Goal: Communication & Community: Answer question/provide support

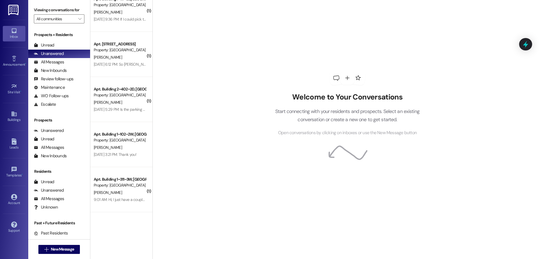
scroll to position [458, 0]
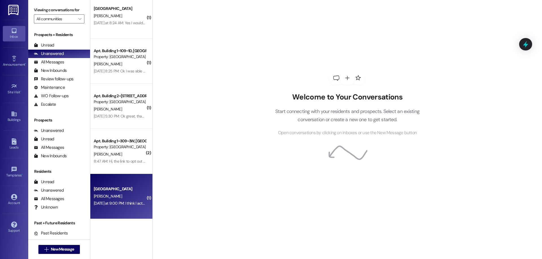
click at [125, 198] on div "[PERSON_NAME]" at bounding box center [119, 196] width 53 height 7
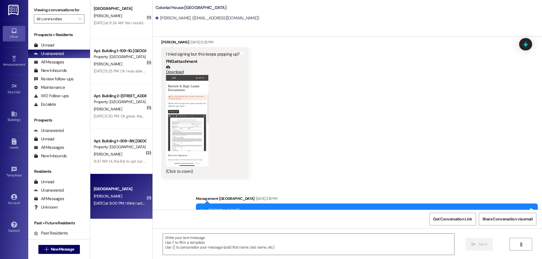
scroll to position [794, 0]
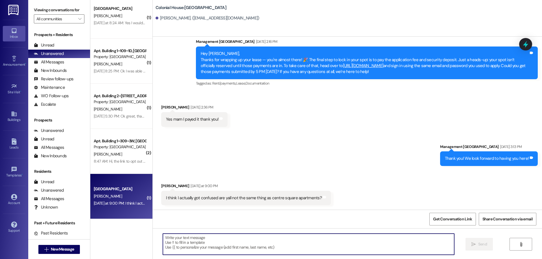
click at [232, 255] on textarea at bounding box center [308, 244] width 291 height 21
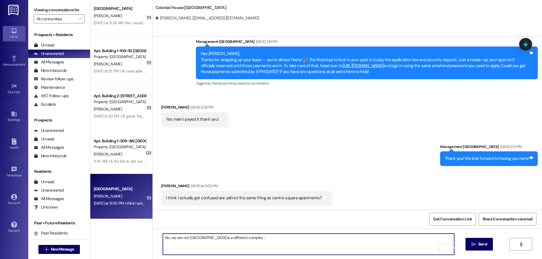
type textarea "No, we are not. [GEOGRAPHIC_DATA] is a different complex. :)"
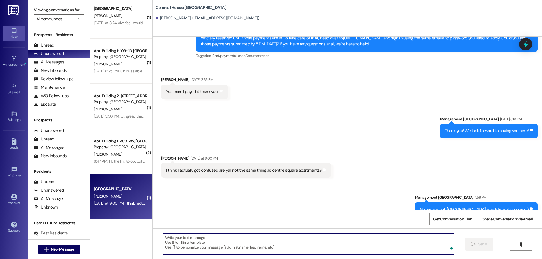
scroll to position [834, 0]
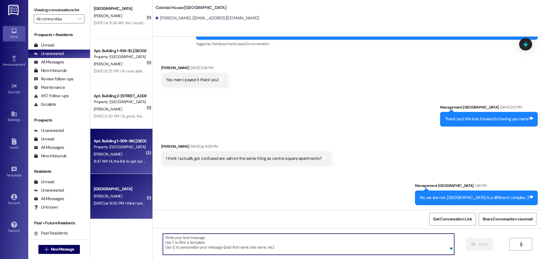
click at [119, 161] on div "8:47 AM: Hi, the link to opt out of Boom expired. I was wondering if it will au…" at bounding box center [194, 161] width 200 height 5
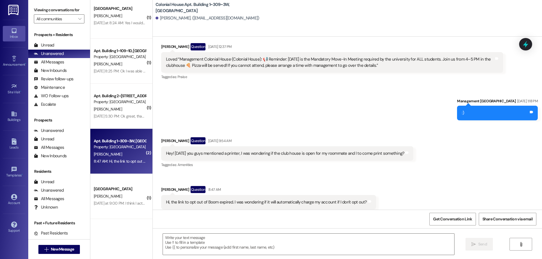
scroll to position [3270, 0]
click at [305, 256] on div at bounding box center [309, 245] width 292 height 22
click at [301, 247] on textarea at bounding box center [308, 244] width 291 height 21
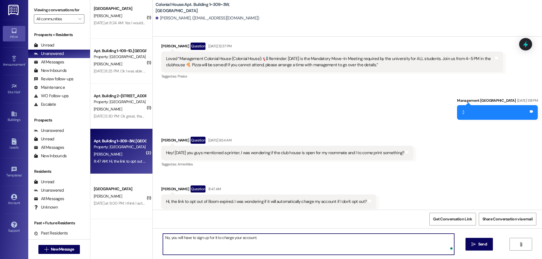
type textarea "No, you will have to sign up for it to charge your account."
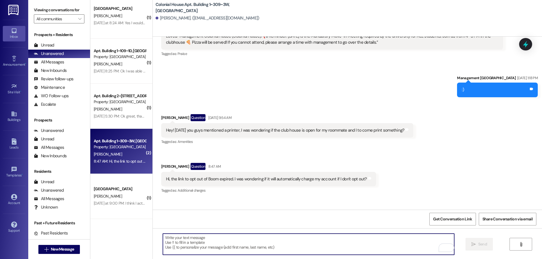
scroll to position [3309, 0]
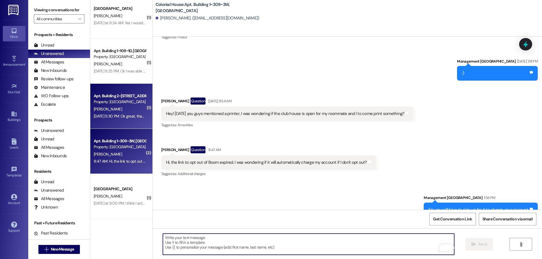
click at [118, 107] on div "[PERSON_NAME]" at bounding box center [119, 109] width 53 height 7
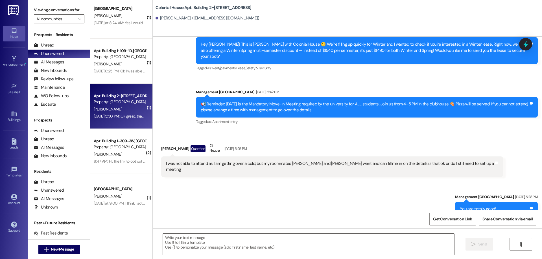
scroll to position [638, 0]
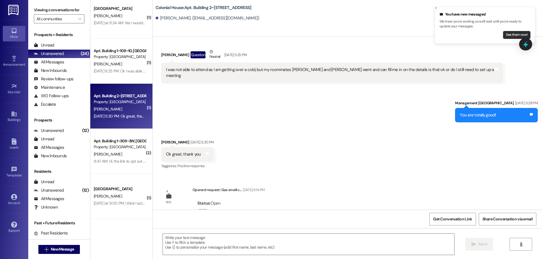
click at [510, 33] on button "See them now!" at bounding box center [516, 35] width 27 height 8
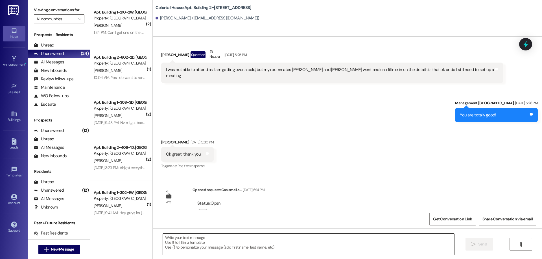
click at [366, 245] on textarea at bounding box center [308, 244] width 291 height 21
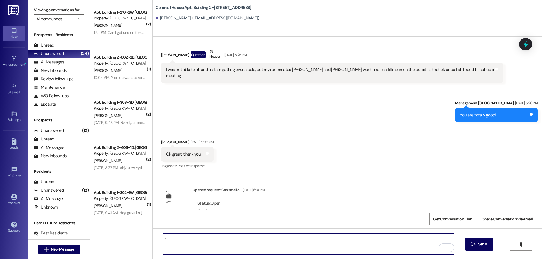
type textarea ":)"
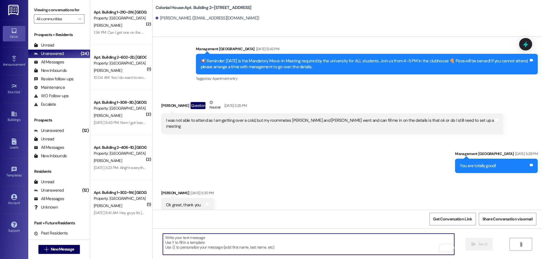
scroll to position [677, 0]
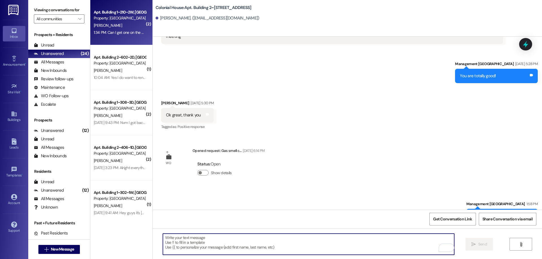
click at [124, 17] on div "Property: [GEOGRAPHIC_DATA]" at bounding box center [120, 18] width 52 height 6
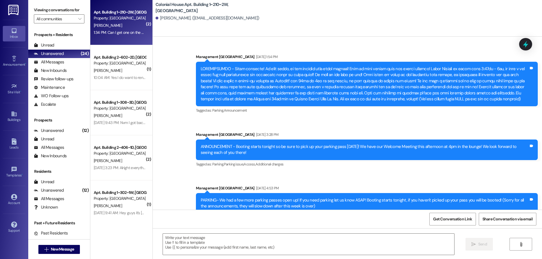
scroll to position [22786, 0]
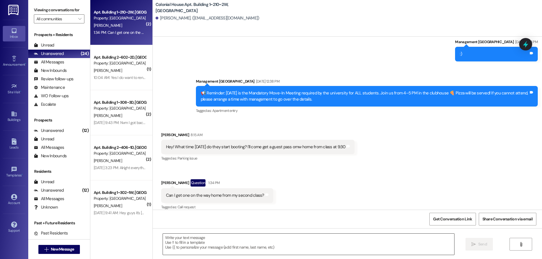
click at [315, 246] on textarea at bounding box center [308, 244] width 291 height 21
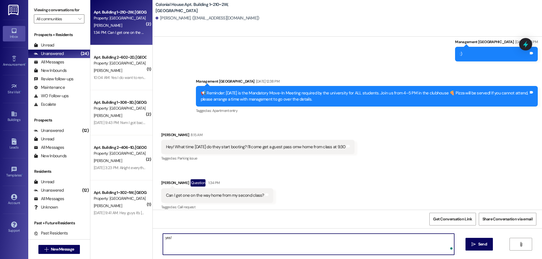
type textarea "yes!"
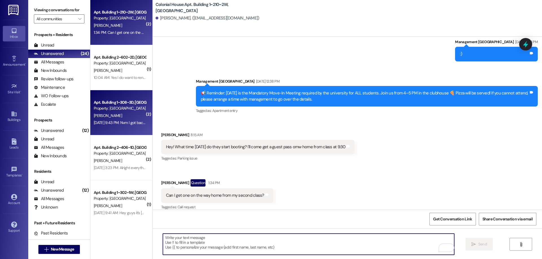
scroll to position [22825, 0]
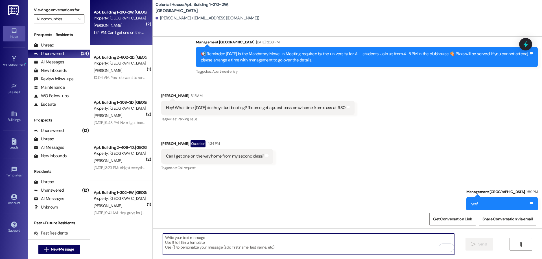
click at [141, 73] on div "Apt. Building 2~602~2D, Building 2 Colonial House Property: [GEOGRAPHIC_DATA][P…" at bounding box center [121, 67] width 62 height 45
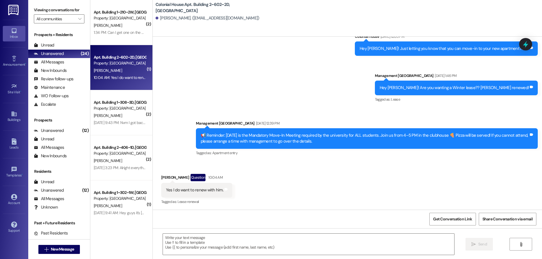
scroll to position [518, 0]
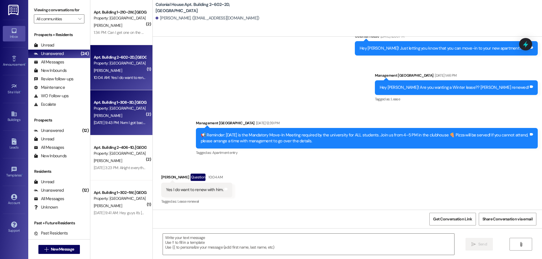
click at [142, 107] on div "Apt. Building 1~308~3D, Building 1 Colonial House Property: Colonial House E. S…" at bounding box center [121, 112] width 62 height 45
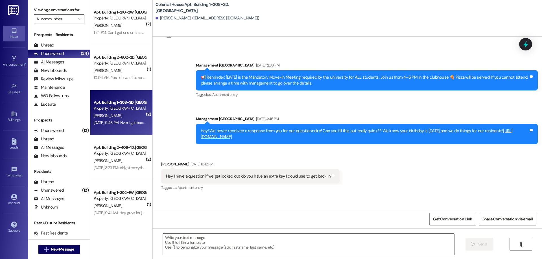
scroll to position [1195, 0]
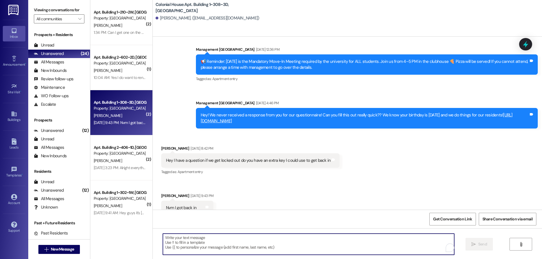
click at [290, 240] on textarea "To enrich screen reader interactions, please activate Accessibility in Grammarl…" at bounding box center [308, 244] width 291 height 21
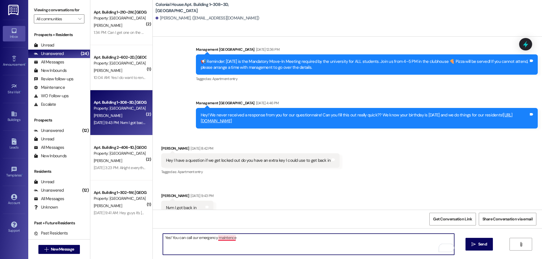
click at [222, 240] on textarea "Yes! You can call our emergency maintence" at bounding box center [308, 244] width 291 height 21
click at [252, 237] on textarea "Yes! You can call our emergency maintenance 208-4994168" at bounding box center [308, 244] width 291 height 21
click at [292, 240] on textarea "Yes! You can call our emergency maintenance at 208-499-4168" at bounding box center [308, 244] width 291 height 21
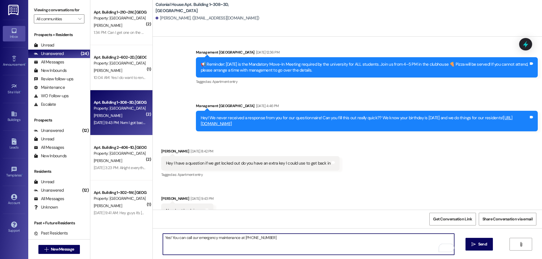
scroll to position [1196, 0]
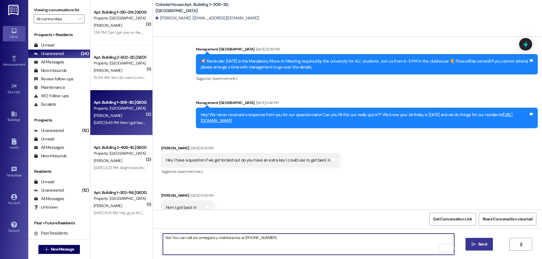
type textarea "Yes! You can call our emergency maintenance at 208-499-4168"
click at [484, 246] on span "Send" at bounding box center [482, 245] width 9 height 6
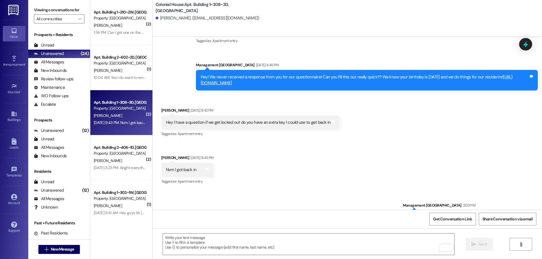
scroll to position [1235, 0]
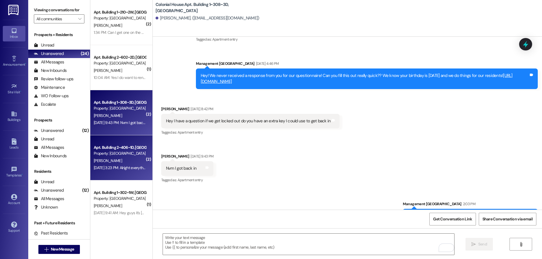
click at [138, 163] on div "J. Long" at bounding box center [119, 161] width 53 height 7
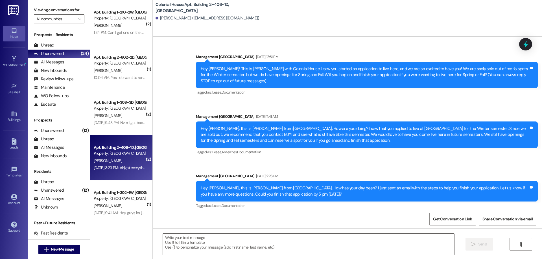
scroll to position [4348, 0]
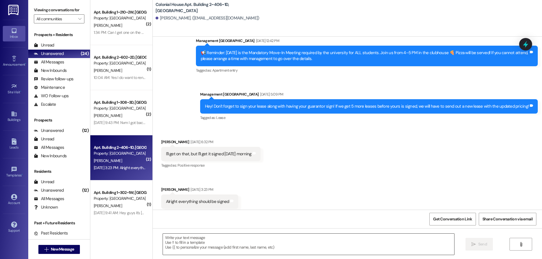
click at [286, 251] on textarea at bounding box center [308, 244] width 291 height 21
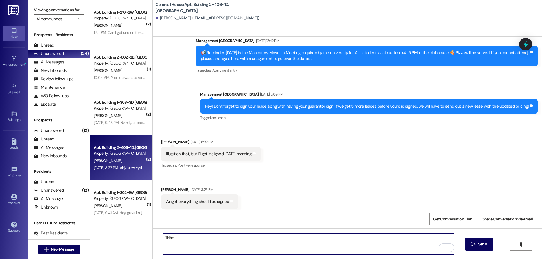
click at [284, 239] on textarea "THhn" at bounding box center [308, 244] width 291 height 21
click at [281, 242] on textarea "THhn" at bounding box center [308, 244] width 291 height 21
click at [280, 242] on textarea "THhn" at bounding box center [308, 244] width 291 height 21
type textarea "Thank you! You are all set!"
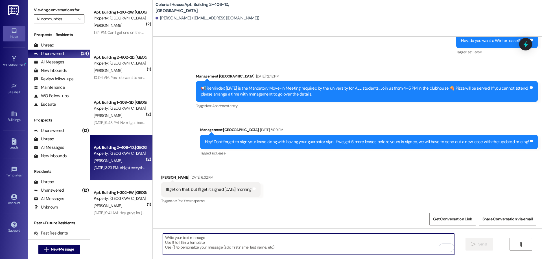
scroll to position [4388, 0]
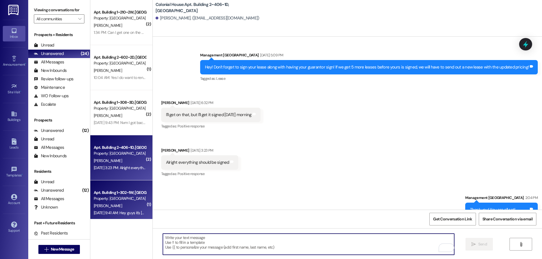
click at [125, 190] on div "Apt. Building 1~302~1W, Building 1 Colonial House" at bounding box center [120, 193] width 52 height 6
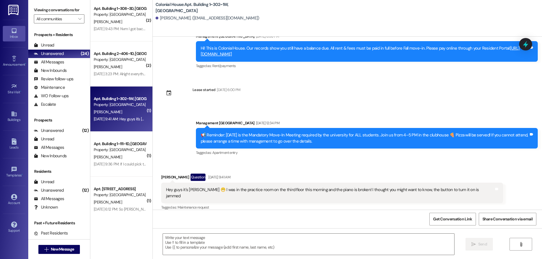
scroll to position [1820, 0]
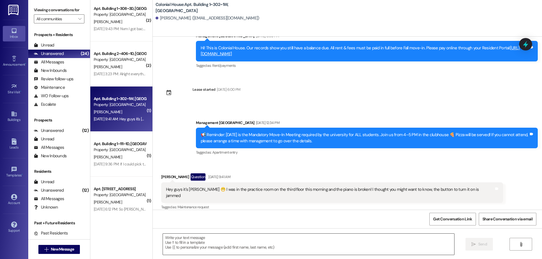
click at [291, 239] on textarea at bounding box center [308, 244] width 291 height 21
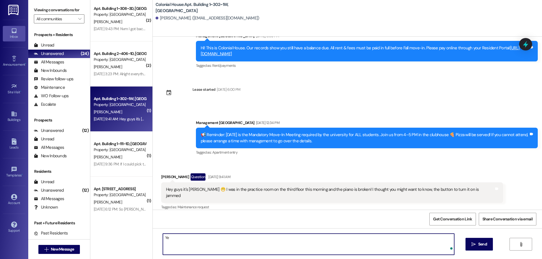
type textarea "Y"
type textarea "Thank you for letting us know! We are working on getting new ones!"
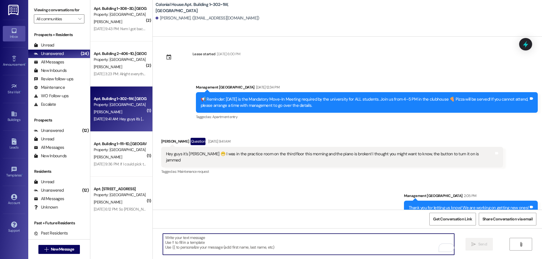
scroll to position [1859, 0]
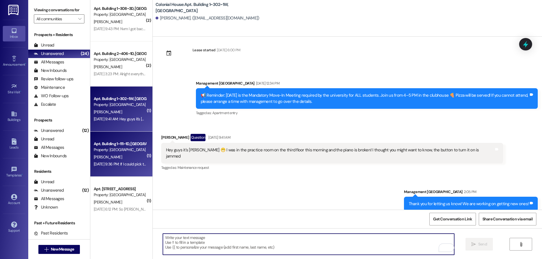
click at [129, 155] on div "K. Jepsen" at bounding box center [119, 157] width 53 height 7
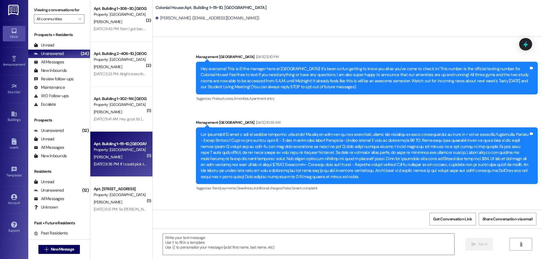
scroll to position [26996, 0]
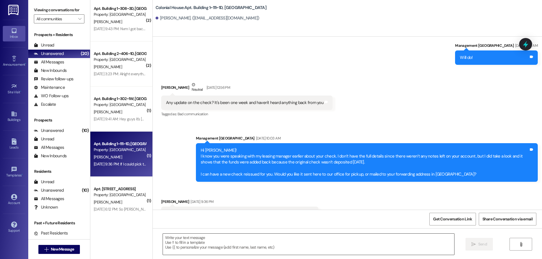
click at [406, 238] on textarea at bounding box center [308, 244] width 291 height 21
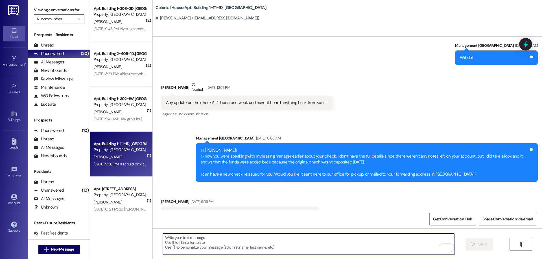
click at [291, 249] on textarea "To enrich screen reader interactions, please activate Accessibility in Grammarl…" at bounding box center [308, 244] width 291 height 21
click at [344, 237] on textarea "To enrich screen reader interactions, please activate Accessibility in Grammarl…" at bounding box center [308, 244] width 291 height 21
click at [346, 246] on textarea "To enrich screen reader interactions, please activate Accessibility in Grammarl…" at bounding box center [308, 244] width 291 height 21
type textarea "The re-issuing process takes up to 30 days"
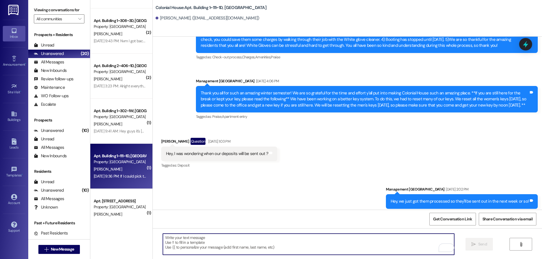
scroll to position [176, 0]
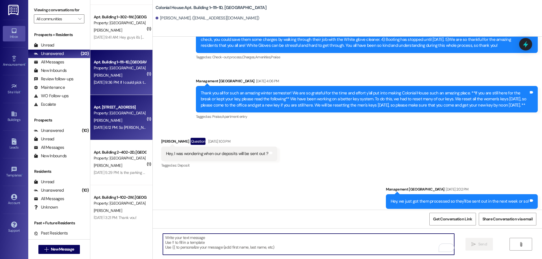
click at [128, 124] on div "Sep 19, 2025 at 6:12 PM: So Jenny said that she didn't get an email to sign any…" at bounding box center [119, 127] width 53 height 7
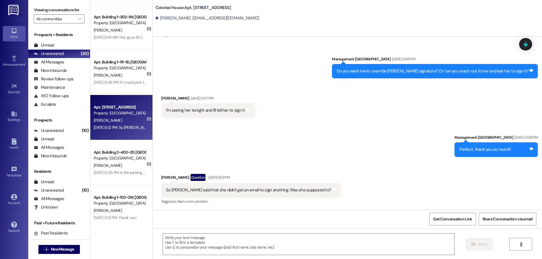
scroll to position [9921, 0]
click at [313, 247] on textarea at bounding box center [308, 244] width 291 height 21
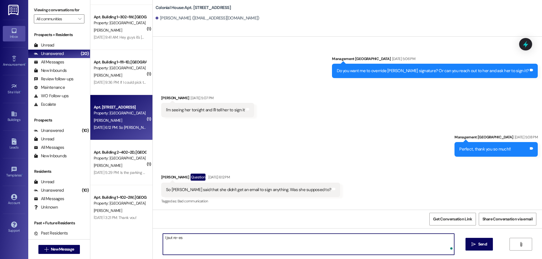
type textarea "I jsut re-e"
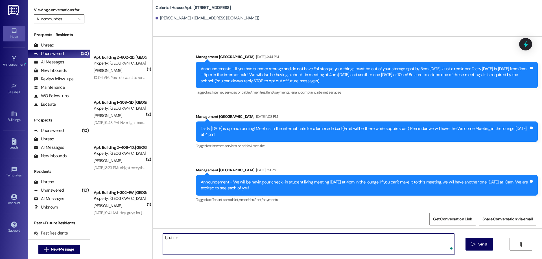
scroll to position [9921, 0]
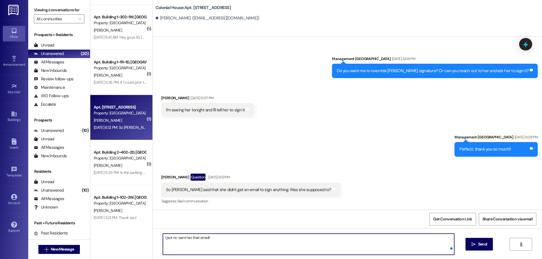
type textarea "I jsut re-sent her that email!"
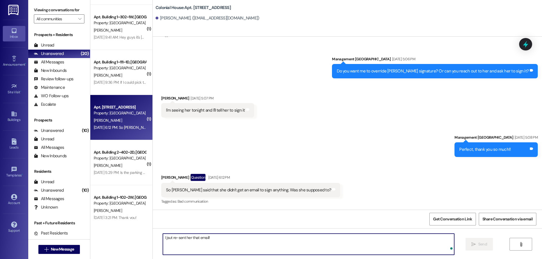
scroll to position [9960, 0]
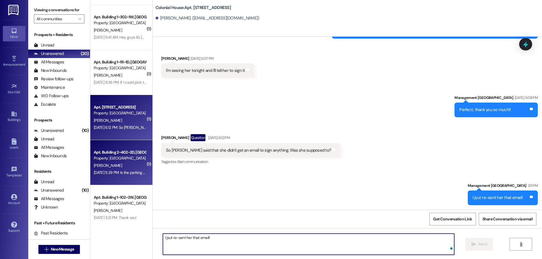
click at [142, 159] on div "Apt. Building 2~402~2D, Building 2 Colonial House Property: Colonial House M. E…" at bounding box center [121, 162] width 62 height 45
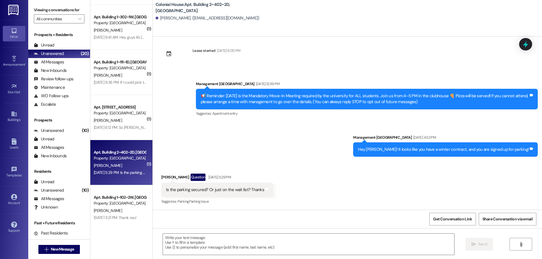
scroll to position [6, 0]
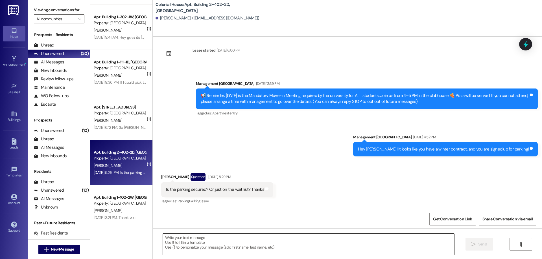
click at [309, 235] on textarea at bounding box center [308, 244] width 291 height 21
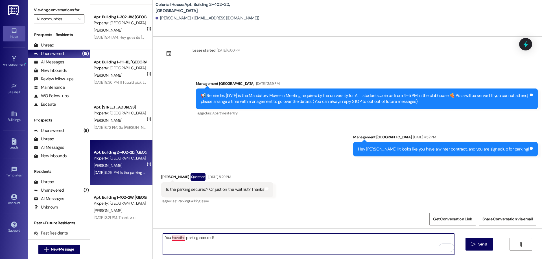
click at [175, 239] on textarea "You havethe parking secured!" at bounding box center [308, 244] width 291 height 21
type textarea "You have the parking secured!"
click at [477, 243] on span "Send" at bounding box center [482, 245] width 11 height 6
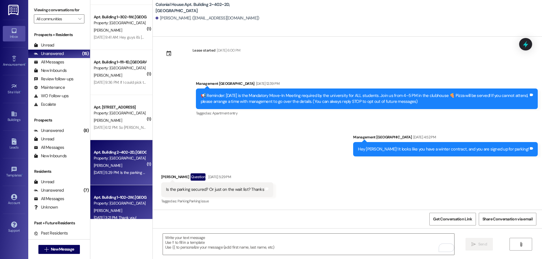
click at [128, 199] on div "Apt. Building 1~102~2W, [GEOGRAPHIC_DATA]" at bounding box center [120, 198] width 52 height 6
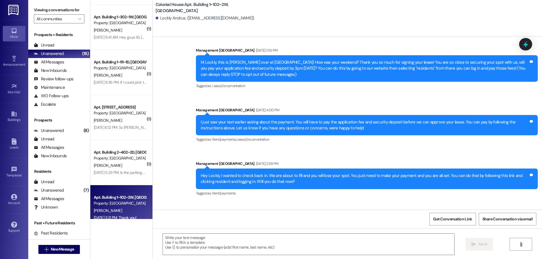
scroll to position [16947, 0]
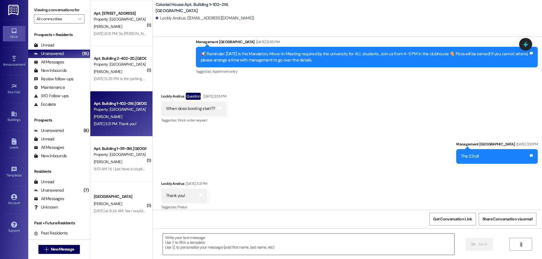
click at [311, 246] on textarea at bounding box center [308, 244] width 291 height 21
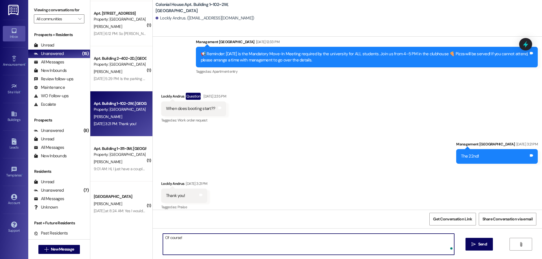
type textarea "Of course!"
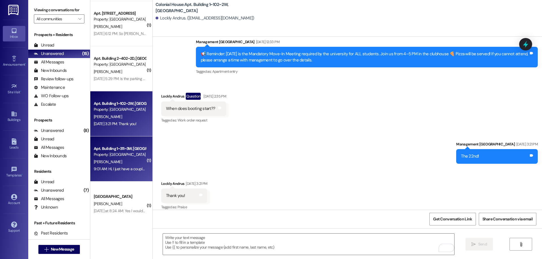
click at [141, 167] on div "Apt. Building 1~311~3W, Building 1 Colonial House Property: Colonial House E. R…" at bounding box center [121, 159] width 62 height 45
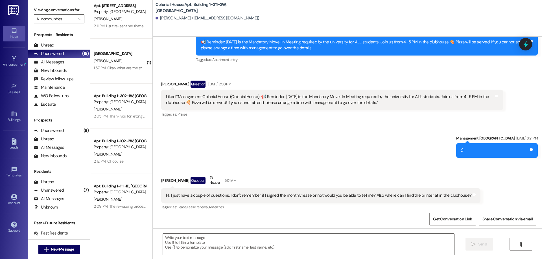
scroll to position [232, 0]
click at [370, 233] on div " Send " at bounding box center [347, 250] width 389 height 42
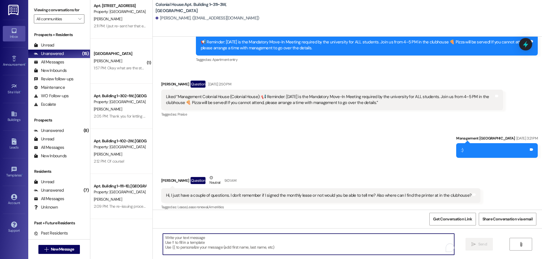
click at [372, 243] on textarea "To enrich screen reader interactions, please activate Accessibility in Grammarl…" at bounding box center [308, 244] width 291 height 21
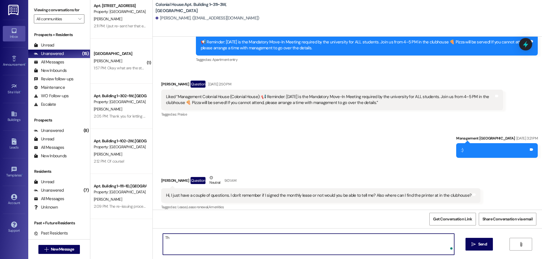
type textarea "T"
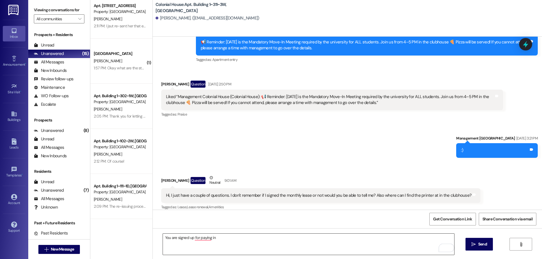
click at [251, 240] on textarea "You are signed up for paying in" at bounding box center [308, 244] width 291 height 21
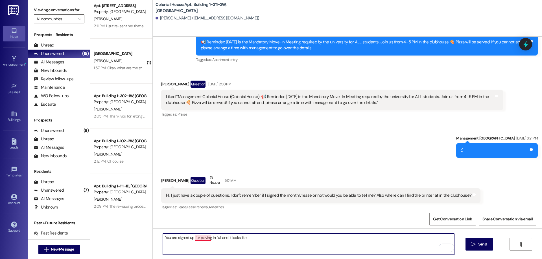
click at [198, 238] on textarea "You are signed up for paying in full and it looks like" at bounding box center [308, 244] width 291 height 21
click at [213, 239] on textarea "You are signed up to pay in full and it looks like" at bounding box center [308, 244] width 291 height 21
click at [255, 237] on textarea "You are signed up to pay in full, and it looks like" at bounding box center [308, 244] width 291 height 21
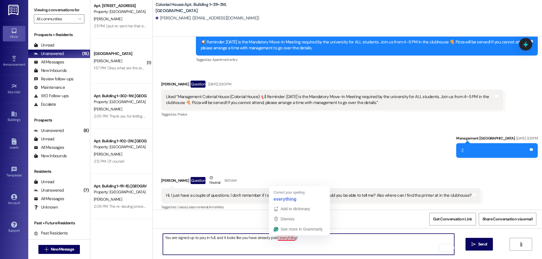
click at [284, 239] on textarea "You are signed up to pay in full, and it looks like you have already paid every…" at bounding box center [308, 244] width 291 height 21
drag, startPoint x: 310, startPoint y: 245, endPoint x: 80, endPoint y: 268, distance: 230.4
click at [80, 259] on html "Inbox Go to Inbox Announcement • Send A Text Announcement Site Visit • Go to Si…" at bounding box center [271, 129] width 542 height 259
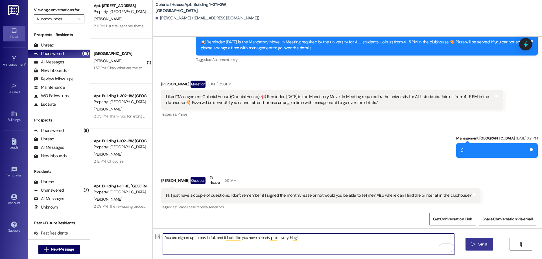
type textarea "You are signed up to pay in full, and it looks like you have already paid every…"
click at [487, 241] on button " Send" at bounding box center [479, 244] width 27 height 13
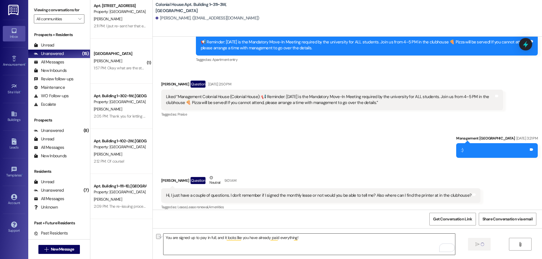
click at [417, 243] on textarea "You are signed up to pay in full, and it looks like you have already paid every…" at bounding box center [308, 244] width 291 height 21
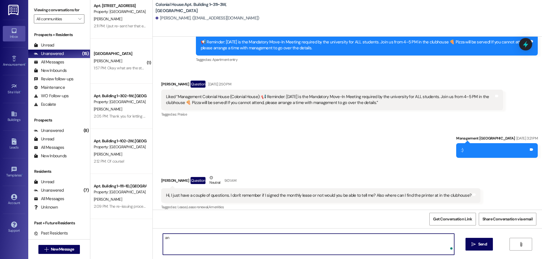
type textarea "a"
click at [271, 247] on textarea "And the printer is in the internet ca" at bounding box center [308, 244] width 291 height 21
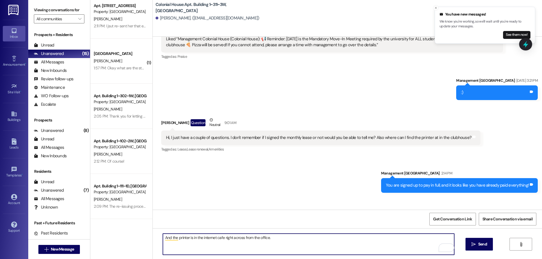
scroll to position [1036, 0]
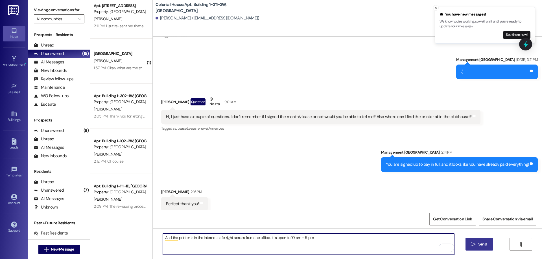
type textarea "And the printer is in the internet cafe right across from the office. It is ope…"
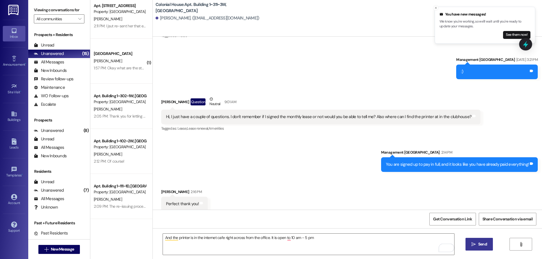
click at [474, 246] on icon "" at bounding box center [473, 245] width 4 height 5
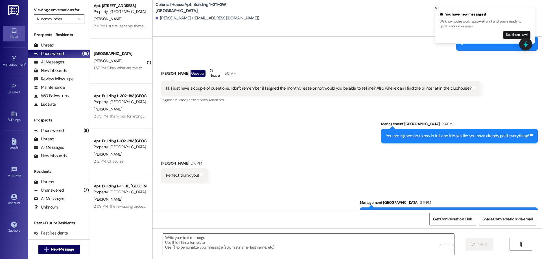
scroll to position [1076, 0]
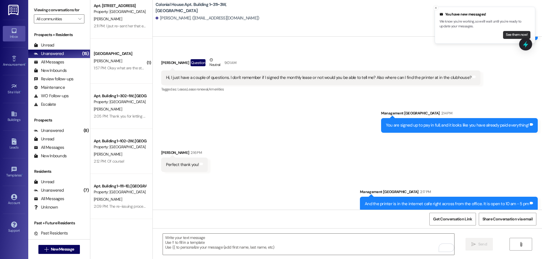
click at [511, 34] on button "See them now!" at bounding box center [516, 35] width 27 height 8
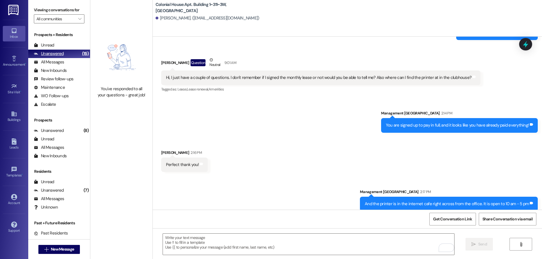
click at [48, 55] on div "Unanswered" at bounding box center [49, 54] width 30 height 6
click at [49, 52] on div "Unanswered" at bounding box center [49, 54] width 30 height 6
click at [68, 47] on div "Unread (0)" at bounding box center [59, 45] width 62 height 8
click at [68, 53] on div "Unanswered (15)" at bounding box center [59, 54] width 62 height 8
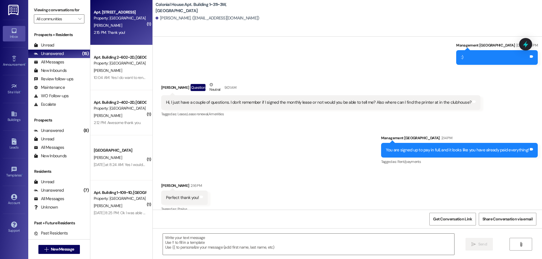
scroll to position [1053, 0]
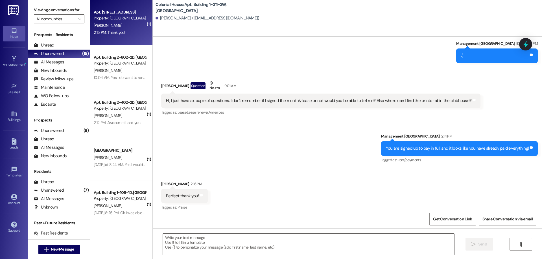
click at [126, 32] on div "2:15 PM: Thank you! 2:15 PM: Thank you!" at bounding box center [119, 32] width 53 height 7
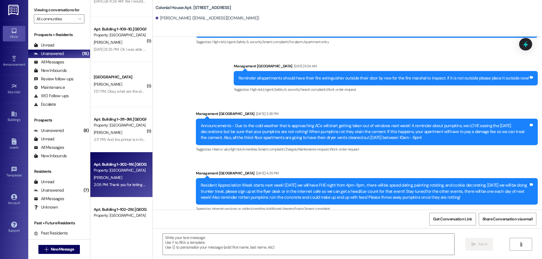
scroll to position [232, 0]
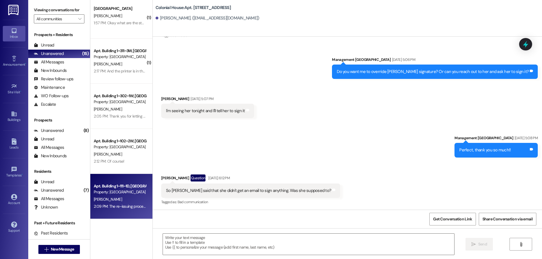
click at [132, 191] on div "Property: [GEOGRAPHIC_DATA]" at bounding box center [120, 192] width 52 height 6
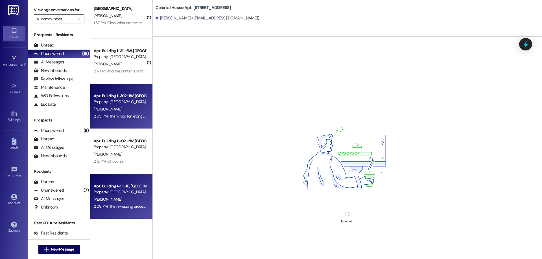
click at [94, 111] on span "K. Lambert" at bounding box center [108, 109] width 28 height 5
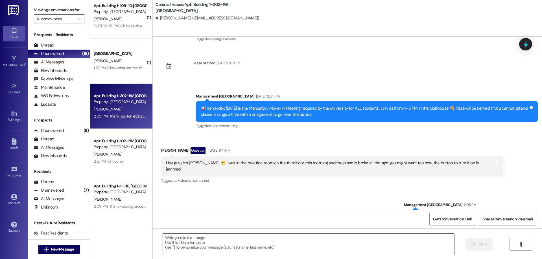
scroll to position [1859, 0]
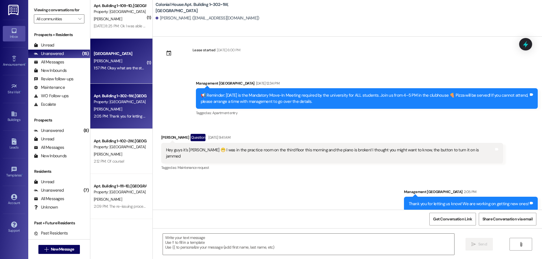
click at [90, 77] on div "Colonial House Prospect O. Aery 1:57 PM: Okay what are the steps to cancel my c…" at bounding box center [121, 61] width 62 height 45
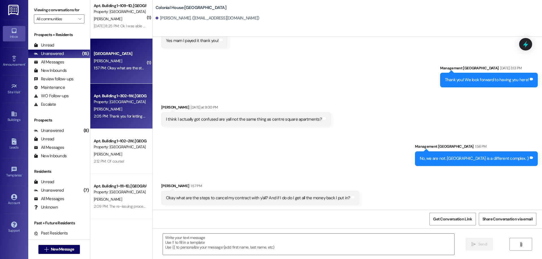
scroll to position [873, 0]
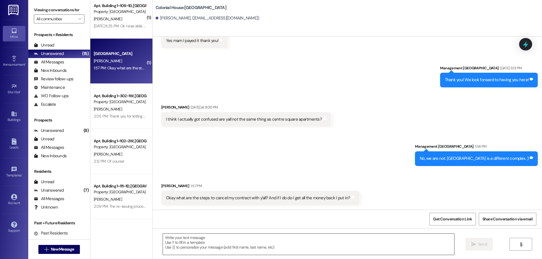
click at [311, 236] on textarea at bounding box center [308, 244] width 291 height 21
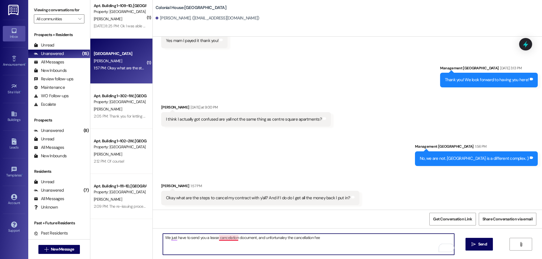
click at [227, 238] on textarea "We just have to send you a lease cancelation document, and unfortunaley the can…" at bounding box center [308, 244] width 291 height 21
click at [229, 240] on textarea "We just have to send you a lease cancelation document, and unfortunaley the can…" at bounding box center [308, 244] width 291 height 21
click at [276, 239] on textarea "We just have to send you a lease cancellation document, and unfortunaley the ca…" at bounding box center [308, 244] width 291 height 21
click at [277, 236] on textarea "We just have to send you a lease cancellation document, and unfortunaley the ca…" at bounding box center [308, 244] width 291 height 21
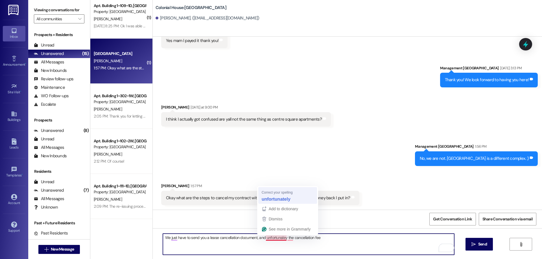
type textarea "We just have to send you a lease cancellation document, and unfortunately the c…"
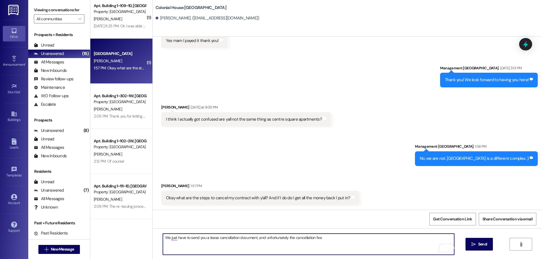
click at [288, 238] on textarea "We just have to send you a lease cancellation document, and unfortunately the c…" at bounding box center [308, 244] width 291 height 21
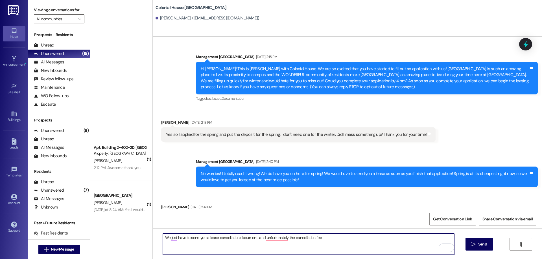
scroll to position [873, 0]
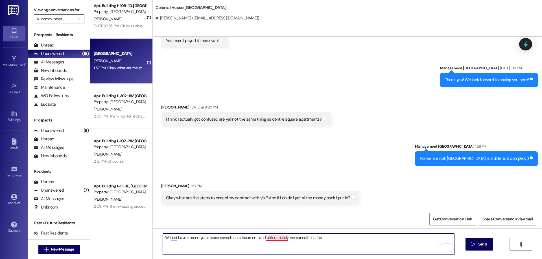
click at [264, 238] on textarea "We just have to send you a lease cancellation document, and unfortunately the c…" at bounding box center [308, 244] width 291 height 21
click at [349, 243] on textarea "We just have to send you a lease cancellation document, and unfortunately, the …" at bounding box center [308, 244] width 291 height 21
click at [321, 239] on textarea "We just have to send you a lease cancellation document, and unfortunately, the …" at bounding box center [308, 244] width 291 height 21
click at [364, 235] on textarea "We just have to send you a lease cancellation document, and unfortunately, the …" at bounding box center [308, 244] width 291 height 21
click at [414, 239] on textarea "We just have to send you a lease cancellation document, and unfortunately, the …" at bounding box center [308, 244] width 291 height 21
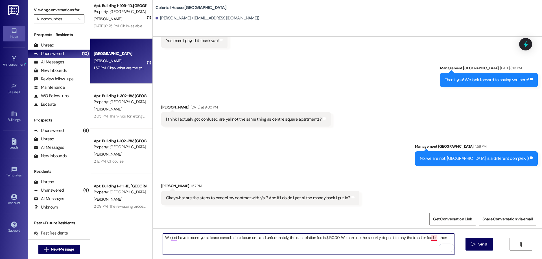
click at [429, 240] on textarea "We just have to send you a lease cancellation document, and unfortunately, the …" at bounding box center [308, 244] width 291 height 21
click at [430, 237] on textarea "We just have to send you a lease cancellation document, and unfortunately, the …" at bounding box center [308, 244] width 291 height 21
click at [448, 240] on textarea "We just have to send you a lease cancellation document, and unfortunately, the …" at bounding box center [308, 244] width 291 height 21
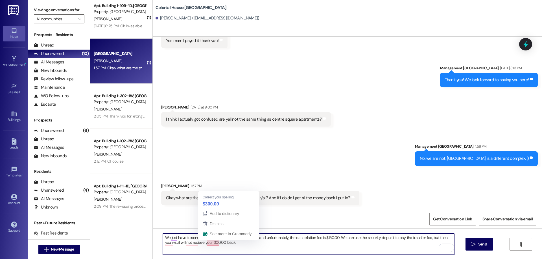
click at [204, 243] on textarea "We just have to send you a lease cancellation document, and unfortunately, the …" at bounding box center [308, 244] width 291 height 21
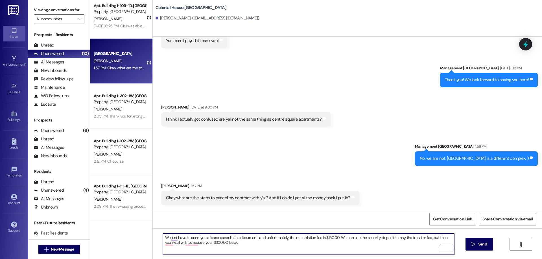
click at [251, 247] on textarea "We just have to send you a lease cancellation document, and unfortunately, the …" at bounding box center [308, 244] width 291 height 21
click at [191, 242] on textarea "We just have to send you a lease cancellation document, and unfortunately, the …" at bounding box center [308, 244] width 291 height 21
drag, startPoint x: 233, startPoint y: 247, endPoint x: 233, endPoint y: 244, distance: 3.1
click at [233, 246] on textarea "We just have to send you a lease cancellation document, and unfortunately, the …" at bounding box center [308, 244] width 291 height 21
click at [233, 244] on textarea "We just have to send you a lease cancellation document, and unfortunately, the …" at bounding box center [308, 244] width 291 height 21
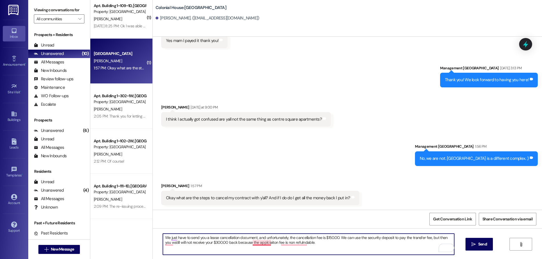
drag, startPoint x: 257, startPoint y: 244, endPoint x: 259, endPoint y: 236, distance: 7.9
click at [257, 244] on textarea "We just have to send you a lease cancellation document, and unfortunately, the …" at bounding box center [308, 244] width 291 height 21
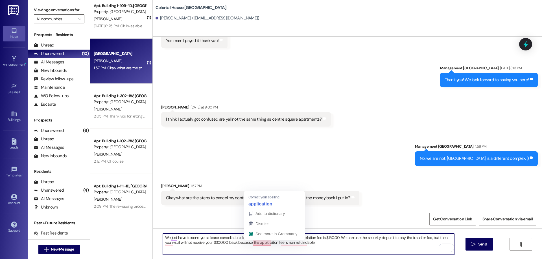
drag, startPoint x: 263, startPoint y: 243, endPoint x: 262, endPoint y: 227, distance: 15.9
click at [263, 243] on textarea "We just have to send you a lease cancellation document, and unfortunately, the …" at bounding box center [308, 244] width 291 height 21
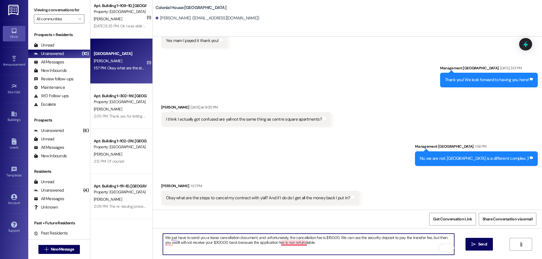
click at [293, 245] on textarea "We just have to send you a lease cancellation document, and unfortunately, the …" at bounding box center [308, 244] width 291 height 21
click at [164, 245] on textarea "We just have to send you a lease cancellation document, and unfortunately, the …" at bounding box center [308, 244] width 291 height 21
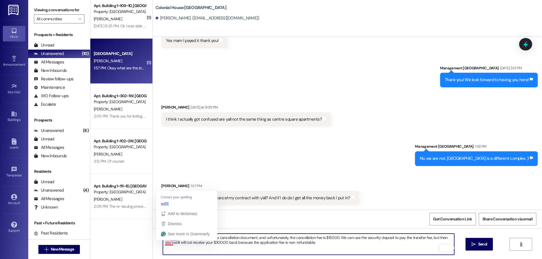
click at [167, 241] on textarea "We just have to send you a lease cancellation document, and unfortunately, the …" at bounding box center [308, 244] width 291 height 21
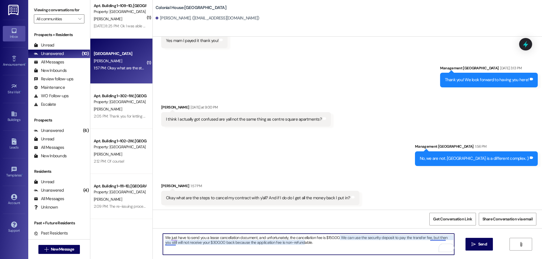
click at [430, 238] on textarea "We just have to send you a lease cancellation document, and unfortunately, the …" at bounding box center [308, 244] width 291 height 21
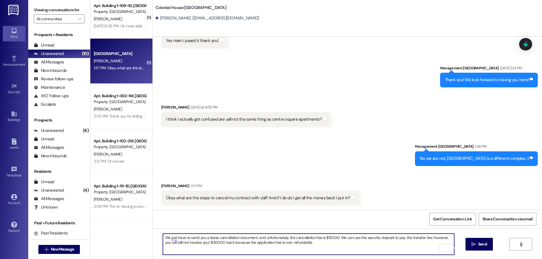
click at [427, 239] on textarea "We just have to send you a lease cancellation document, and unfortunately, the …" at bounding box center [308, 244] width 291 height 21
click at [428, 239] on textarea "We just have to send you a lease cancellation document, and unfortunately, the …" at bounding box center [308, 244] width 291 height 21
type textarea "We just have to send you a lease cancellation document, and unfortunately, the …"
click at [239, 242] on textarea "We just have to send you a lease cancellation document, and unfortunately, the …" at bounding box center [308, 244] width 291 height 21
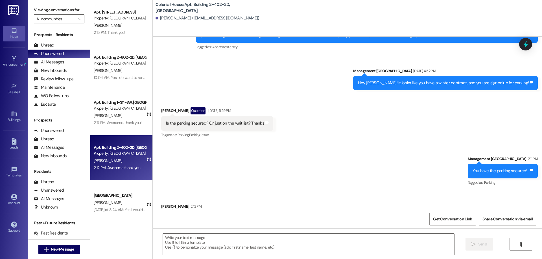
scroll to position [102, 0]
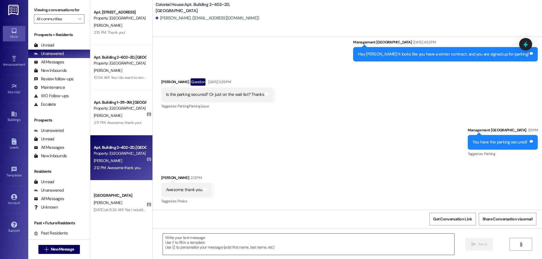
click at [250, 249] on textarea at bounding box center [308, 244] width 291 height 21
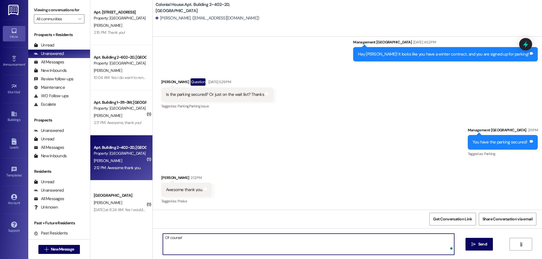
type textarea "Of course!"
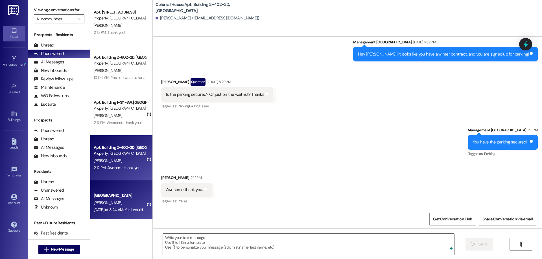
click at [136, 193] on div "[GEOGRAPHIC_DATA]" at bounding box center [119, 195] width 53 height 7
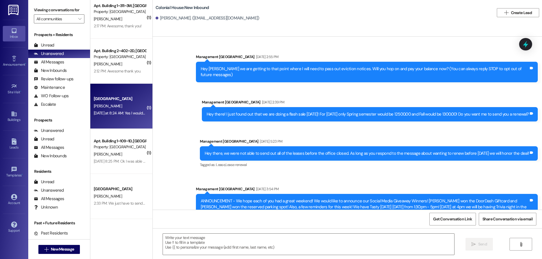
scroll to position [9888, 0]
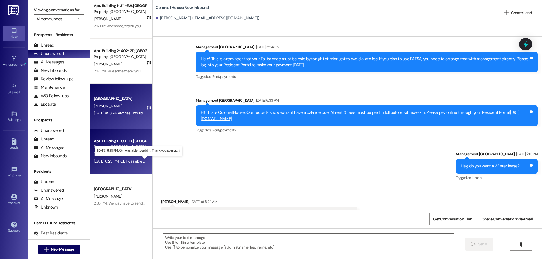
click at [131, 161] on div "Sep 19, 2025 at 8:25 PM: Ok I was able to add it. Thank you so much! Sep 19, 20…" at bounding box center [143, 161] width 98 height 5
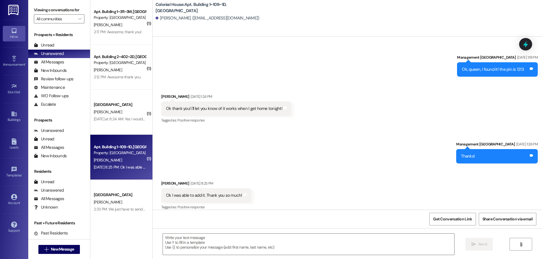
scroll to position [97, 0]
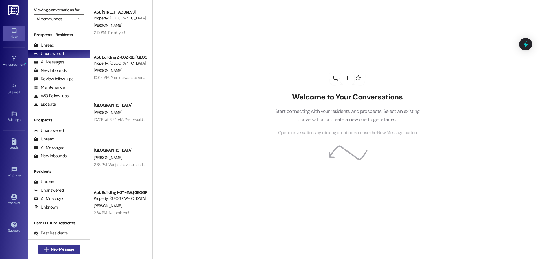
click at [46, 254] on button " New Message" at bounding box center [59, 249] width 42 height 9
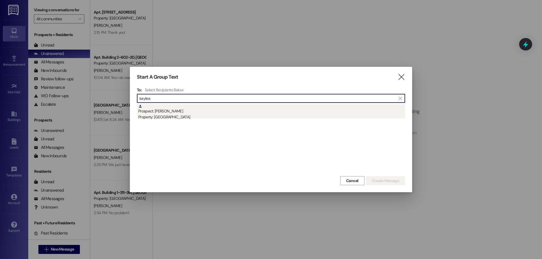
type input "kaylea"
click at [242, 117] on div "Property: [GEOGRAPHIC_DATA]" at bounding box center [271, 117] width 267 height 6
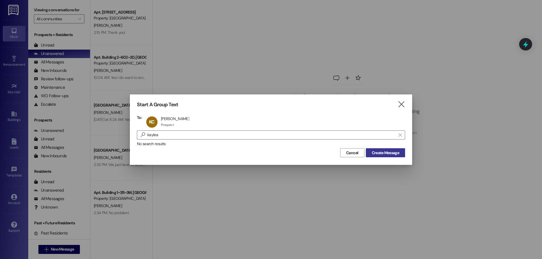
click at [391, 154] on span "Create Message" at bounding box center [385, 153] width 27 height 6
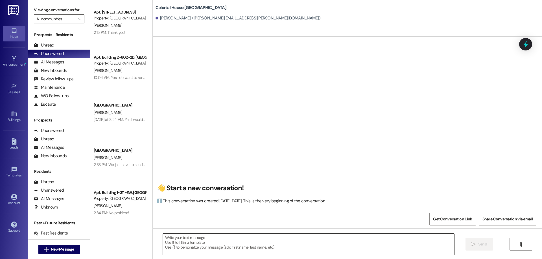
click at [308, 250] on textarea at bounding box center [308, 244] width 291 height 21
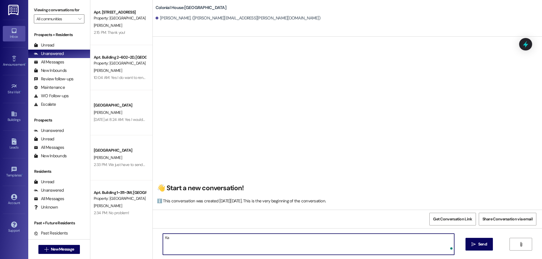
type textarea "K"
click at [201, 244] on textarea "To enrich screen reader interactions, please activate Accessibility in Grammarl…" at bounding box center [308, 244] width 291 height 21
paste textarea "Hi ______! This is ______ with Colonial House. How are you doing today? Thank y…"
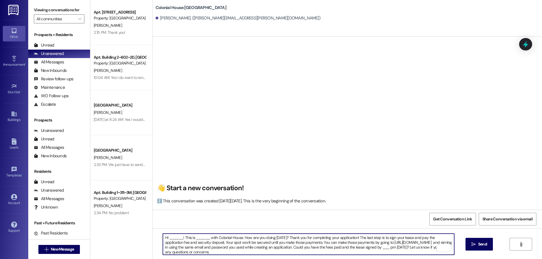
click at [169, 239] on textarea "Hi ______! This is ______ with Colonial House. How are you doing today? Thank y…" at bounding box center [308, 244] width 291 height 21
click at [194, 237] on textarea "Hi Kaylea! This is ______ with Colonial House. How are you doing today? Thank y…" at bounding box center [308, 244] width 291 height 21
drag, startPoint x: 234, startPoint y: 239, endPoint x: 277, endPoint y: 239, distance: 42.9
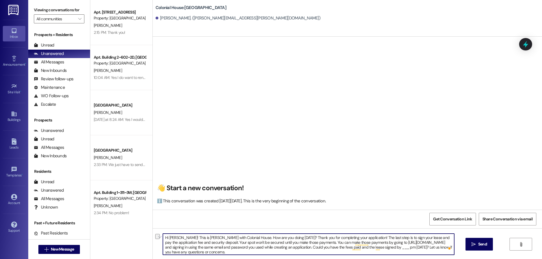
click at [277, 239] on textarea "Hi Kaylea! This is Rachel with Colonial House. How are you doing today? Thank y…" at bounding box center [308, 244] width 291 height 21
click at [302, 238] on textarea "Hi Kaylea! This is Rachel with Colonial House. Thank you for completing your ap…" at bounding box center [308, 244] width 291 height 21
click at [318, 238] on textarea "Hi Kaylea! This is Rachel with Colonial House. Thank you for completing your ap…" at bounding box center [308, 244] width 291 height 21
click at [203, 252] on textarea "Hi Kaylea! This is Rachel with Colonial House. Thank you for completing your ap…" at bounding box center [308, 244] width 291 height 21
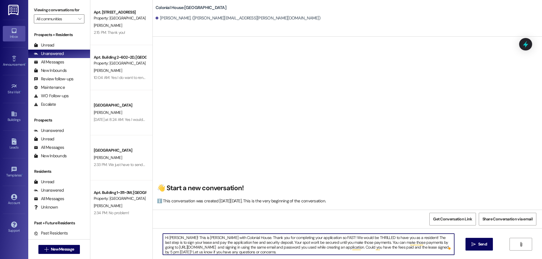
type textarea "Hi Kaylea! This is Rachel with Colonial House. Thank you for completing your ap…"
drag, startPoint x: 321, startPoint y: 254, endPoint x: 149, endPoint y: 228, distance: 173.7
click at [153, 228] on div "👋 Start a new conversation! ℹ️ This conversation was created on Monday, Septemb…" at bounding box center [347, 166] width 389 height 259
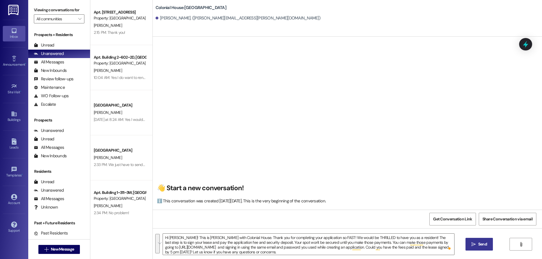
click at [481, 243] on span "Send" at bounding box center [482, 245] width 9 height 6
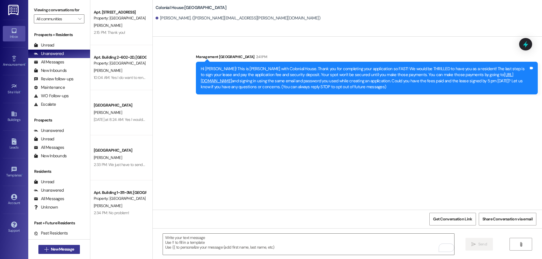
click at [69, 249] on span "New Message" at bounding box center [62, 250] width 23 height 6
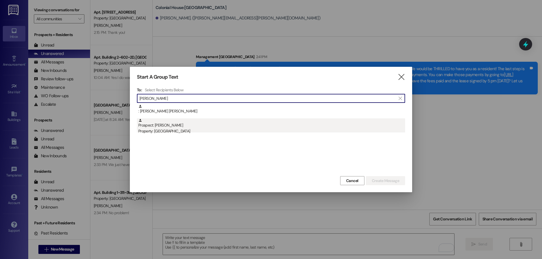
type input "connor w"
click at [207, 128] on div "Prospect: Connor Wood Property: Colonial House" at bounding box center [271, 127] width 267 height 16
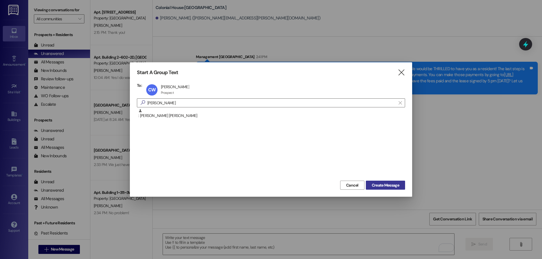
click at [382, 182] on button "Create Message" at bounding box center [385, 185] width 39 height 9
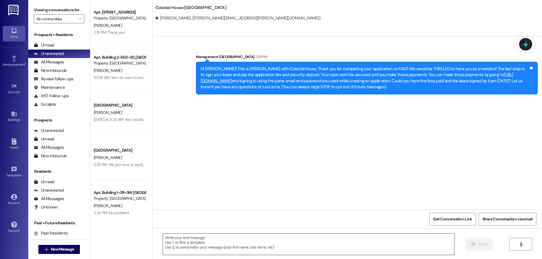
click at [271, 243] on textarea at bounding box center [308, 244] width 291 height 21
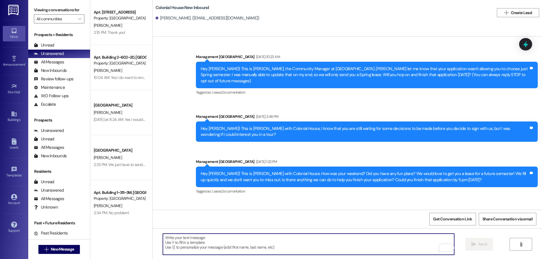
paste textarea "Hi Kaylea! This is Rachel with Colonial House. Thank you for completing your ap…"
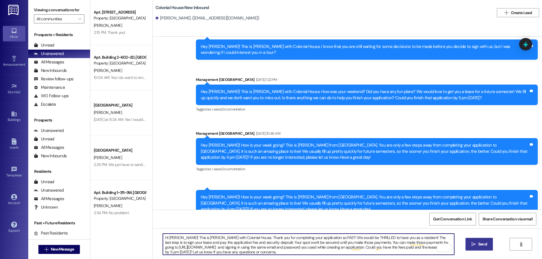
scroll to position [96, 0]
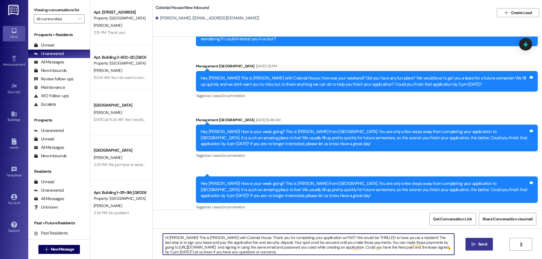
click at [174, 239] on textarea "Hi Kaylea! This is Rachel with Colonial House. Thank you for completing your ap…" at bounding box center [308, 244] width 291 height 21
click at [173, 239] on textarea "Hi Kaylea! This is Rachel with Colonial House. Thank you for completing your ap…" at bounding box center [308, 244] width 291 height 21
type textarea "Hi Connor! This is Rachel with Colonial House. Thank you for completing your ap…"
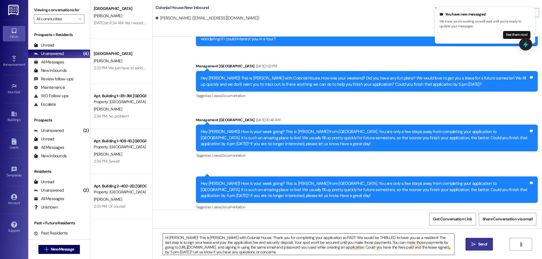
click at [246, 250] on textarea "Hi Connor! This is Rachel with Colonial House. Thank you for completing your ap…" at bounding box center [308, 244] width 291 height 21
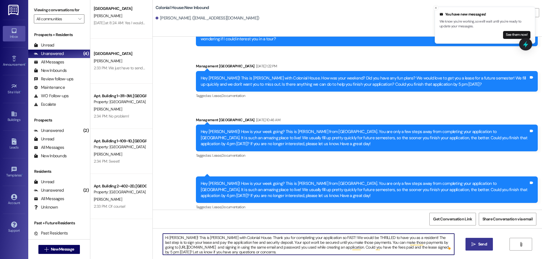
click at [247, 249] on textarea "Hi Connor! This is Rachel with Colonial House. Thank you for completing your ap…" at bounding box center [308, 244] width 291 height 21
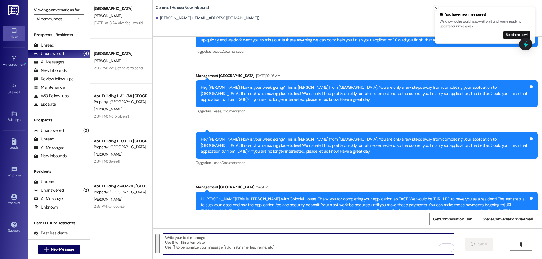
scroll to position [153, 0]
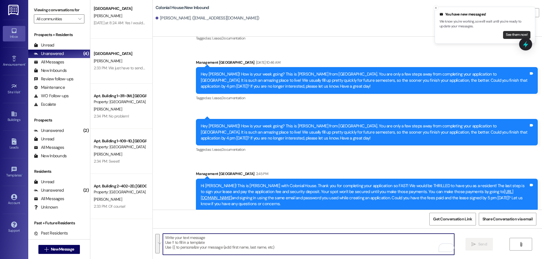
click at [508, 35] on button "See them now!" at bounding box center [516, 35] width 27 height 8
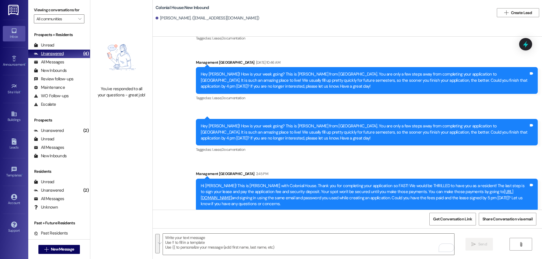
click at [56, 56] on div "Unanswered" at bounding box center [49, 54] width 30 height 6
click at [66, 248] on span "New Message" at bounding box center [62, 250] width 23 height 6
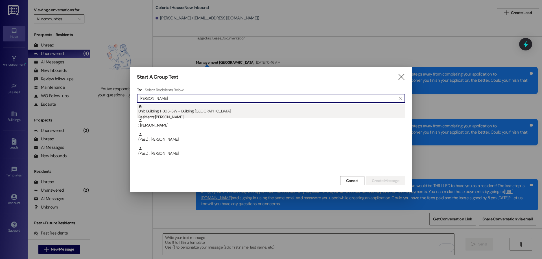
type input "nichole"
click at [207, 113] on div "Unit: Building 1~303~3W - Building 1 Colonial House Residents: Nichole Holland" at bounding box center [271, 112] width 267 height 16
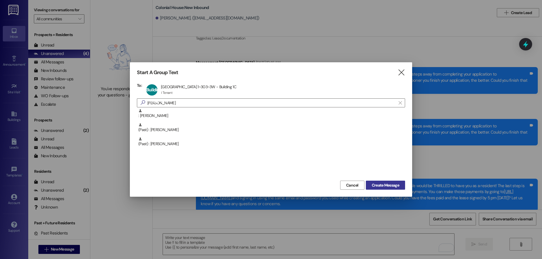
drag, startPoint x: 398, startPoint y: 185, endPoint x: 392, endPoint y: 188, distance: 6.2
click at [398, 185] on span "Create Message" at bounding box center [385, 186] width 27 height 6
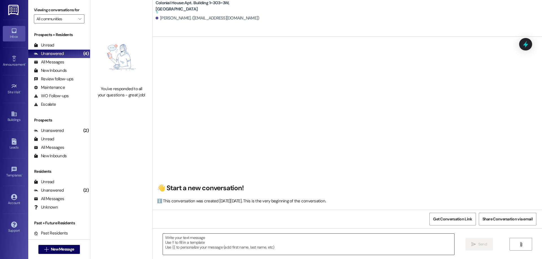
click at [374, 241] on textarea at bounding box center [308, 244] width 291 height 21
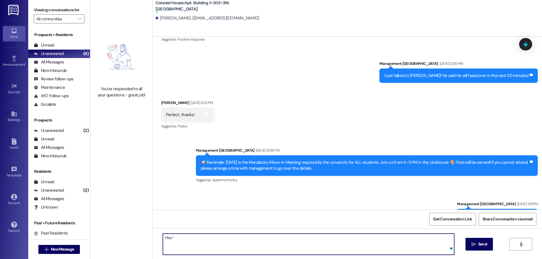
scroll to position [20046, 0]
type textarea "Hey! We have some mail for you in the office!"
click at [485, 248] on button " Send" at bounding box center [479, 244] width 27 height 13
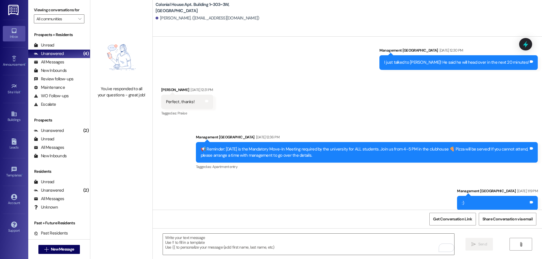
scroll to position [20071, 0]
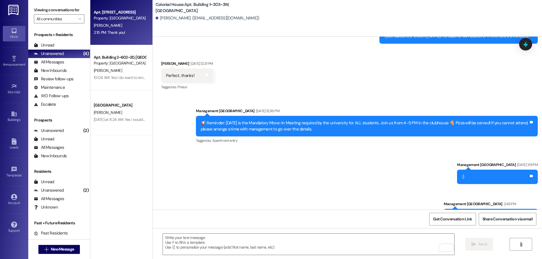
click at [123, 36] on div "Apt. Building 1~201~2D, Building 1 Colonial House Property: Colonial House S. S…" at bounding box center [121, 22] width 62 height 45
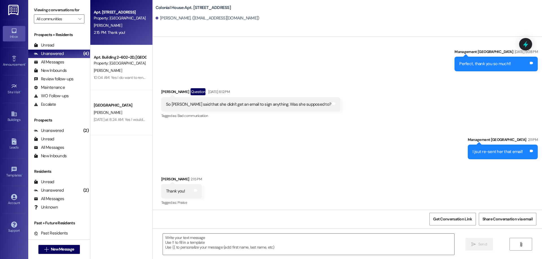
scroll to position [10008, 0]
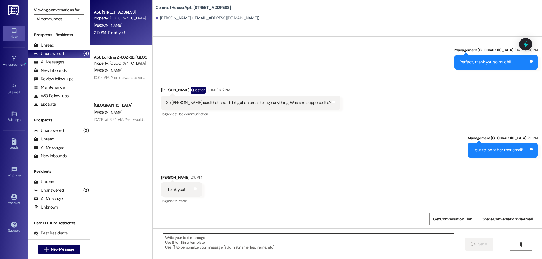
click at [350, 249] on textarea at bounding box center [308, 244] width 291 height 21
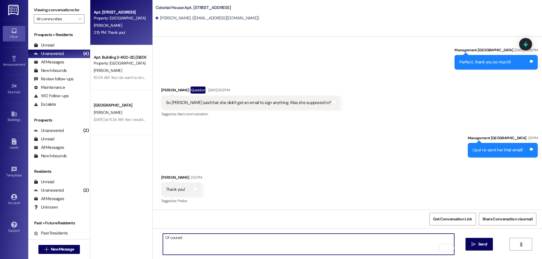
type textarea "Of course!:)"
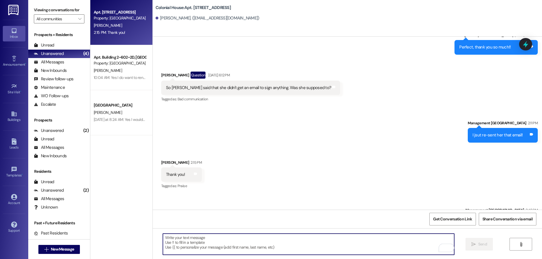
scroll to position [10047, 0]
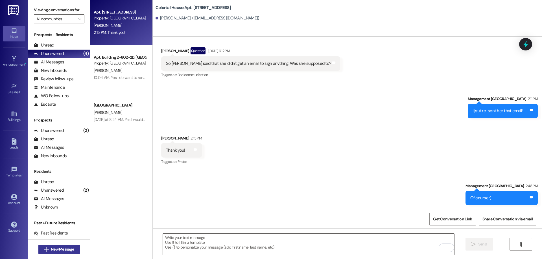
click at [66, 250] on span "New Message" at bounding box center [62, 250] width 23 height 6
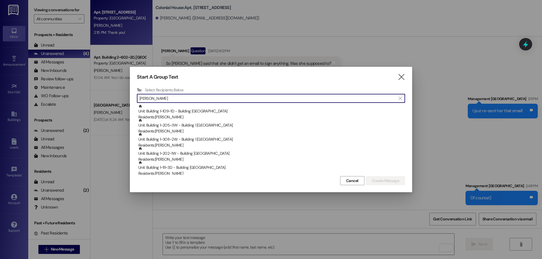
click at [297, 101] on input "rachel" at bounding box center [267, 99] width 256 height 8
type input "k"
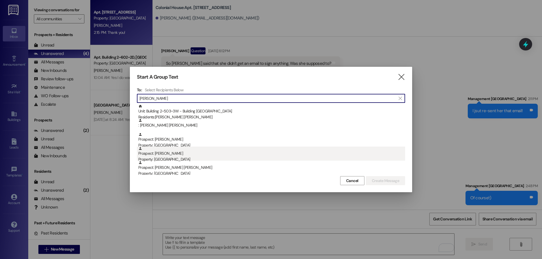
type input "connor"
click at [215, 156] on div "Prospect: Connor Wood Property: Colonial House" at bounding box center [271, 155] width 267 height 16
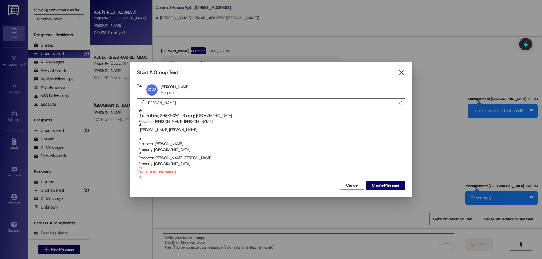
drag, startPoint x: 380, startPoint y: 189, endPoint x: 454, endPoint y: 189, distance: 73.7
click at [380, 189] on button "Create Message" at bounding box center [385, 185] width 39 height 9
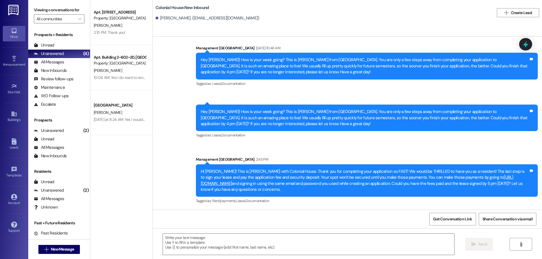
scroll to position [161, 0]
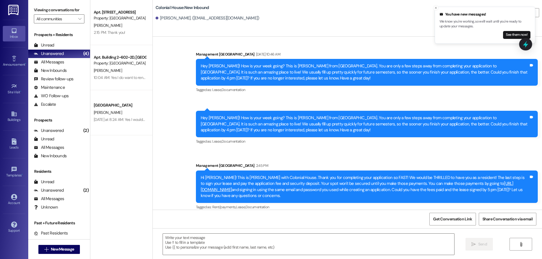
drag, startPoint x: 197, startPoint y: 171, endPoint x: 335, endPoint y: 194, distance: 140.5
click at [335, 194] on div "Hi Connor! This is Rachel with Colonial House. Thank you for completing your ap…" at bounding box center [367, 187] width 342 height 33
copy div "Hi Connor! This is Rachel with Colonial House. Thank you for completing your ap…"
click at [512, 36] on button "See them now!" at bounding box center [516, 35] width 27 height 8
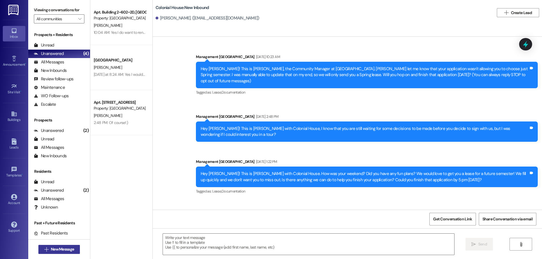
click at [64, 247] on span "New Message" at bounding box center [62, 250] width 23 height 6
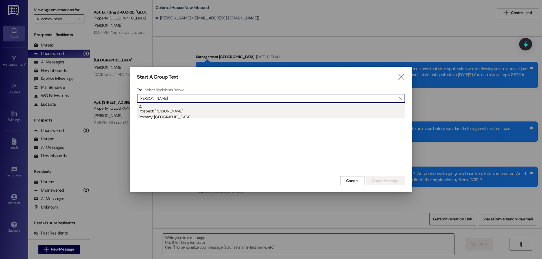
type input "rachel dur"
click at [189, 111] on div "Prospect: Rachel DuRee Property: Colonial House" at bounding box center [271, 112] width 267 height 16
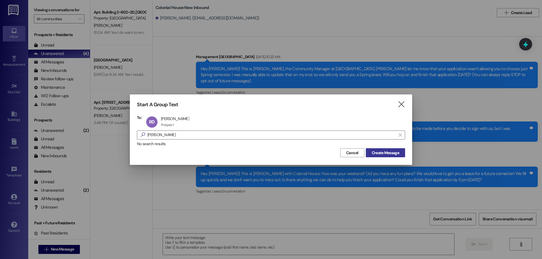
click at [391, 152] on span "Create Message" at bounding box center [385, 153] width 27 height 6
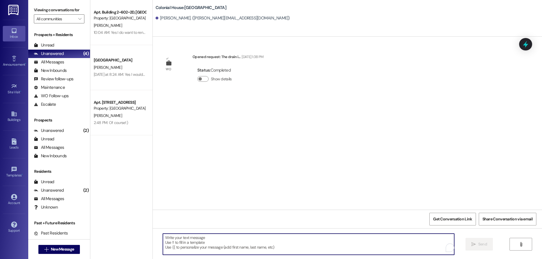
click at [269, 243] on textarea "To enrich screen reader interactions, please activate Accessibility in Grammarl…" at bounding box center [308, 244] width 291 height 21
paste textarea "Hi Connor! This is Rachel with Colonial House. Thank you for completing your ap…"
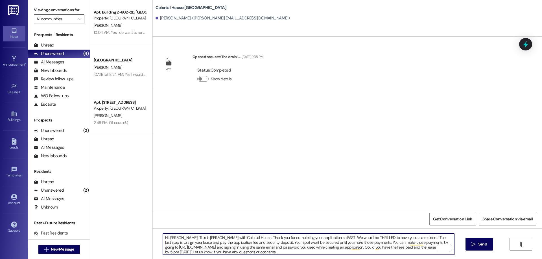
click at [171, 235] on textarea "Hi Connor! This is Rachel with Colonial House. Thank you for completing your ap…" at bounding box center [308, 244] width 291 height 21
click at [189, 237] on textarea "Hi Rache! This is Rachel with Colonial House. Thank you for completing your app…" at bounding box center [308, 244] width 291 height 21
type textarea "Hi Rache! This is also Rachel with Colonial House. Thank you for completing you…"
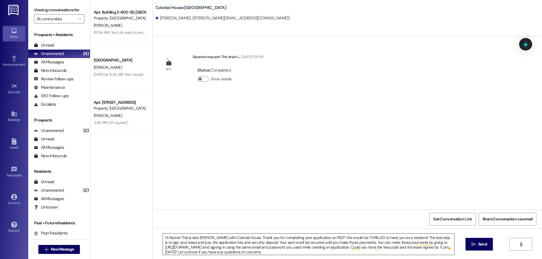
scroll to position [0, 0]
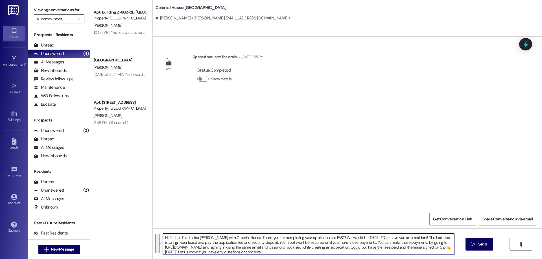
drag, startPoint x: 309, startPoint y: 254, endPoint x: 161, endPoint y: 228, distance: 150.0
click at [161, 228] on div "WO Opened request: The drain i... Jul 06, 2024 at 1:38 PM Status : Completed Sh…" at bounding box center [347, 166] width 389 height 259
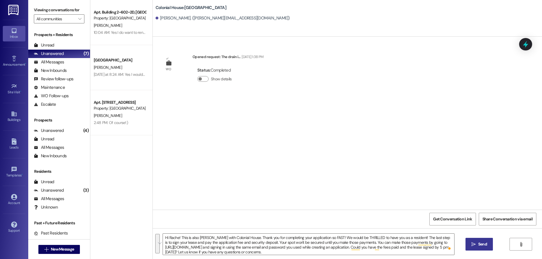
click at [474, 241] on button " Send" at bounding box center [479, 244] width 27 height 13
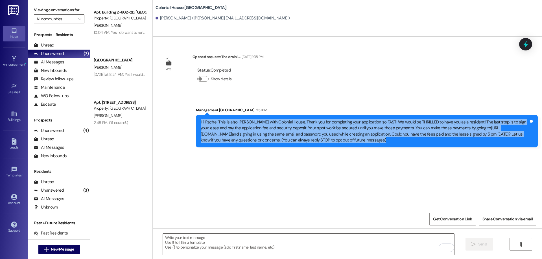
drag, startPoint x: 197, startPoint y: 123, endPoint x: 459, endPoint y: 141, distance: 262.6
click at [459, 141] on div "Hi Rache! This is also Rachel with Colonial House. Thank you for completing you…" at bounding box center [365, 131] width 328 height 24
copy div "Hi Rache! This is also Rachel with Colonial House. Thank you for completing you…"
click at [44, 248] on icon "" at bounding box center [46, 250] width 4 height 5
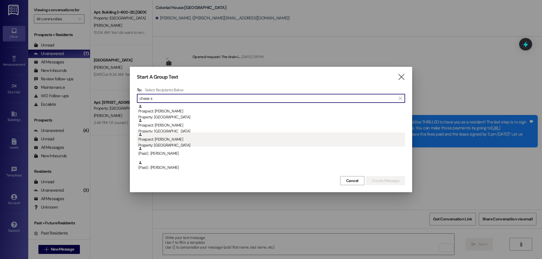
type input "chase s"
click at [206, 139] on div "Prospect: Chase Skousen Property: Colonial House" at bounding box center [271, 141] width 267 height 16
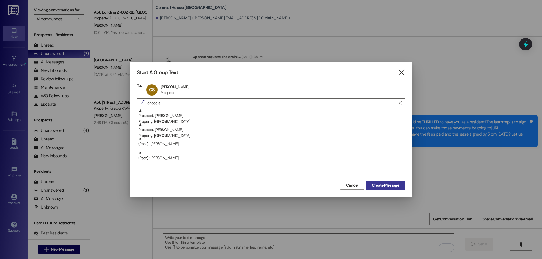
click at [399, 185] on span "Create Message" at bounding box center [385, 186] width 27 height 6
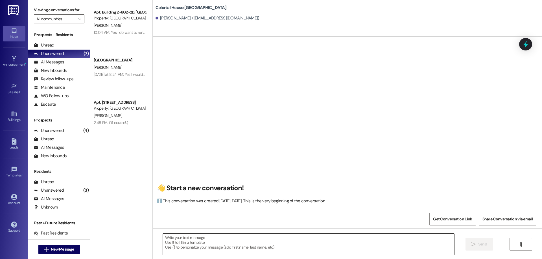
click at [246, 245] on textarea at bounding box center [308, 244] width 291 height 21
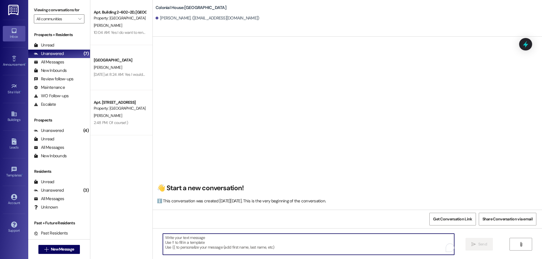
paste textarea "Hi Rache! This is also Rachel with Colonial House. Thank you for completing you…"
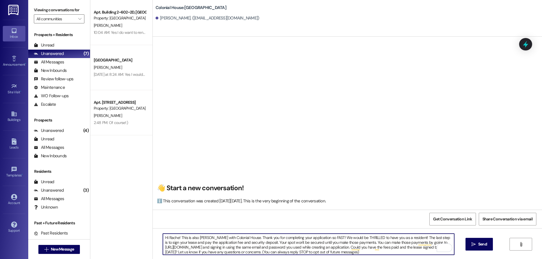
click at [191, 238] on textarea "Hi Rache! This is also Rachel with Colonial House. Thank you for completing you…" at bounding box center [308, 244] width 291 height 21
drag, startPoint x: 305, startPoint y: 251, endPoint x: 431, endPoint y: 263, distance: 126.5
click at [431, 259] on html "Inbox Go to Inbox Announcement • Send A Text Announcement Site Visit • Go to Si…" at bounding box center [271, 129] width 542 height 259
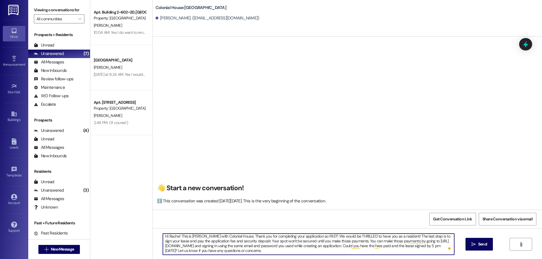
click at [325, 250] on textarea "Hi Rache! This is Rachel with Colonial House. Thank you for completing your app…" at bounding box center [308, 244] width 291 height 21
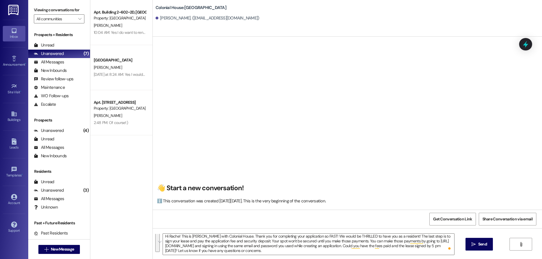
scroll to position [0, 0]
click at [188, 237] on textarea "Hi Rache! This is Rachel with Colonial House. Thank you for completing your app…" at bounding box center [308, 244] width 291 height 21
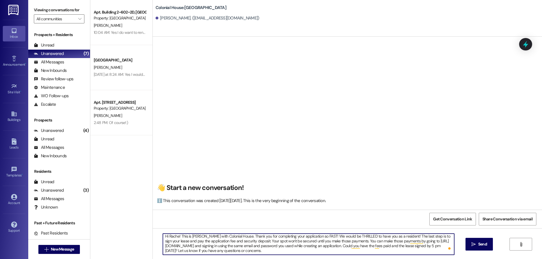
click at [167, 236] on textarea "Hi Rache! This is Rachel with Colonial House. Thank you for completing your app…" at bounding box center [308, 244] width 291 height 21
type textarea "Hi Chase! This is Rachel with Colonial House. Thank you for completing your app…"
drag, startPoint x: 319, startPoint y: 250, endPoint x: 92, endPoint y: 188, distance: 235.2
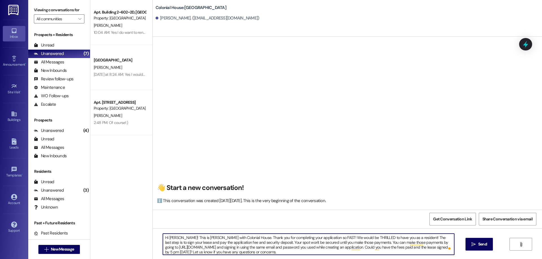
click at [92, 188] on div "Apt. Building 2~602~2D, Building 2 Colonial House Property: Colonial House C. S…" at bounding box center [316, 129] width 452 height 259
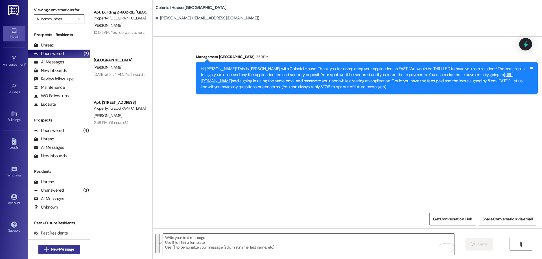
click at [62, 249] on span "New Message" at bounding box center [62, 250] width 23 height 6
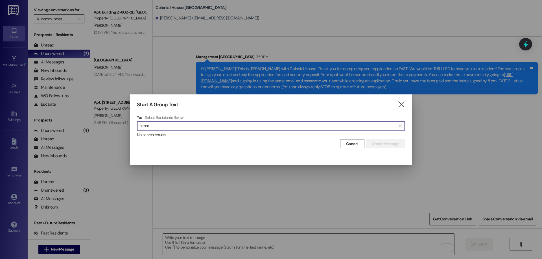
type input "naomi"
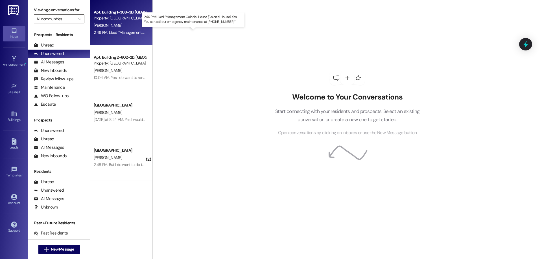
click at [132, 31] on div "2:46 PM: Liked “Management Colonial House (Colonial House): Yes! You can call o…" at bounding box center [201, 32] width 215 height 5
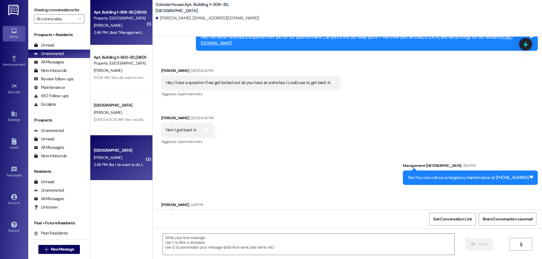
scroll to position [1282, 0]
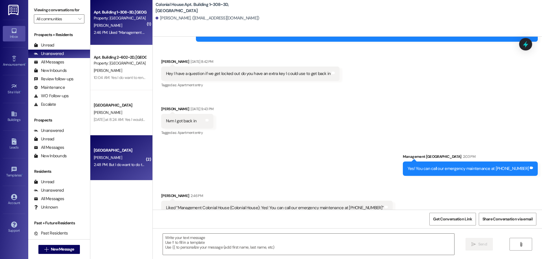
click at [131, 175] on div "Colonial House Prospect O. Aery 2:48 PM: But I do want to do the cancellation. …" at bounding box center [121, 158] width 62 height 45
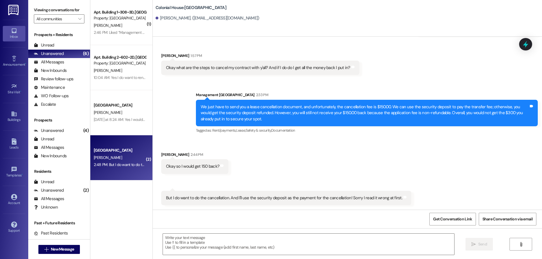
scroll to position [1004, 0]
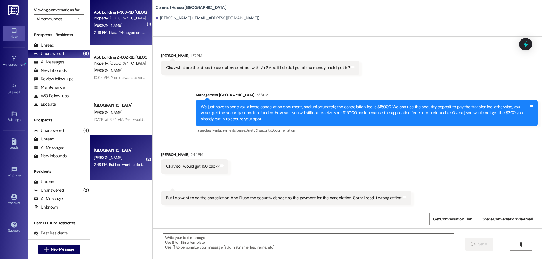
click at [128, 23] on div "E. Steele" at bounding box center [119, 25] width 53 height 7
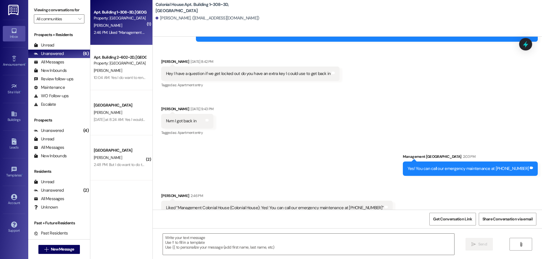
scroll to position [1283, 0]
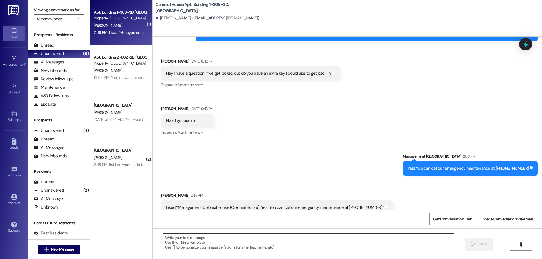
click at [360, 245] on textarea at bounding box center [308, 244] width 291 height 21
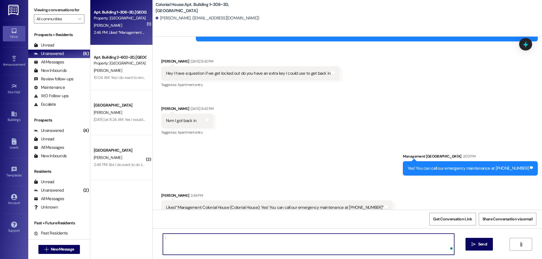
type textarea ":)"
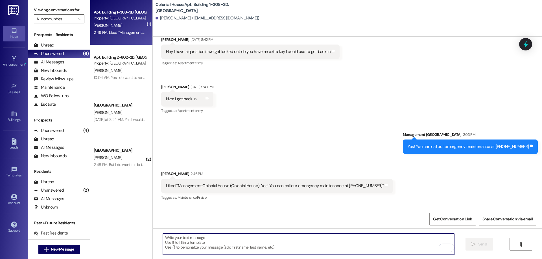
scroll to position [1322, 0]
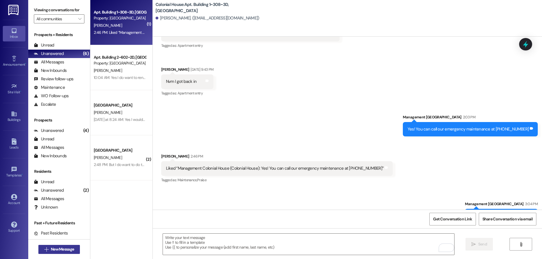
click at [63, 247] on span "New Message" at bounding box center [62, 250] width 23 height 6
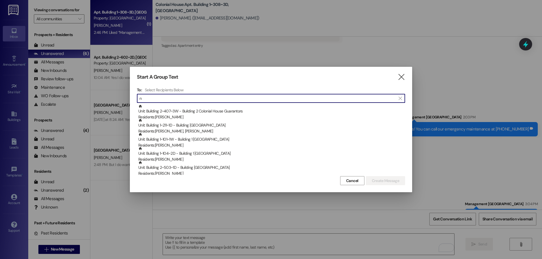
type input "n"
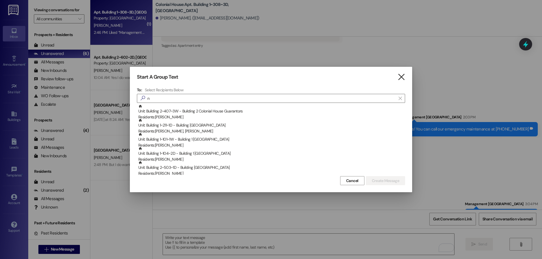
click at [404, 75] on icon "" at bounding box center [402, 77] width 8 height 6
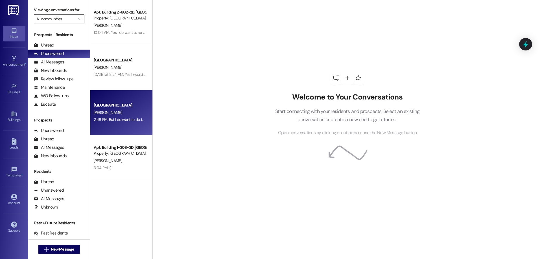
click at [134, 123] on div "2:48 PM: But I do want to do the cancellation. And I'll use the security deposi…" at bounding box center [119, 119] width 53 height 7
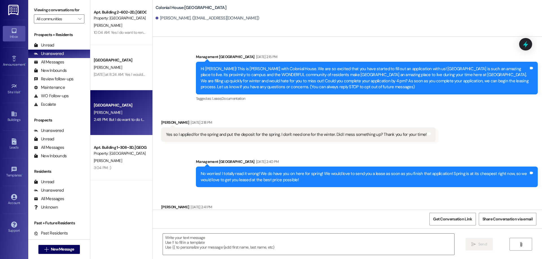
scroll to position [1004, 0]
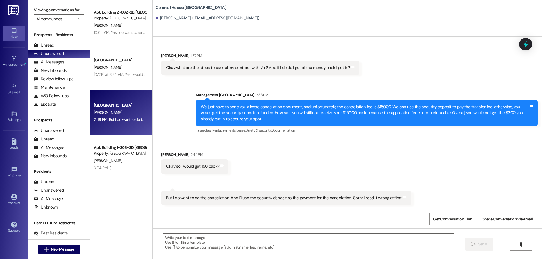
click at [260, 247] on textarea at bounding box center [308, 244] width 291 height 21
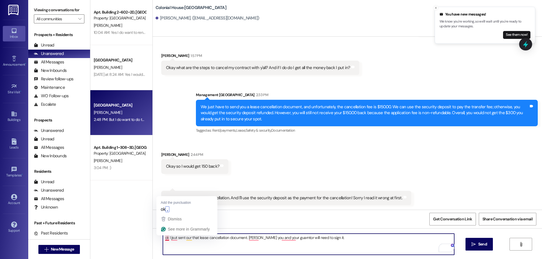
click at [163, 240] on textarea "ok I jsut sent our that lease cancellation document. [PERSON_NAME] you and your…" at bounding box center [308, 244] width 291 height 21
click at [171, 239] on textarea "ok, I jsut sent our that lease cancellation document. [PERSON_NAME] you and you…" at bounding box center [308, 244] width 291 height 21
drag, startPoint x: 166, startPoint y: 239, endPoint x: 154, endPoint y: 241, distance: 12.0
click at [154, 241] on div "ok, I just sent our that lease cancellation document. [PERSON_NAME] you and you…" at bounding box center [347, 250] width 389 height 42
click at [194, 238] on textarea "I just sent our that lease cancellation document. [PERSON_NAME] you and your gu…" at bounding box center [308, 244] width 291 height 21
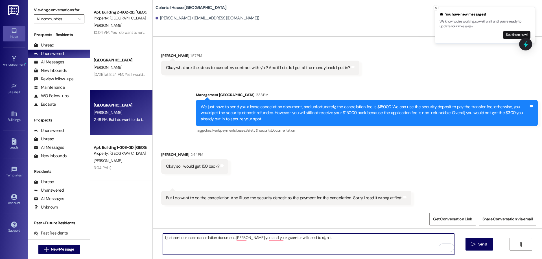
click at [179, 238] on textarea "I just sent our lease cancellation document. [PERSON_NAME] you and your guarnto…" at bounding box center [308, 244] width 291 height 21
click at [239, 238] on textarea "I just sent your lease cancellation document. [PERSON_NAME] you and your guarnt…" at bounding box center [308, 244] width 291 height 21
click at [277, 238] on textarea "I just sent your lease cancellation document. Both you and your guarntor will n…" at bounding box center [308, 244] width 291 height 21
click at [272, 237] on textarea "I just sent your lease cancellation document. Both you and your guarntor will n…" at bounding box center [308, 244] width 291 height 21
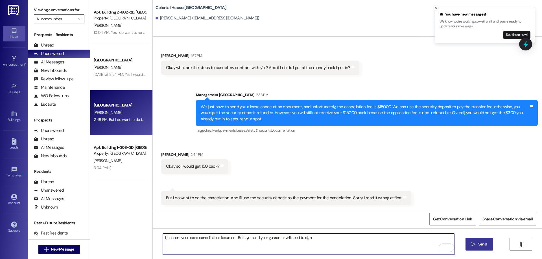
type textarea "I just sent your lease cancellation document. Both you and your guarantor will …"
click at [478, 243] on span "Send" at bounding box center [482, 245] width 9 height 6
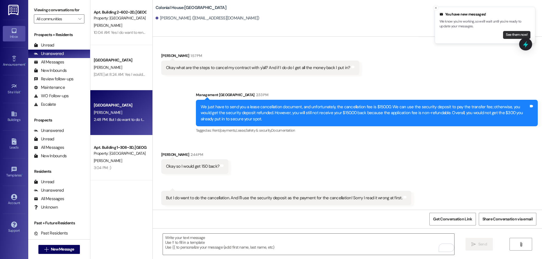
scroll to position [1003, 0]
drag, startPoint x: 513, startPoint y: 34, endPoint x: 537, endPoint y: 34, distance: 24.0
click at [514, 34] on button "See them now!" at bounding box center [516, 35] width 27 height 8
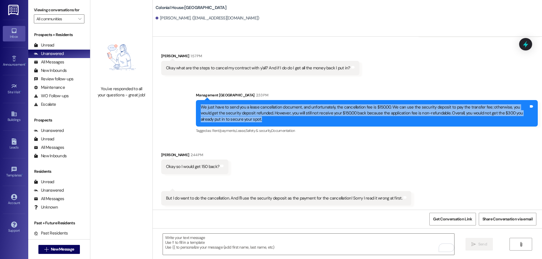
drag, startPoint x: 196, startPoint y: 107, endPoint x: 248, endPoint y: 122, distance: 53.8
click at [248, 122] on div "We just have to send you a lease cancellation document, and unfortunately, the …" at bounding box center [364, 113] width 329 height 18
copy div "We just have to send you a lease cancellation document, and unfortunately, the …"
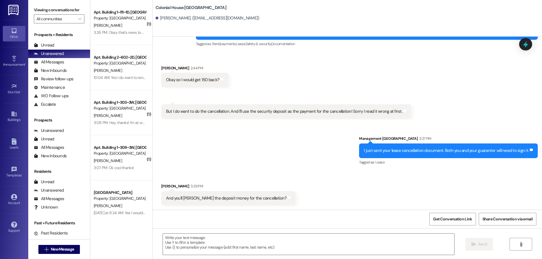
scroll to position [1091, 0]
click at [342, 243] on textarea at bounding box center [308, 244] width 291 height 21
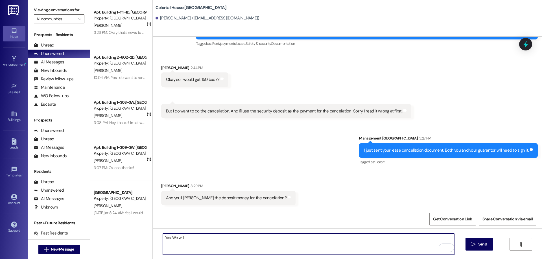
click at [226, 240] on textarea "Yes. We will" at bounding box center [308, 244] width 291 height 21
type textarea "Yes. We will once you both sign the cancellation document."
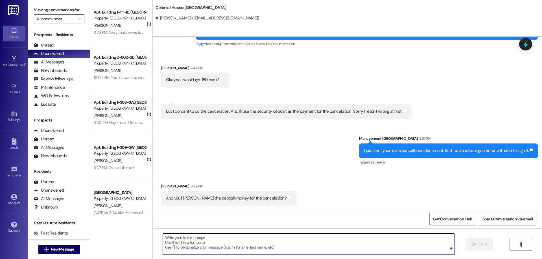
scroll to position [1130, 0]
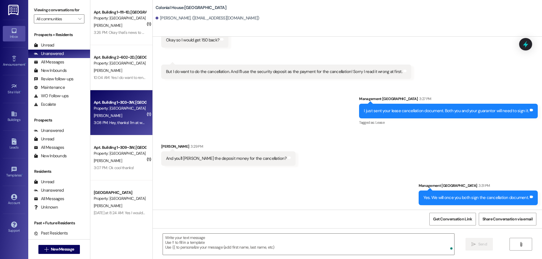
click at [130, 118] on div "[PERSON_NAME]" at bounding box center [119, 115] width 53 height 7
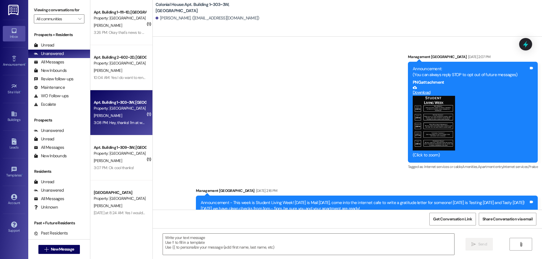
scroll to position [20118, 0]
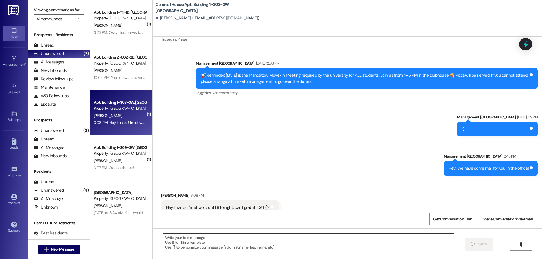
click at [327, 249] on textarea at bounding box center [308, 244] width 291 height 21
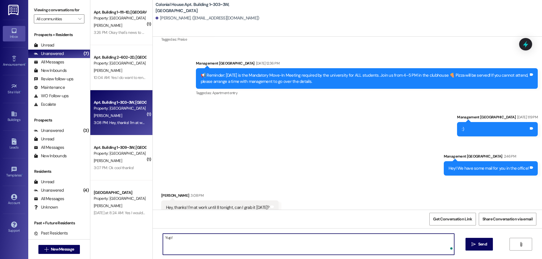
type textarea "Yup!"
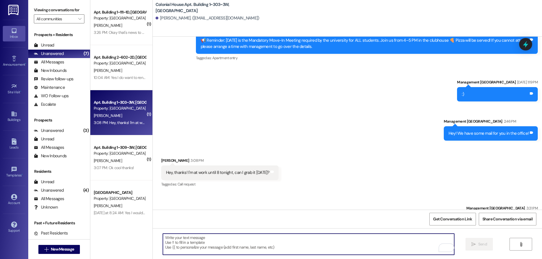
scroll to position [20158, 0]
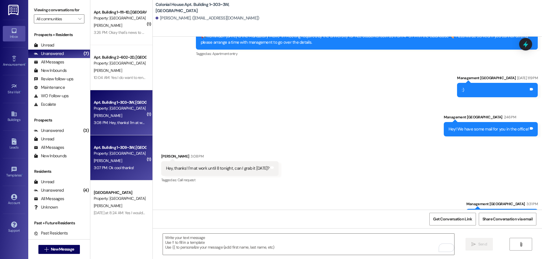
click at [114, 153] on div "Property: [GEOGRAPHIC_DATA]" at bounding box center [120, 154] width 52 height 6
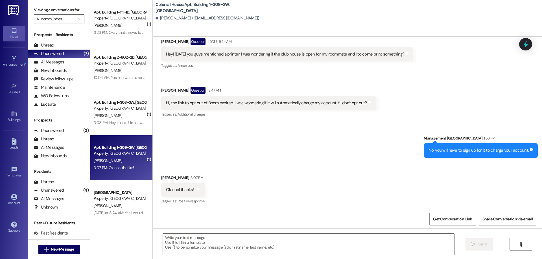
scroll to position [3357, 0]
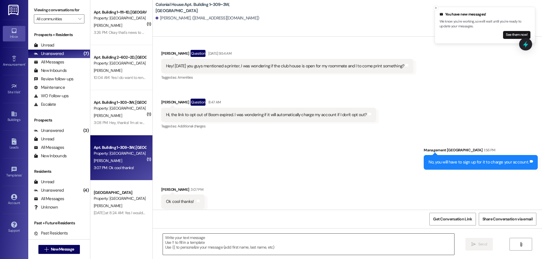
click at [234, 250] on textarea at bounding box center [308, 244] width 291 height 21
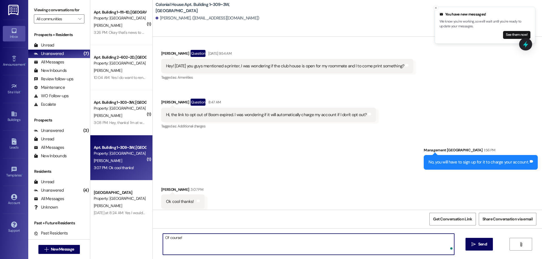
type textarea "Of course!"
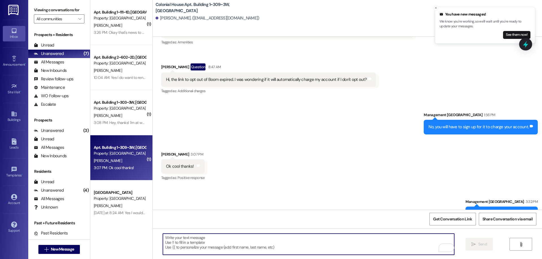
scroll to position [3396, 0]
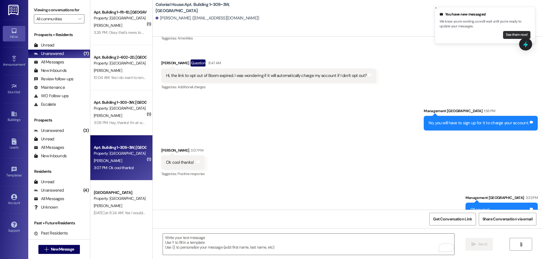
drag, startPoint x: 512, startPoint y: 28, endPoint x: 513, endPoint y: 32, distance: 4.4
click at [512, 28] on p "We know you're working, so we'll wait until you're ready to update your message…" at bounding box center [485, 24] width 91 height 10
click at [513, 32] on button "See them now!" at bounding box center [516, 35] width 27 height 8
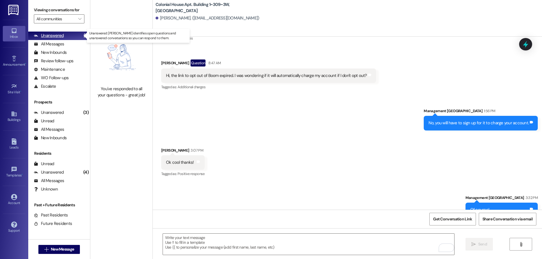
click at [55, 38] on div "Unanswered" at bounding box center [49, 36] width 30 height 6
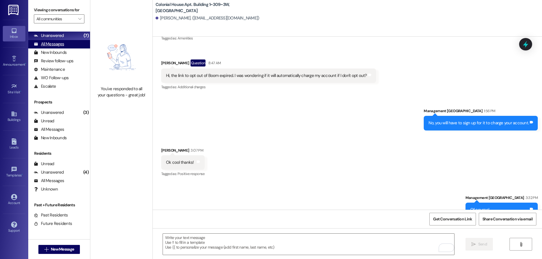
click at [56, 45] on div "All Messages" at bounding box center [49, 44] width 30 height 6
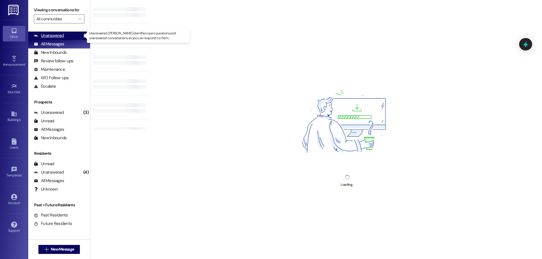
click at [52, 36] on div "Unanswered" at bounding box center [49, 36] width 30 height 6
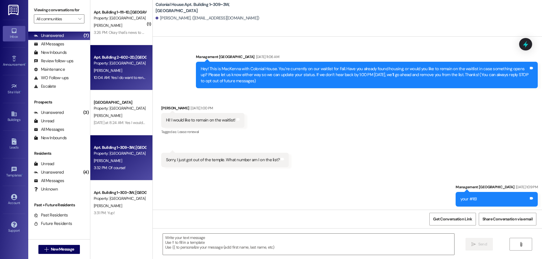
scroll to position [3357, 0]
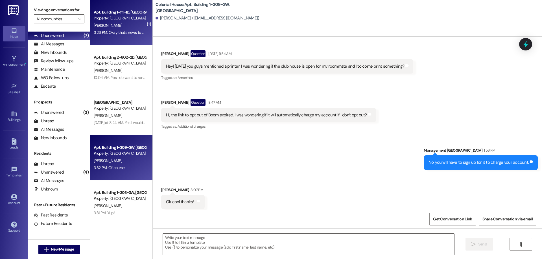
click at [114, 21] on div "Property: [GEOGRAPHIC_DATA]" at bounding box center [120, 18] width 52 height 6
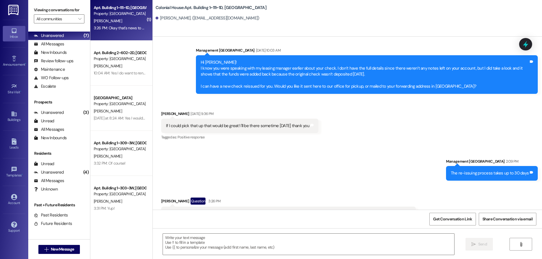
scroll to position [6, 0]
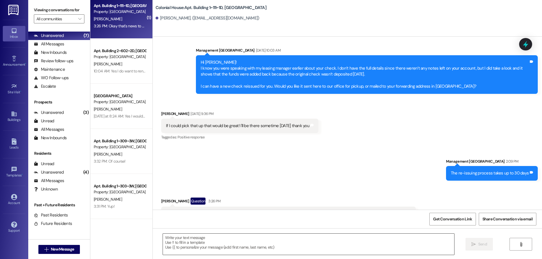
click at [254, 246] on textarea at bounding box center [308, 244] width 291 height 21
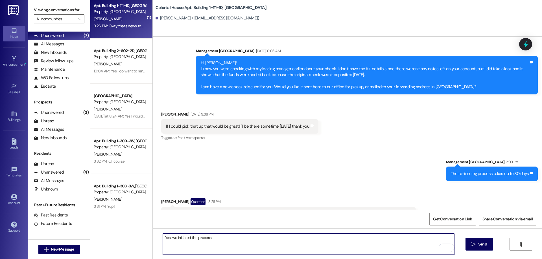
scroll to position [27084, 0]
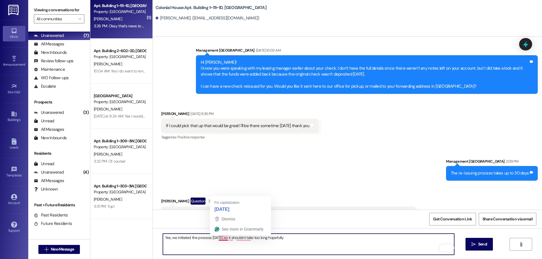
click at [216, 239] on textarea "Yes, we initiated the process last friday so it shouldnt take too long hopefull…" at bounding box center [308, 244] width 291 height 21
click at [227, 239] on textarea "Yes, we initiated the process last Friday so it shouldnt take too long hopefull…" at bounding box center [308, 244] width 291 height 21
click at [242, 240] on textarea "Yes, we initiated the process last Friday, so it shouldnt take too long hopeful…" at bounding box center [308, 244] width 291 height 21
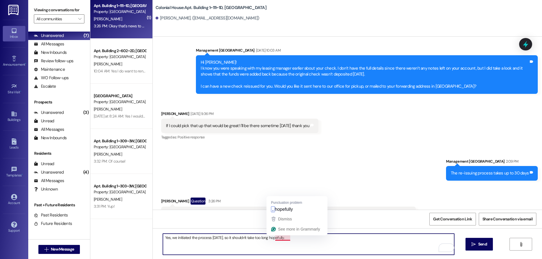
click at [281, 239] on textarea "Yes, we initiated the process last Friday, so it shouldn't take too long hopefu…" at bounding box center [308, 244] width 291 height 21
click at [298, 237] on textarea "Yes, we initiated the process last Friday, so it shouldn't take too long, hopef…" at bounding box center [308, 244] width 291 height 21
type textarea "Yes, we initiated the process last Friday, so it shouldn't take too long, hopef…"
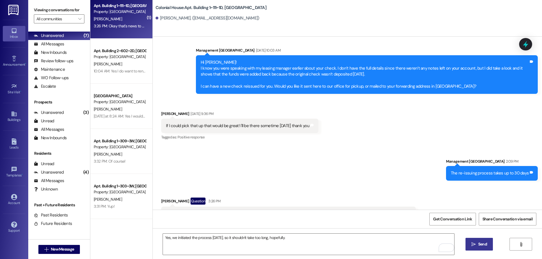
click at [484, 248] on button " Send" at bounding box center [479, 244] width 27 height 13
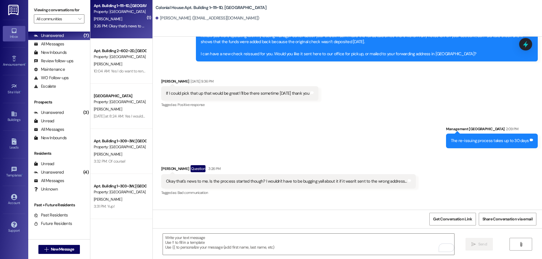
scroll to position [27123, 0]
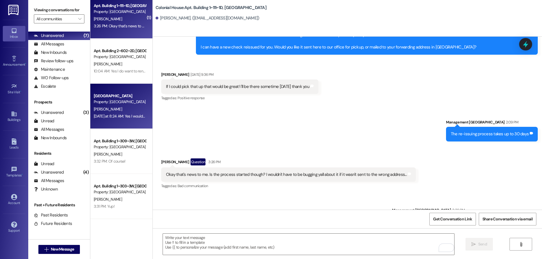
click at [96, 85] on div "Colonial House Prospect Property: Colonial House D. Asay Yesterday at 8:24 AM: …" at bounding box center [121, 106] width 62 height 45
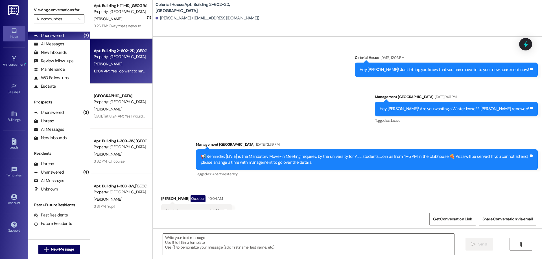
scroll to position [518, 0]
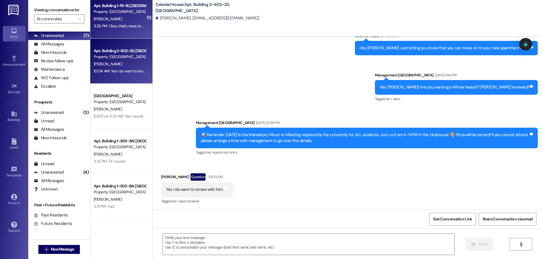
click at [119, 26] on div "3:26 PM: Okay that's news to me. Is the process started though? I wouldn't have…" at bounding box center [212, 25] width 236 height 5
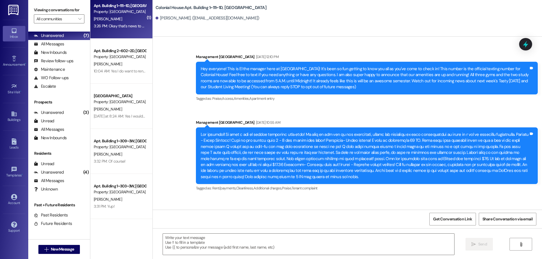
scroll to position [27123, 0]
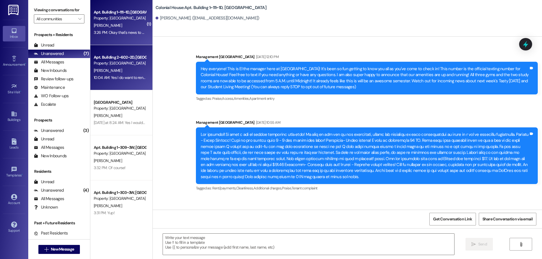
scroll to position [27123, 0]
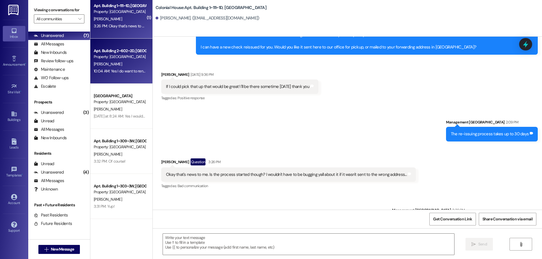
click at [114, 63] on div "[PERSON_NAME]" at bounding box center [119, 64] width 53 height 7
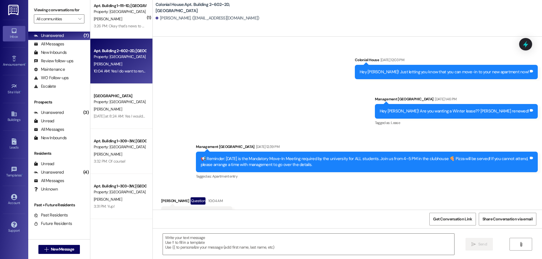
scroll to position [518, 0]
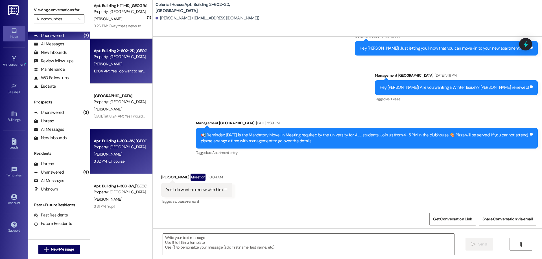
click at [130, 129] on div "Apt. Building 1~309~3W, Building 1 Colonial House Property: Colonial House K. L…" at bounding box center [121, 151] width 62 height 45
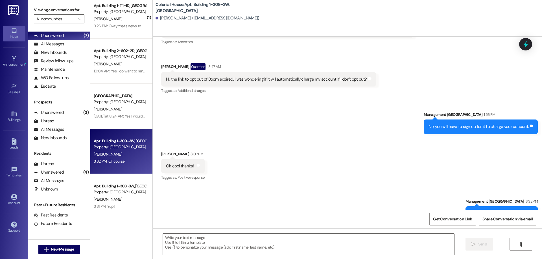
scroll to position [3396, 0]
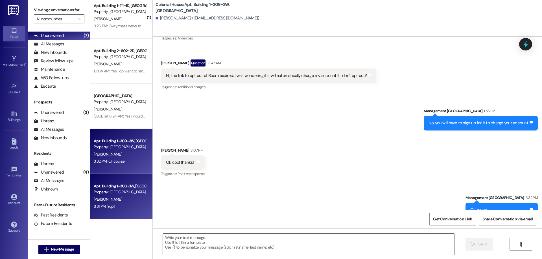
click at [138, 179] on div "Apt. Building 1~303~3W, Building 1 Colonial House Property: Colonial House N. H…" at bounding box center [121, 196] width 62 height 45
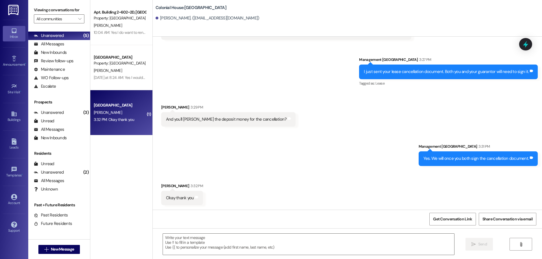
scroll to position [1169, 0]
click at [307, 247] on textarea at bounding box center [308, 244] width 291 height 21
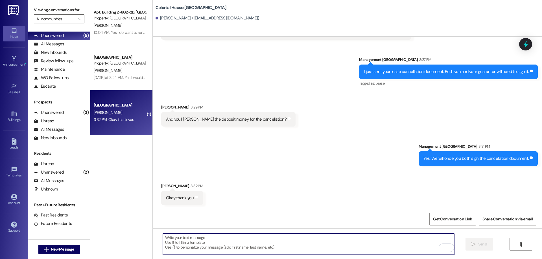
type textarea "."
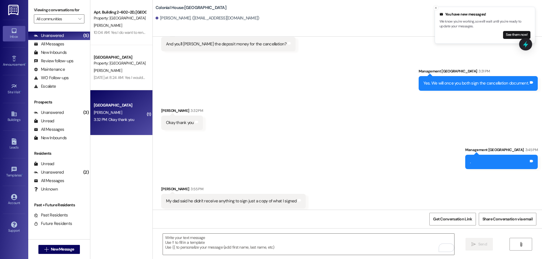
scroll to position [1248, 0]
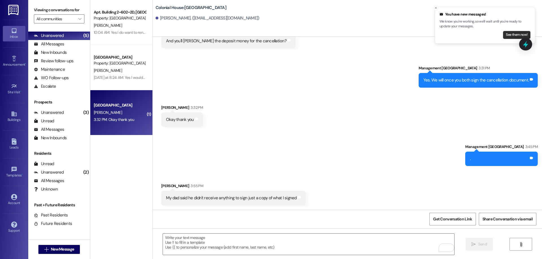
click at [513, 31] on button "See them now!" at bounding box center [516, 35] width 27 height 8
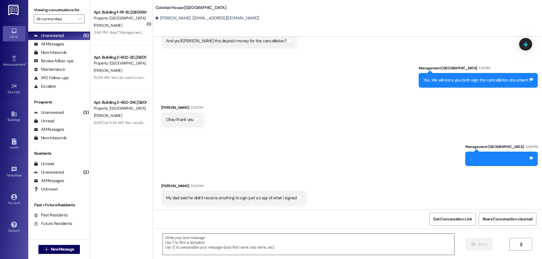
click at [340, 248] on textarea at bounding box center [308, 244] width 291 height 21
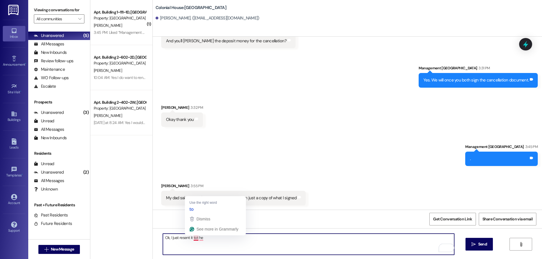
click at [192, 239] on textarea "Ok, I just resent it tot he" at bounding box center [308, 244] width 291 height 21
click at [211, 237] on textarea "Ok, I just resent it to the" at bounding box center [308, 244] width 291 height 21
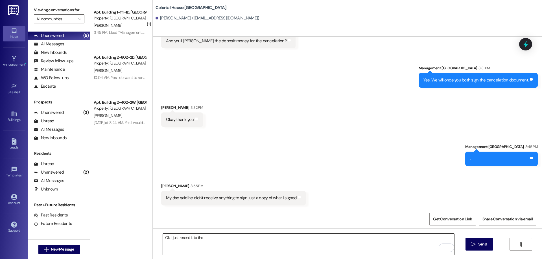
click at [280, 247] on textarea "Ok, I just resent it to the" at bounding box center [308, 244] width 291 height 21
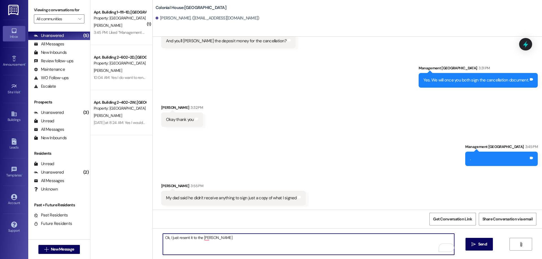
click at [209, 242] on textarea "Ok, I just resent it to the lee" at bounding box center [308, 244] width 291 height 21
drag, startPoint x: 225, startPoint y: 244, endPoint x: 190, endPoint y: 248, distance: 35.2
click at [190, 248] on textarea "Ok, I just resent it to the lee" at bounding box center [308, 244] width 291 height 21
type textarea "Ok, I just resent it"
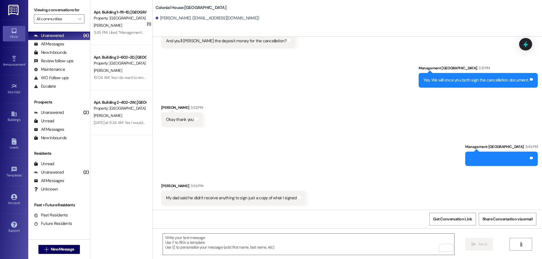
scroll to position [1287, 0]
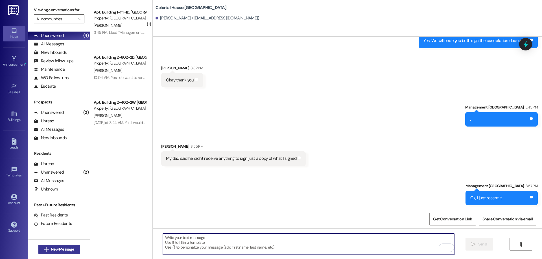
click at [61, 251] on span "New Message" at bounding box center [62, 250] width 23 height 6
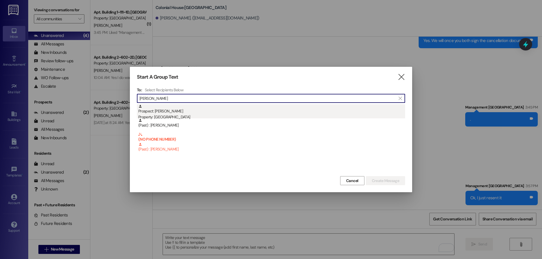
type input "breanna"
click at [180, 110] on div "Prospect: Breanna Norwood Property: Colonial House" at bounding box center [271, 112] width 267 height 16
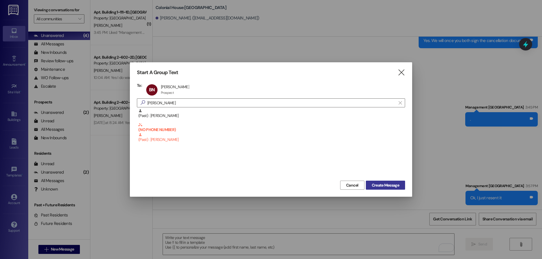
click at [377, 184] on span "Create Message" at bounding box center [385, 186] width 27 height 6
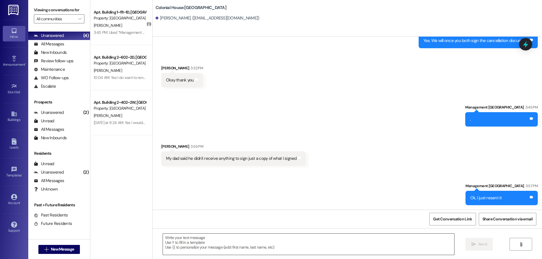
click at [360, 247] on textarea at bounding box center [308, 244] width 291 height 21
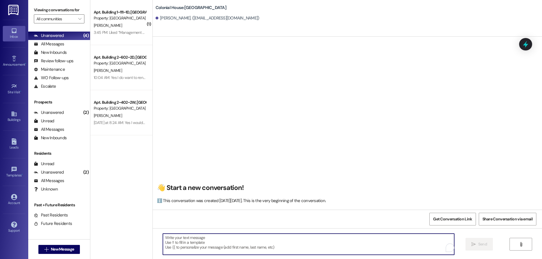
scroll to position [0, 0]
paste textarea "Hi ____ ! This is Rachel with Colonial House. We are so excited that you have s…"
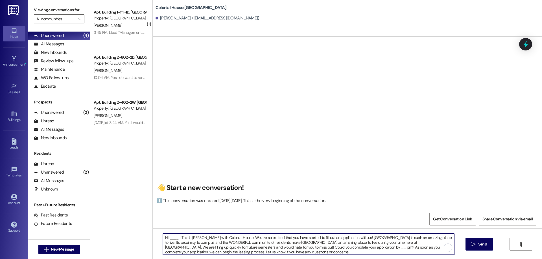
click at [167, 239] on textarea "Hi ____ ! This is Rachel with Colonial House. We are so excited that you have s…" at bounding box center [308, 244] width 291 height 21
click at [355, 237] on textarea "Hi Breanna! This is Rachel with Colonial House. We are so excited that you have…" at bounding box center [308, 244] width 291 height 21
click at [361, 249] on textarea "Hi Breanna! This is Rachel with Colonial House. We are so excited that you have…" at bounding box center [308, 244] width 291 height 21
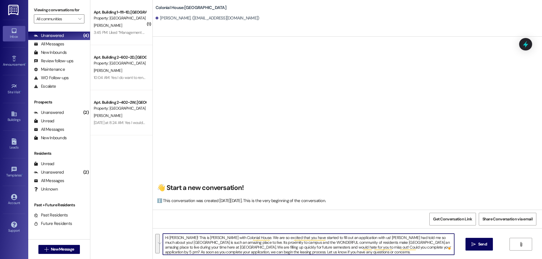
drag, startPoint x: 318, startPoint y: 255, endPoint x: 125, endPoint y: 226, distance: 195.8
click at [125, 226] on div "( 1 ) Apt. Building 1~111~1D, Building 1 Colonial House Property: Colonial Hous…" at bounding box center [316, 129] width 452 height 259
type textarea "Hi Breanna! This is Rachel with Colonial House. We are so excited that you have…"
drag, startPoint x: 470, startPoint y: 244, endPoint x: 490, endPoint y: 233, distance: 22.8
click at [471, 244] on span " Send" at bounding box center [479, 245] width 18 height 6
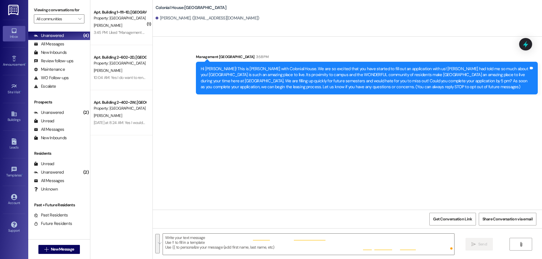
scroll to position [0, 0]
click at [52, 253] on button " New Message" at bounding box center [59, 249] width 42 height 9
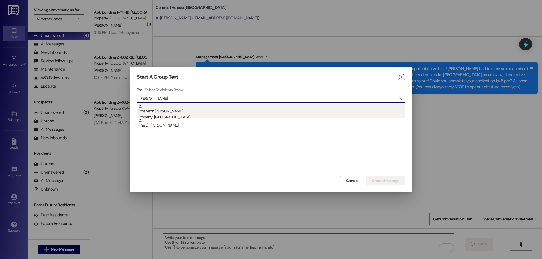
type input "hannah craig"
click at [168, 109] on div "Prospect: Hannah Craigo Property: Colonial House" at bounding box center [271, 112] width 267 height 16
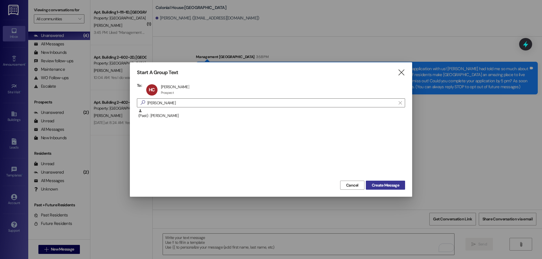
click at [385, 187] on span "Create Message" at bounding box center [385, 186] width 27 height 6
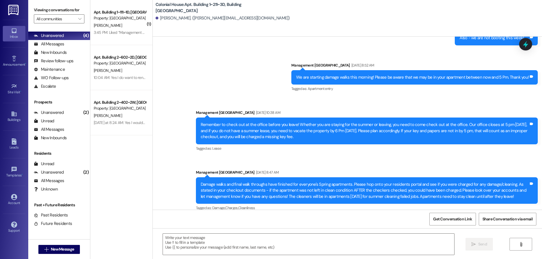
scroll to position [9770, 0]
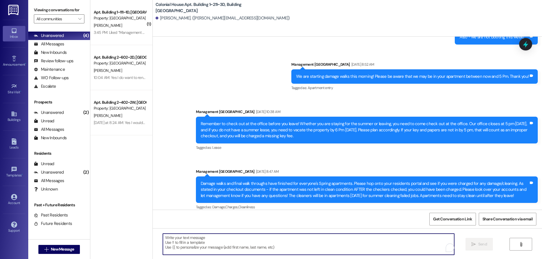
click at [224, 245] on textarea "To enrich screen reader interactions, please activate Accessibility in Grammarl…" at bounding box center [308, 244] width 291 height 21
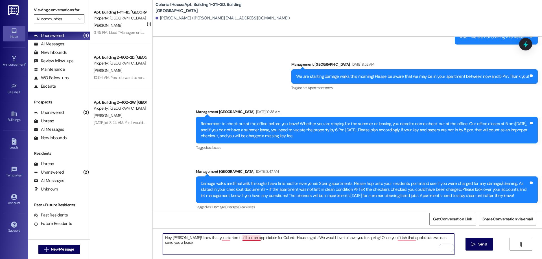
click at [239, 239] on textarea "Hey Hannah! I saw that you started t ofill out an applciaiotn for Colonial Hous…" at bounding box center [308, 244] width 291 height 21
click at [222, 239] on textarea "Hey Hannah! I saw that you started t ofill out an application for Colonial Hous…" at bounding box center [308, 244] width 291 height 21
click at [220, 239] on textarea "Hey Hannah! I saw that you started t fill out an application for Colonial House…" at bounding box center [308, 244] width 291 height 21
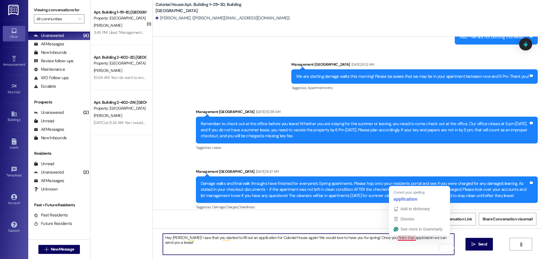
click at [401, 240] on textarea "Hey Hannah! I saw that you started to fill out an application for Colonial Hous…" at bounding box center [308, 244] width 291 height 21
type textarea "Hey Hannah! I saw that you started to fill out an application for Colonial Hous…"
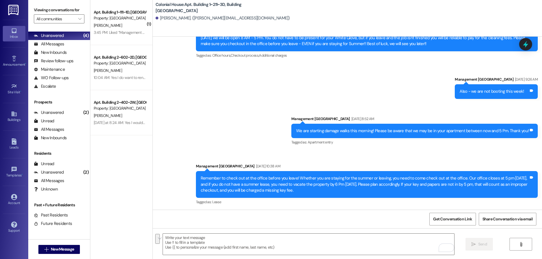
scroll to position [9809, 0]
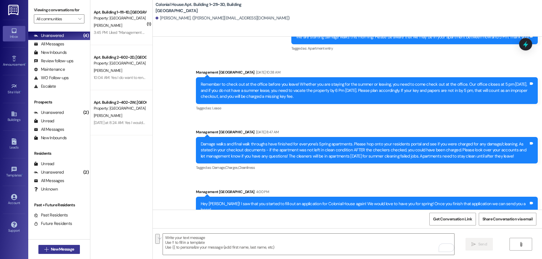
click at [65, 252] on span "New Message" at bounding box center [62, 250] width 23 height 6
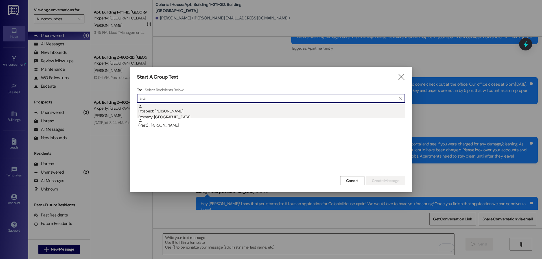
type input "alta"
click at [196, 111] on div "Prospect: Alta Ragan Property: Colonial House" at bounding box center [271, 112] width 267 height 16
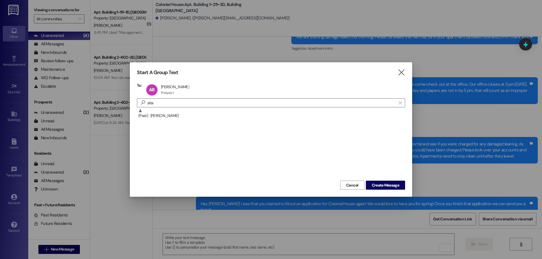
drag, startPoint x: 388, startPoint y: 183, endPoint x: 422, endPoint y: 179, distance: 33.5
click at [389, 183] on span "Create Message" at bounding box center [385, 186] width 27 height 6
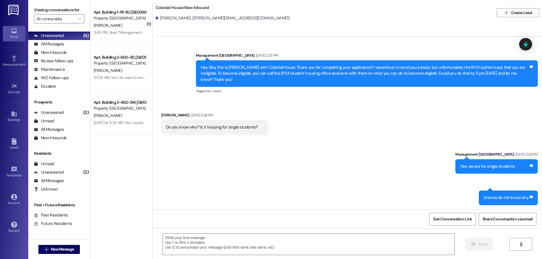
scroll to position [160, 0]
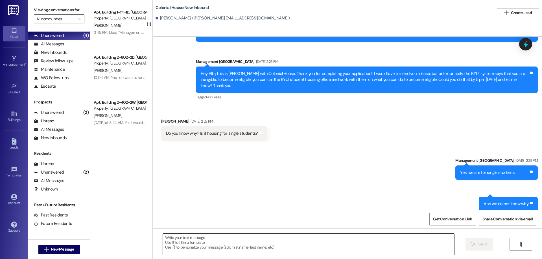
click at [340, 236] on textarea at bounding box center [308, 244] width 291 height 21
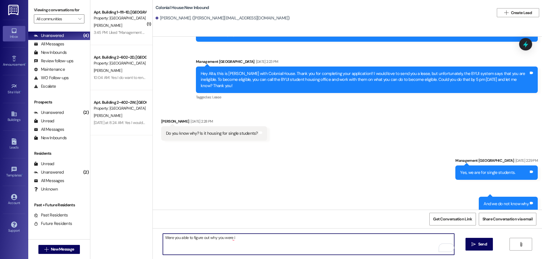
click at [249, 241] on textarea "Were you able to figure out why you were i" at bounding box center [308, 244] width 291 height 21
type textarea "Were you able to figure out why you were inelligalbe? wqe"
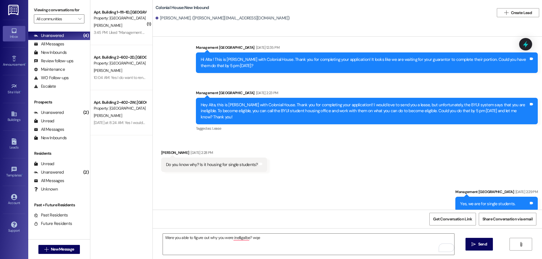
scroll to position [160, 0]
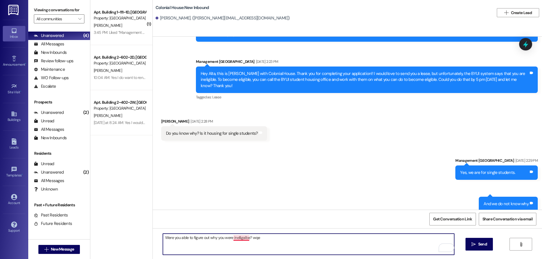
click at [235, 239] on textarea "Were you able to figure out why you were inelligalbe? wqe" at bounding box center [308, 244] width 291 height 21
click at [285, 235] on textarea "Were you able to figure out why you were ineligible? wqe" at bounding box center [308, 244] width 291 height 21
drag, startPoint x: 285, startPoint y: 235, endPoint x: 267, endPoint y: 242, distance: 19.0
click at [267, 242] on textarea "Were you able to figure out why you were ineligible? wqe" at bounding box center [308, 244] width 291 height 21
type textarea "Were you able to figure out why you were ineligible? We would love to send you …"
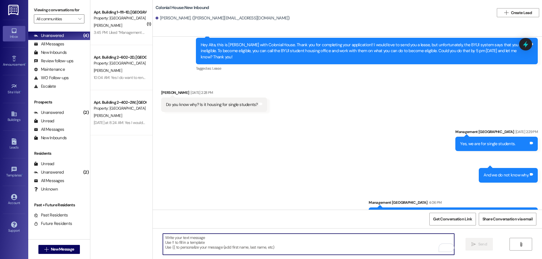
scroll to position [200, 0]
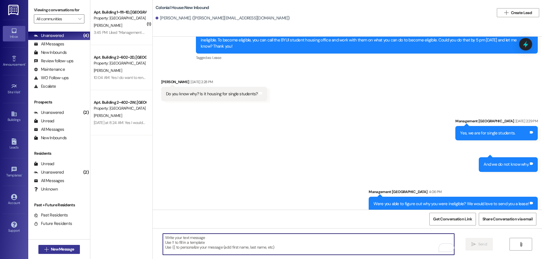
click at [64, 250] on span "New Message" at bounding box center [62, 250] width 23 height 6
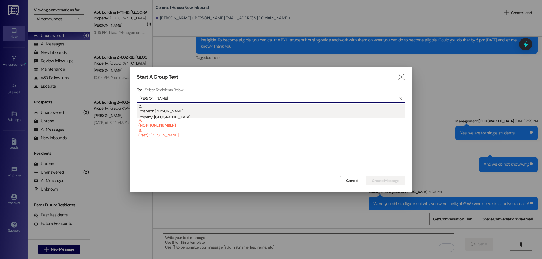
type input "[PERSON_NAME]"
click at [191, 108] on div "Prospect: [PERSON_NAME] Property: [GEOGRAPHIC_DATA]" at bounding box center [271, 112] width 267 height 16
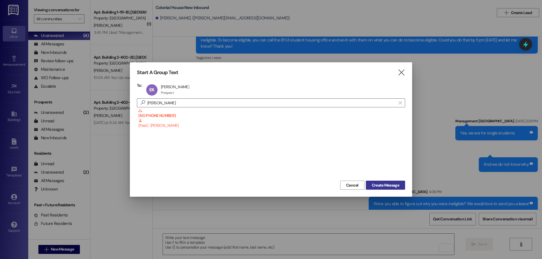
click at [391, 185] on span "Create Message" at bounding box center [385, 186] width 27 height 6
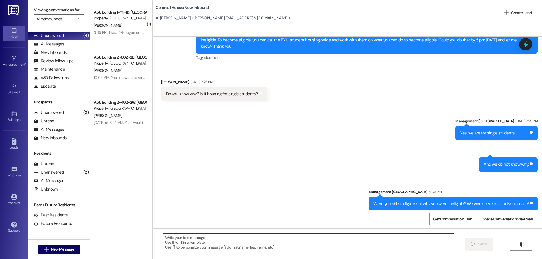
click at [305, 239] on textarea at bounding box center [308, 244] width 291 height 21
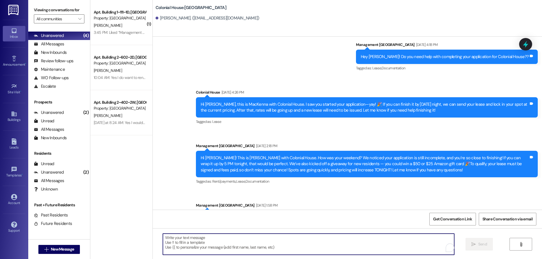
scroll to position [89, 0]
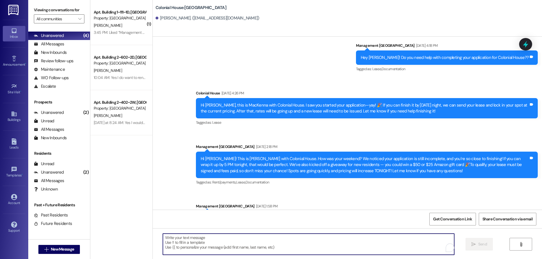
paste textarea "Hey [First Name]! 👋 Just wanted to check in—we saw you started your application…"
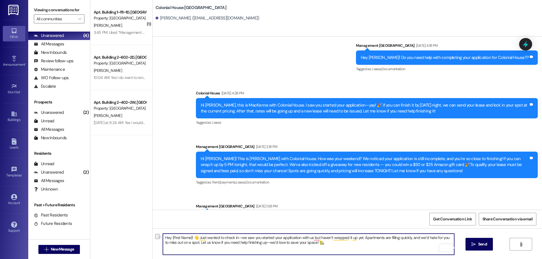
drag, startPoint x: 188, startPoint y: 237, endPoint x: 168, endPoint y: 240, distance: 20.2
click at [168, 240] on textarea "Hey [First Name]! 👋 Just wanted to check in—we saw you started your application…" at bounding box center [308, 244] width 291 height 21
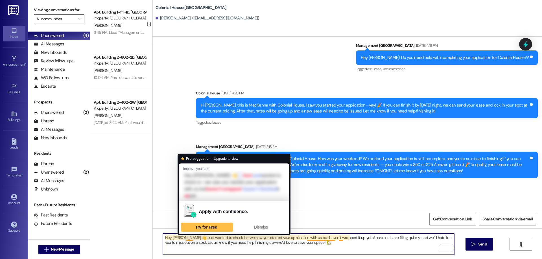
click at [183, 239] on textarea "Hey Elias 👋 Just wanted to check in—we saw you started your application with us…" at bounding box center [308, 244] width 291 height 21
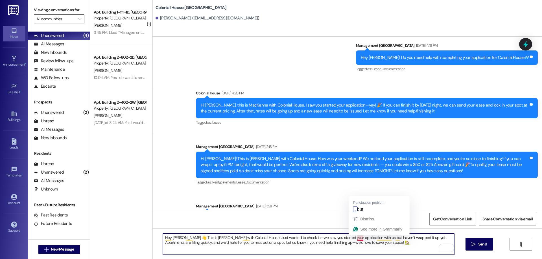
click at [357, 238] on textarea "Hey Elias 👋 This is Rachel with Colonial House! Just wanted to check in—we saw …" at bounding box center [308, 244] width 291 height 21
click at [172, 243] on textarea "Hey Elias 👋 This is Rachel with Colonial House! Just wanted to check in—we saw …" at bounding box center [308, 244] width 291 height 21
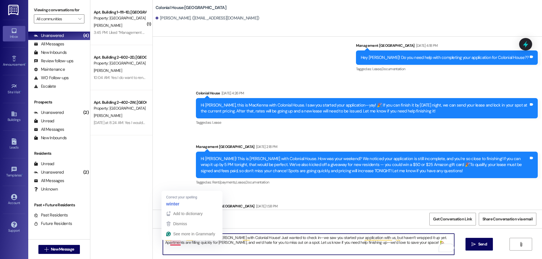
click at [171, 243] on textarea "Hey Elias 👋 This is Rachel with Colonial House! Just wanted to check in—we saw …" at bounding box center [308, 244] width 291 height 21
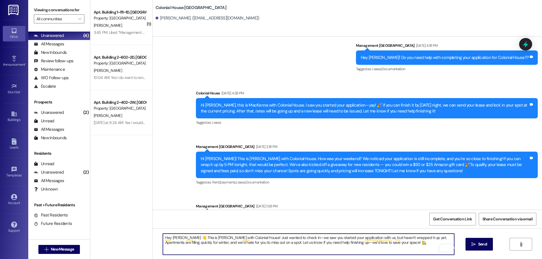
drag, startPoint x: 388, startPoint y: 244, endPoint x: 375, endPoint y: 243, distance: 12.7
click at [388, 244] on textarea "Hey Elias 👋 This is Rachel with Colonial House! Just wanted to check in—we saw …" at bounding box center [308, 244] width 291 height 21
drag, startPoint x: 367, startPoint y: 243, endPoint x: 388, endPoint y: 246, distance: 21.1
click at [367, 243] on textarea "Hey Elias 👋 This is Rachel with Colonial House! Just wanted to check in—we saw …" at bounding box center [308, 244] width 291 height 21
type textarea "Hey Elias 👋 This is Rachel with Colonial House! Just wanted to check in—we saw …"
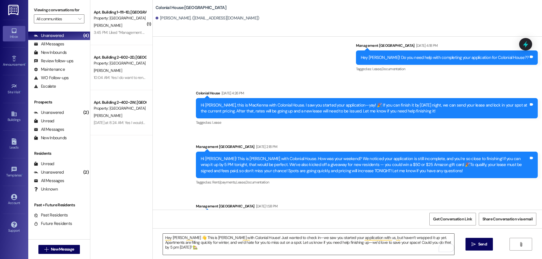
drag, startPoint x: 436, startPoint y: 246, endPoint x: 159, endPoint y: 241, distance: 277.0
click at [163, 242] on div "Hey Elias 👋 This is Rachel with Colonial House! Just wanted to check in—we saw …" at bounding box center [309, 245] width 292 height 22
click at [163, 241] on textarea "Hey Elias 👋 This is Rachel with Colonial House! Just wanted to check in—we saw …" at bounding box center [308, 244] width 291 height 21
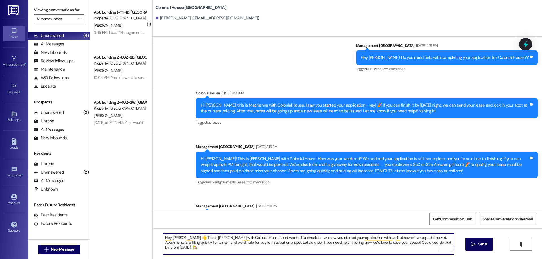
click at [163, 241] on textarea "Hey Elias 👋 This is Rachel with Colonial House! Just wanted to check in—we saw …" at bounding box center [308, 244] width 291 height 21
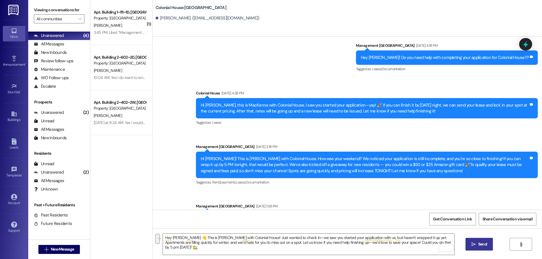
drag, startPoint x: 479, startPoint y: 244, endPoint x: 538, endPoint y: 233, distance: 59.4
click at [480, 244] on span "Send" at bounding box center [482, 245] width 9 height 6
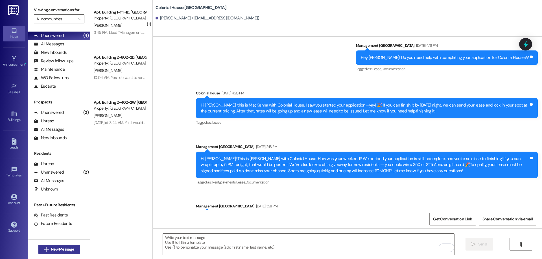
click at [69, 248] on span "New Message" at bounding box center [62, 250] width 23 height 6
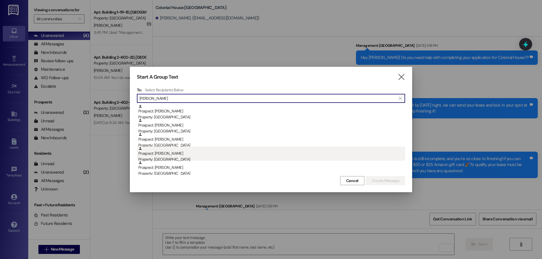
type input "michael"
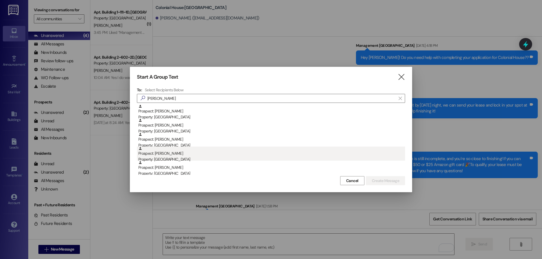
click at [191, 157] on div "Property: [GEOGRAPHIC_DATA]" at bounding box center [271, 160] width 267 height 6
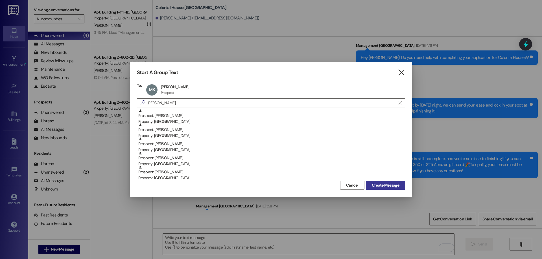
click at [379, 187] on span "Create Message" at bounding box center [385, 186] width 27 height 6
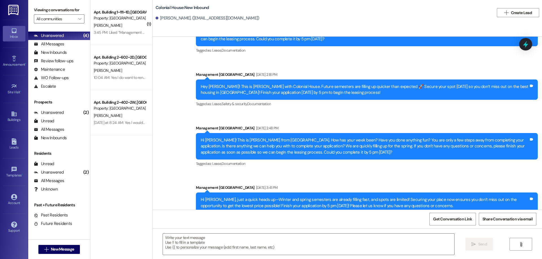
scroll to position [118, 0]
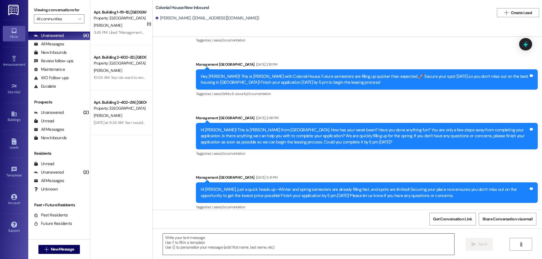
click at [294, 246] on textarea at bounding box center [308, 244] width 291 height 21
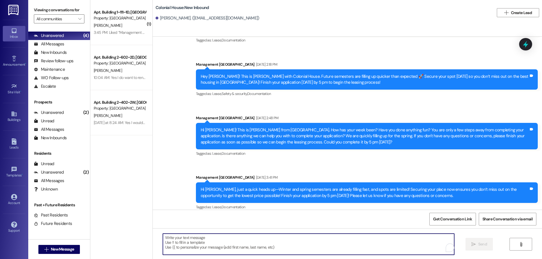
paste textarea "Hey Elias 👋 This is Rachel with Colonial House! Just wanted to check in—we saw …"
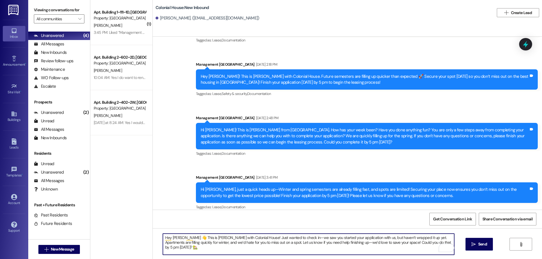
click at [170, 239] on textarea "Hey Elias 👋 This is Rachel with Colonial House! Just wanted to check in—we saw …" at bounding box center [308, 244] width 291 height 21
click at [187, 242] on textarea "Hey Michael👋 This is Rachel with Colonial House! Just wanted to check in—we saw…" at bounding box center [308, 244] width 291 height 21
type textarea "Hey Michael👋 This is Rachel with Colonial House! Just wanted to check in—we saw…"
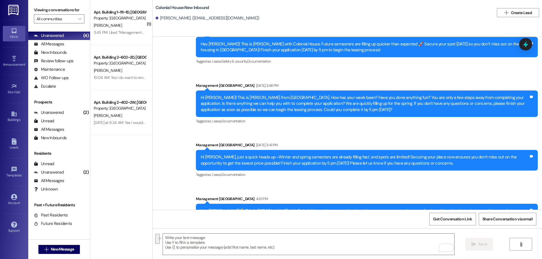
scroll to position [163, 0]
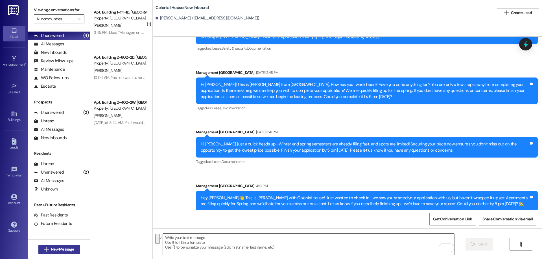
click at [58, 252] on span "New Message" at bounding box center [62, 250] width 23 height 6
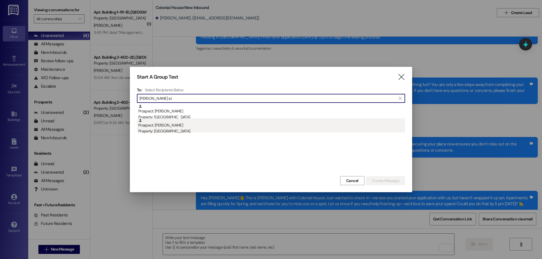
type input "carson st"
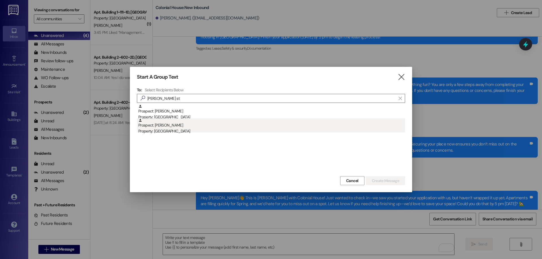
click at [178, 129] on div "Property: [GEOGRAPHIC_DATA]" at bounding box center [271, 131] width 267 height 6
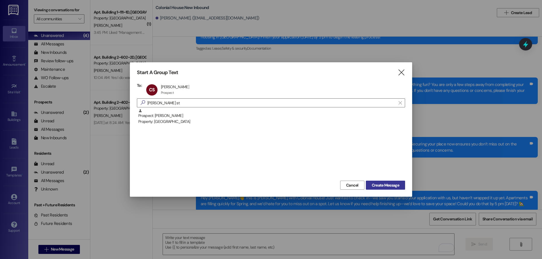
click at [388, 184] on span "Create Message" at bounding box center [385, 186] width 27 height 6
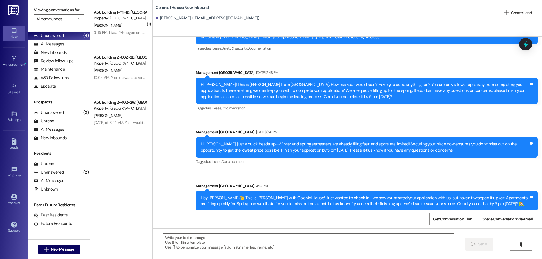
scroll to position [0, 0]
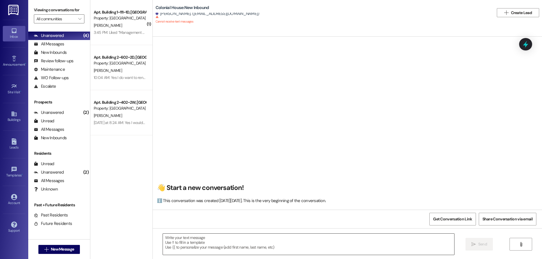
click at [298, 242] on textarea at bounding box center [308, 244] width 291 height 21
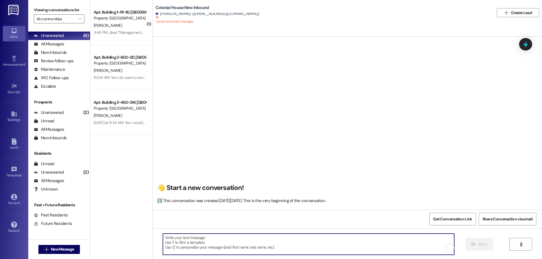
paste textarea "Hey Michael👋 This is Rachel with Colonial House! Just wanted to check in—we saw…"
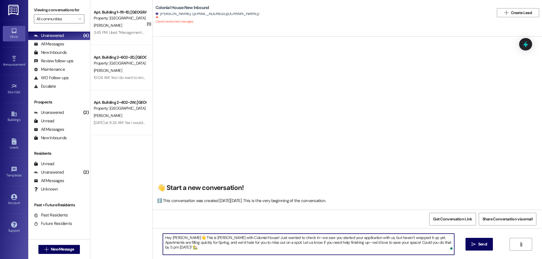
click at [176, 238] on textarea "Hey Michael👋 This is Rachel with Colonial House! Just wanted to check in—we saw…" at bounding box center [308, 244] width 291 height 21
type textarea "Hey Michael👋 This is Rachel with Colonial House! Just wanted to check in—we saw…"
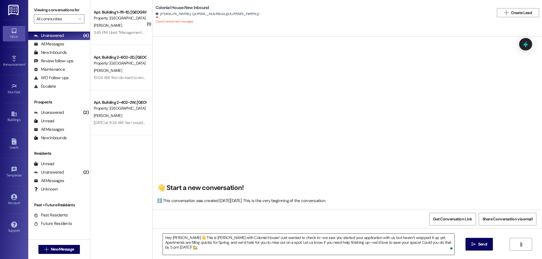
click at [210, 243] on textarea "Hey Michael👋 This is Rachel with Colonial House! Just wanted to check in—we saw…" at bounding box center [308, 244] width 291 height 21
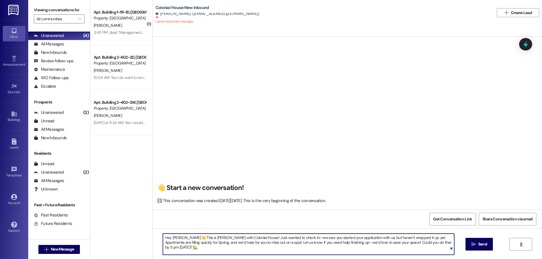
click at [210, 243] on textarea "Hey Michael👋 This is Rachel with Colonial House! Just wanted to check in—we saw…" at bounding box center [308, 244] width 291 height 21
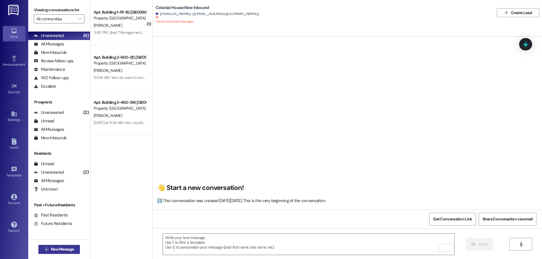
click at [75, 247] on button " New Message" at bounding box center [59, 249] width 42 height 9
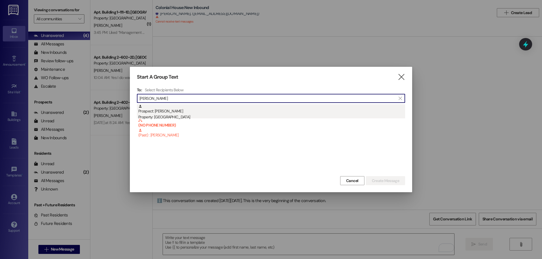
type input "thomas allen"
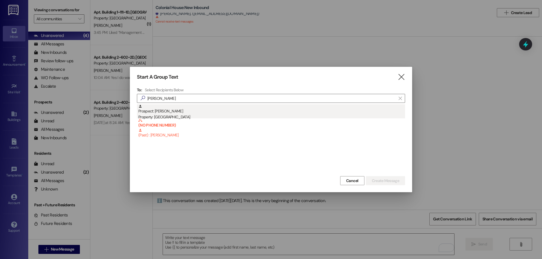
click at [207, 112] on div "Prospect: Thomas Allen Property: Colonial House" at bounding box center [271, 112] width 267 height 16
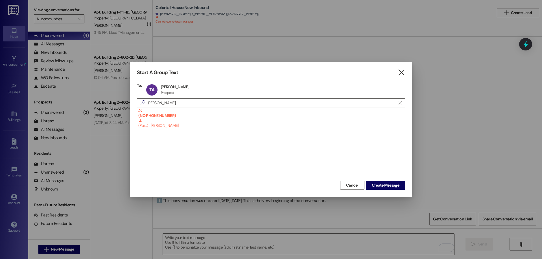
click at [383, 180] on div "Start A Group Text  To: TA Thomas Allen Thomas Allen Prospect Prospect click t…" at bounding box center [271, 129] width 282 height 135
click at [386, 183] on span "Create Message" at bounding box center [385, 186] width 27 height 6
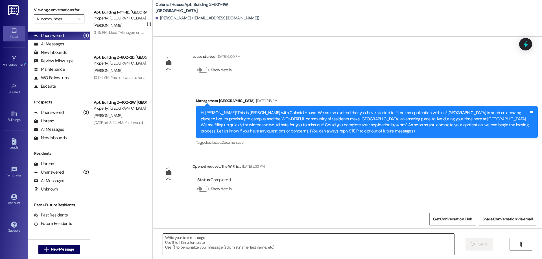
click at [251, 242] on textarea at bounding box center [308, 244] width 291 height 21
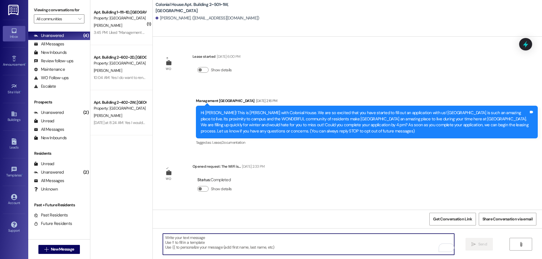
click at [273, 249] on textarea "To enrich screen reader interactions, please activate Accessibility in Grammarl…" at bounding box center [308, 244] width 291 height 21
paste textarea "​Hey Carson👋 This is Rachel with Colonial House! Just wanted to check in—we saw…"
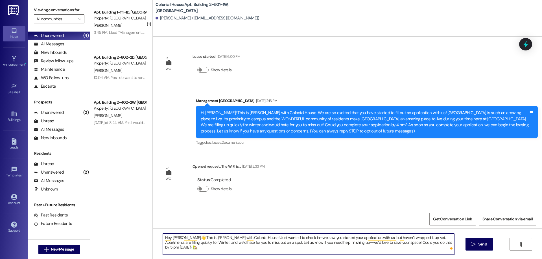
click at [172, 237] on textarea "​Hey Carson👋 This is Rachel with Colonial House! Just wanted to check in—we saw…" at bounding box center [308, 244] width 291 height 21
click at [187, 238] on textarea "​Hey Thomas rson👋 This is Rachel with Colonial House! Just wanted to check in—w…" at bounding box center [308, 244] width 291 height 21
type textarea "​Hey Thomas,👋 This is Rachel with Colonial House! Just wanted to check in—we sa…"
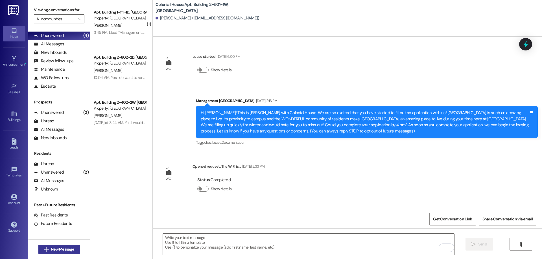
click at [51, 250] on span "New Message" at bounding box center [62, 250] width 23 height 6
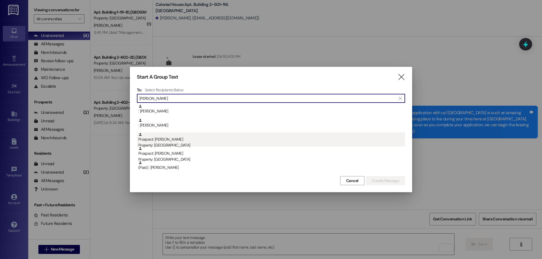
type input "william b"
click at [173, 138] on div "Prospect: William Buchanan Property: Colonial House" at bounding box center [271, 141] width 267 height 16
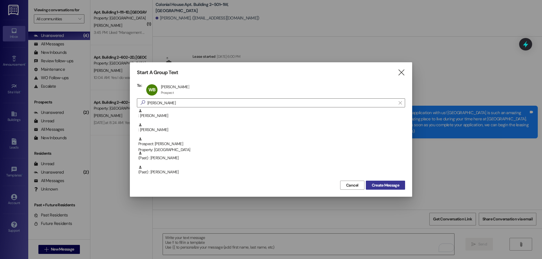
click at [384, 186] on span "Create Message" at bounding box center [385, 186] width 27 height 6
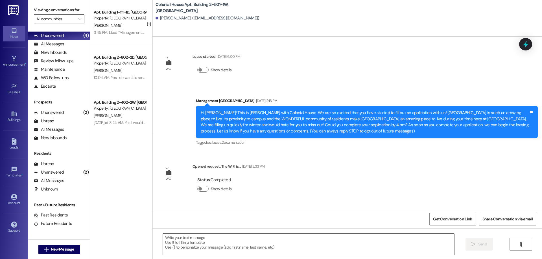
scroll to position [0, 0]
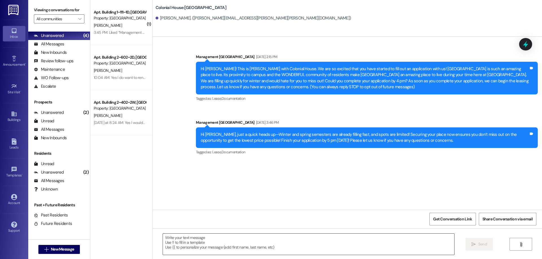
click at [300, 246] on textarea at bounding box center [308, 244] width 291 height 21
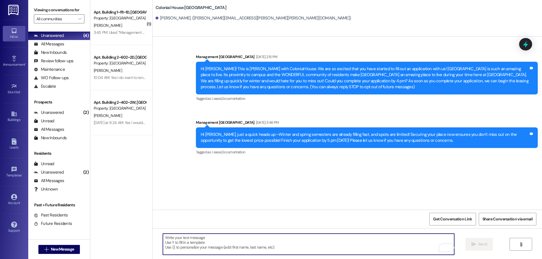
paste textarea "​Hey Thomas,👋 This is Rachel with Colonial House! Just wanted to check in—we sa…"
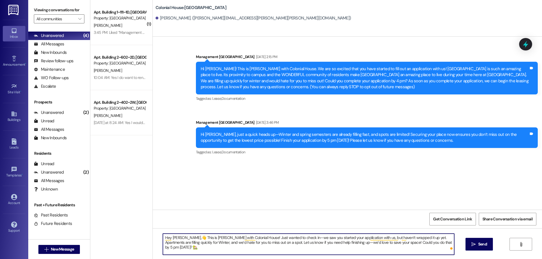
click at [170, 240] on textarea "​Hey Thomas,👋 This is Rachel with Colonial House! Just wanted to check in—we sa…" at bounding box center [308, 244] width 291 height 21
type textarea "​Hey William,👋 This is Rachel with Colonial House! Just wanted to check in—we s…"
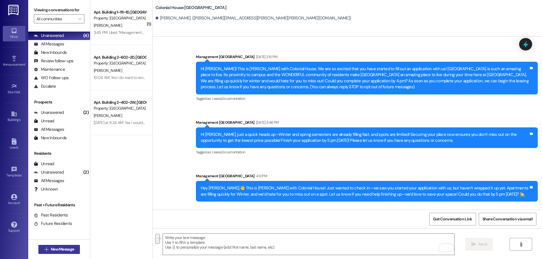
click at [54, 251] on span "New Message" at bounding box center [62, 250] width 23 height 6
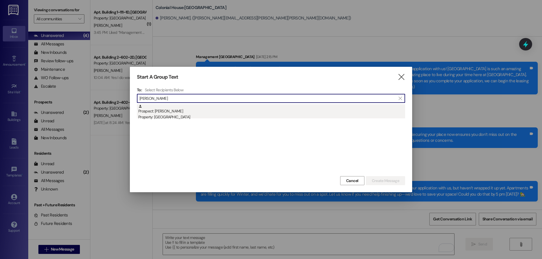
type input "jennalyn"
click at [196, 110] on div "Prospect: Jennalyn Ragan Property: Colonial House" at bounding box center [271, 112] width 267 height 16
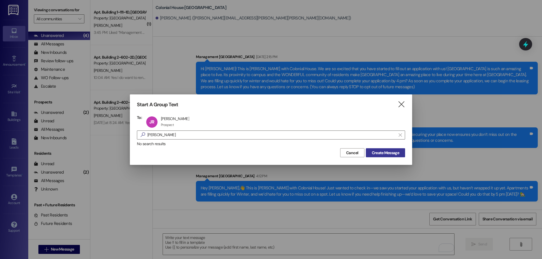
click at [395, 153] on span "Create Message" at bounding box center [385, 153] width 27 height 6
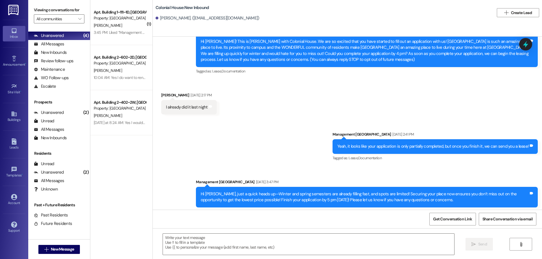
scroll to position [38, 0]
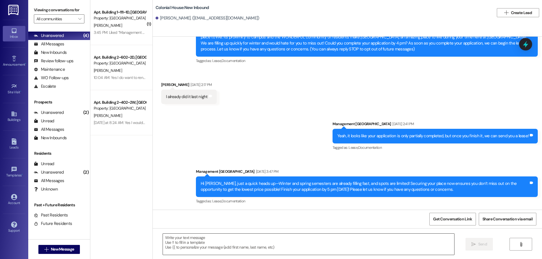
click at [324, 249] on textarea at bounding box center [308, 244] width 291 height 21
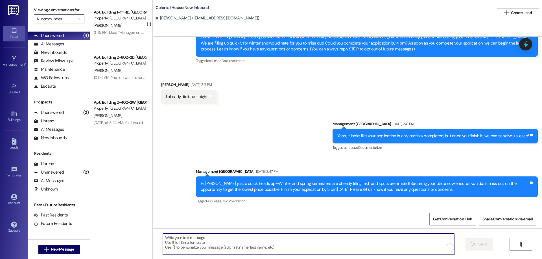
paste textarea "​Hey Jennalyn,👋 This is Rachel with Colonial House! Just wanted to check in—we …"
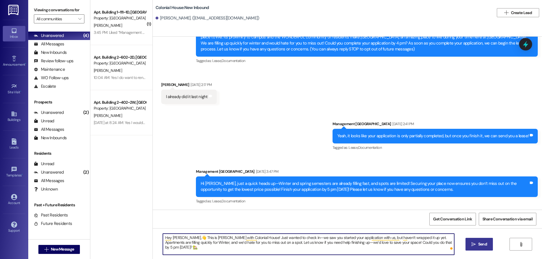
type textarea "​Hey Jennalyn,👋 This is Rachel with Colonial House! Just wanted to check in—we …"
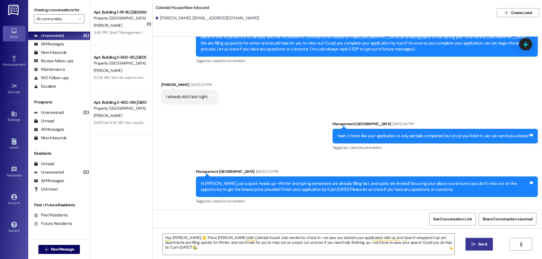
click at [481, 248] on span "Send" at bounding box center [482, 245] width 9 height 6
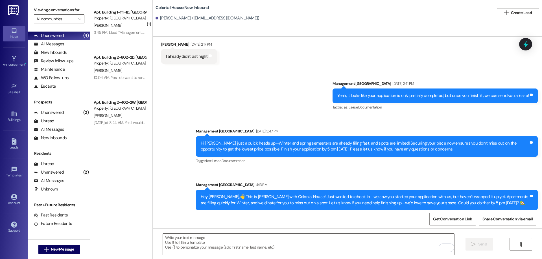
scroll to position [83, 0]
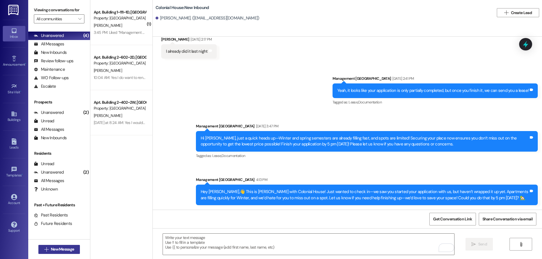
click at [60, 248] on span "New Message" at bounding box center [62, 250] width 23 height 6
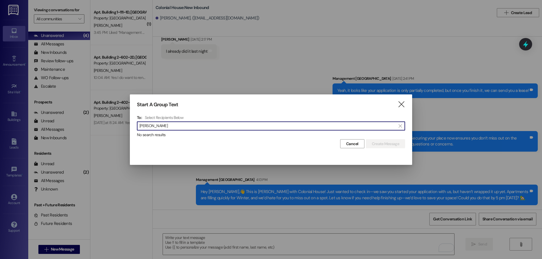
type input "katherine bra"
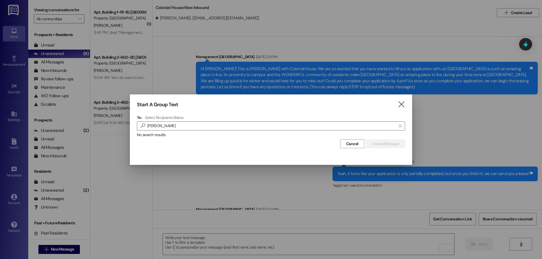
scroll to position [83, 0]
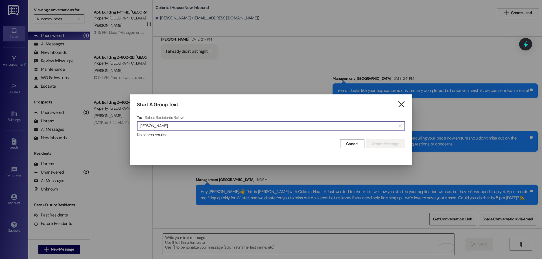
click at [403, 107] on icon "" at bounding box center [402, 105] width 8 height 6
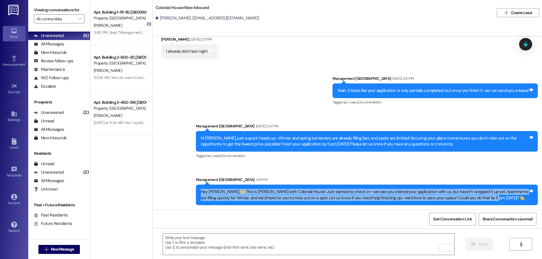
drag, startPoint x: 196, startPoint y: 190, endPoint x: 481, endPoint y: 204, distance: 284.9
click at [481, 204] on div "​Hey [PERSON_NAME],👋 This is [PERSON_NAME] with Colonial House! Just wanted to …" at bounding box center [367, 195] width 342 height 21
copy div "​Hey [PERSON_NAME],👋 This is [PERSON_NAME] with Colonial House! Just wanted to …"
click at [56, 248] on span "New Message" at bounding box center [62, 250] width 23 height 6
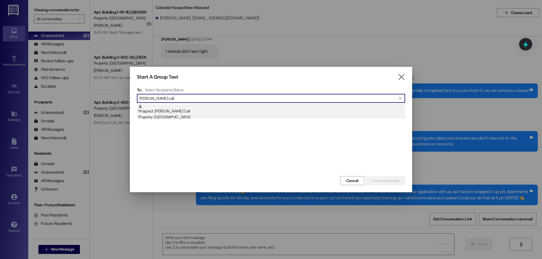
type input "[PERSON_NAME] call"
click at [168, 120] on div "Property: [GEOGRAPHIC_DATA]" at bounding box center [271, 117] width 267 height 6
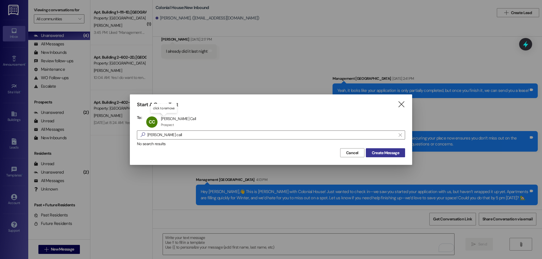
click at [384, 157] on button "Create Message" at bounding box center [385, 153] width 39 height 9
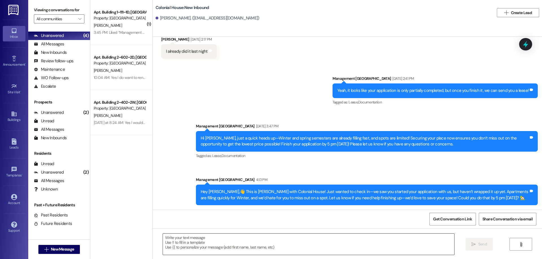
click at [358, 246] on textarea at bounding box center [308, 244] width 291 height 21
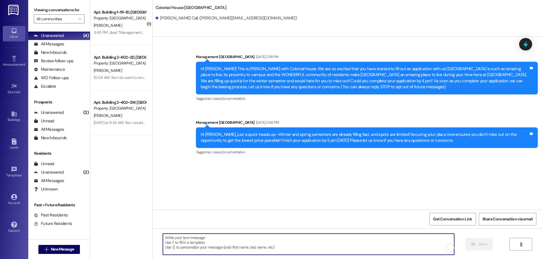
scroll to position [0, 0]
paste textarea "​Hey [PERSON_NAME],👋 This is [PERSON_NAME] with Colonial House! Just wanted to …"
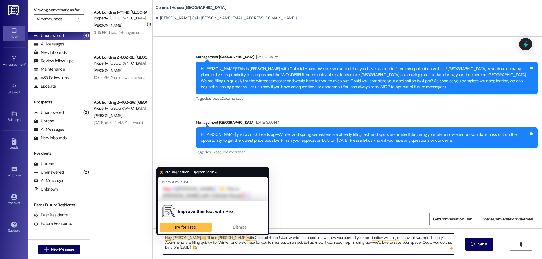
click at [178, 238] on textarea "​Hey [PERSON_NAME],👋 This is [PERSON_NAME] with Colonial House! Just wanted to …" at bounding box center [308, 244] width 291 height 21
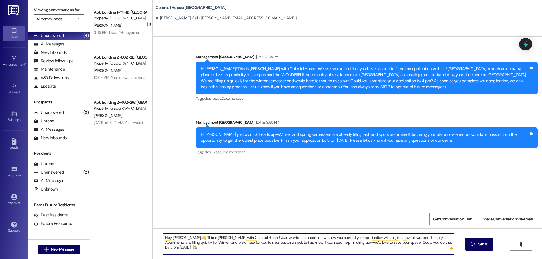
click at [178, 238] on textarea "​Hey [PERSON_NAME],👋 This is [PERSON_NAME] with Colonial House! Just wanted to …" at bounding box center [308, 244] width 291 height 21
type textarea "​Hey [PERSON_NAME],👋 This is [PERSON_NAME] with Colonial House! Just wanted to …"
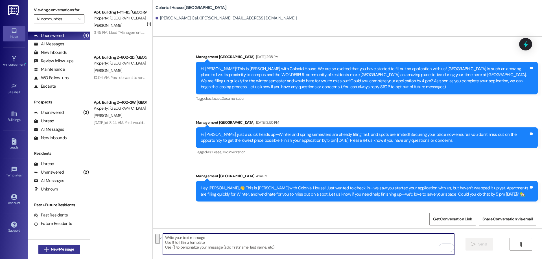
click at [68, 246] on button " New Message" at bounding box center [59, 249] width 42 height 9
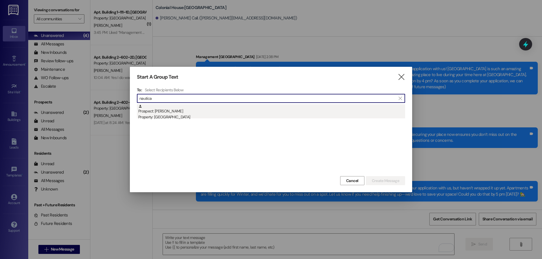
type input "nautica"
click at [199, 117] on div "Property: [GEOGRAPHIC_DATA]" at bounding box center [271, 117] width 267 height 6
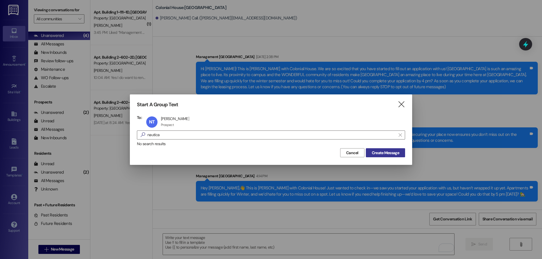
click at [382, 150] on span "Create Message" at bounding box center [385, 153] width 27 height 6
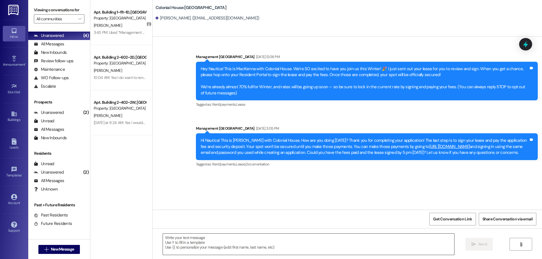
click at [292, 256] on div at bounding box center [309, 245] width 292 height 22
click at [202, 237] on textarea at bounding box center [308, 244] width 291 height 21
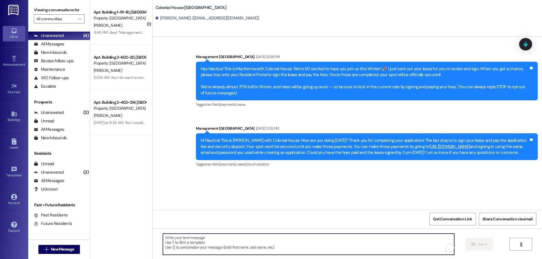
paste textarea "Hey [First Name]! It’s [PERSON_NAME] from [GEOGRAPHIC_DATA] 😊 Just checking in—…"
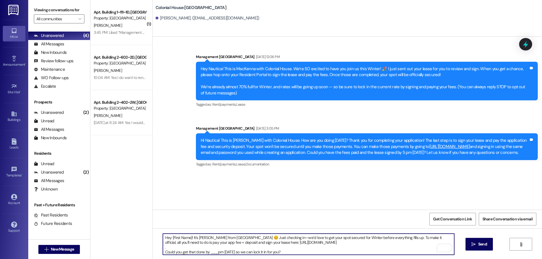
click at [171, 248] on textarea "Hey [First Name]! It’s [PERSON_NAME] from [GEOGRAPHIC_DATA] 😊 Just checking in—…" at bounding box center [308, 244] width 291 height 21
click at [214, 248] on textarea "Hey [First Name]! It’s [PERSON_NAME] from [GEOGRAPHIC_DATA] 😊 Just checking in—…" at bounding box center [308, 244] width 291 height 21
click at [210, 249] on textarea "Hey [First Name]! It’s [PERSON_NAME] from [GEOGRAPHIC_DATA] 😊 Just checking in—…" at bounding box center [308, 244] width 291 height 21
click at [178, 239] on textarea "Hey [First Name]! It’s [PERSON_NAME] from [GEOGRAPHIC_DATA] 😊 Just checking in—…" at bounding box center [308, 244] width 291 height 21
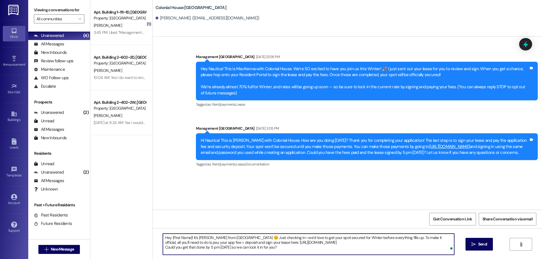
click at [177, 238] on textarea "Hey [First Name]! It’s [PERSON_NAME] from [GEOGRAPHIC_DATA] 😊 Just checking in—…" at bounding box center [308, 244] width 291 height 21
click at [188, 239] on textarea "Hey [First Name]! It’s [PERSON_NAME] from [GEOGRAPHIC_DATA] 😊 Just checking in—…" at bounding box center [308, 244] width 291 height 21
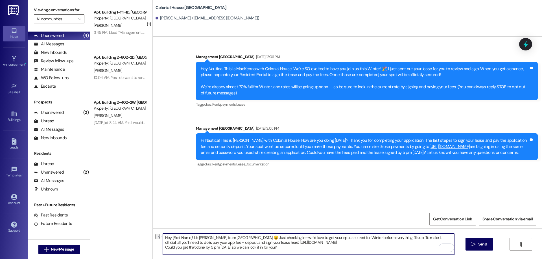
drag, startPoint x: 187, startPoint y: 239, endPoint x: 169, endPoint y: 239, distance: 18.9
click at [169, 239] on textarea "Hey [First Name]! It’s [PERSON_NAME] from [GEOGRAPHIC_DATA] 😊 Just checking in—…" at bounding box center [308, 244] width 291 height 21
drag, startPoint x: 281, startPoint y: 250, endPoint x: 124, endPoint y: 237, distance: 157.2
click at [124, 237] on div "( 1 ) Apt. Building 1~111~1D, Building 1 Colonial House Property: [GEOGRAPHIC_D…" at bounding box center [316, 129] width 452 height 259
type textarea "Hey Nautica! It’s [PERSON_NAME] from [GEOGRAPHIC_DATA] 😊 Just checking in—we’d …"
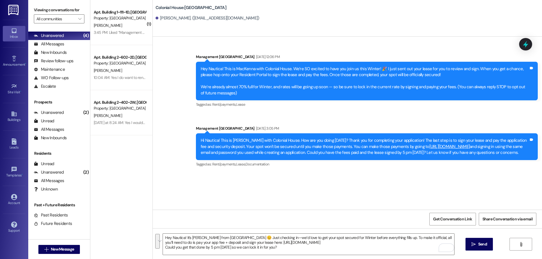
drag, startPoint x: 486, startPoint y: 244, endPoint x: 505, endPoint y: 231, distance: 23.5
click at [486, 244] on span "Send" at bounding box center [482, 245] width 9 height 6
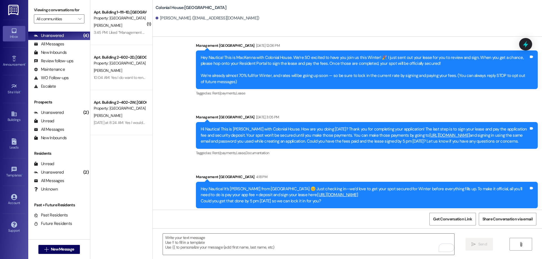
scroll to position [21, 0]
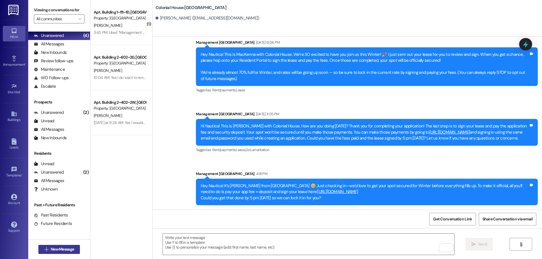
click at [61, 247] on span "New Message" at bounding box center [62, 250] width 23 height 6
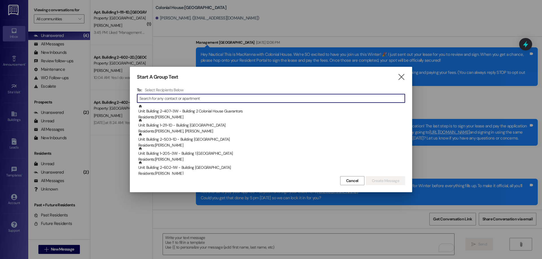
click at [192, 102] on input at bounding box center [271, 99] width 265 height 8
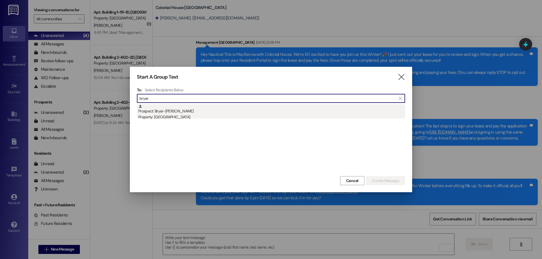
type input "bryar"
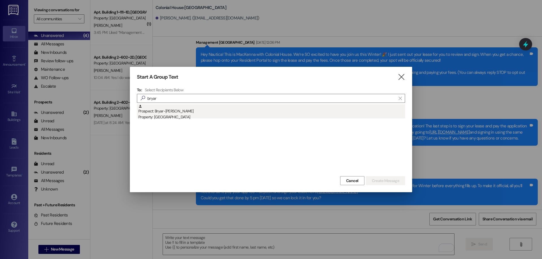
click at [185, 109] on div "Prospect: Bryar-[PERSON_NAME] Property: [GEOGRAPHIC_DATA]" at bounding box center [271, 112] width 267 height 16
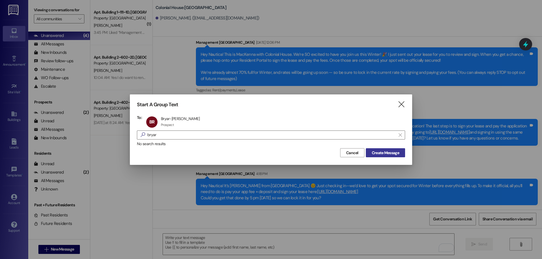
click at [398, 153] on span "Create Message" at bounding box center [385, 153] width 27 height 6
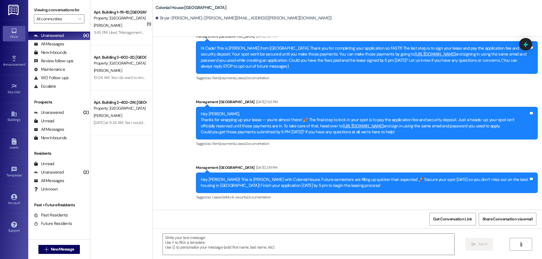
scroll to position [70, 0]
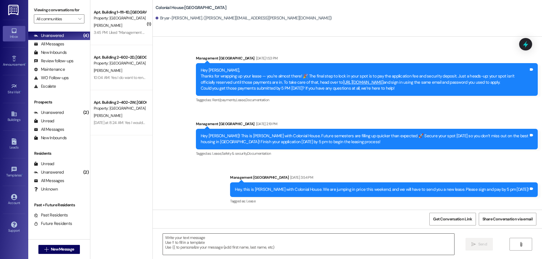
click at [356, 249] on textarea at bounding box center [308, 244] width 291 height 21
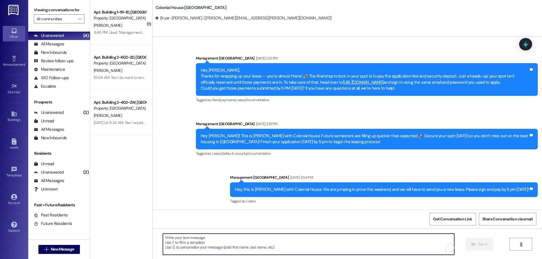
paste textarea "Hey Nautica! It’s [PERSON_NAME] from [GEOGRAPHIC_DATA] 😊 Just checking in—we’d …"
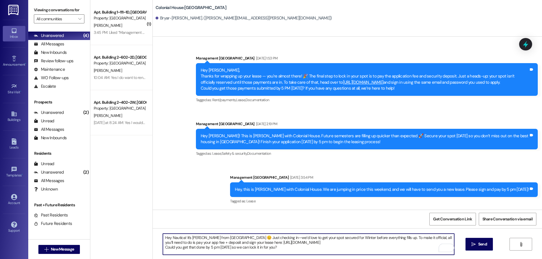
click at [175, 237] on textarea "Hey Nautica! It’s [PERSON_NAME] from [GEOGRAPHIC_DATA] 😊 Just checking in—we’d …" at bounding box center [308, 244] width 291 height 21
drag, startPoint x: 286, startPoint y: 252, endPoint x: 108, endPoint y: 207, distance: 183.7
click at [108, 207] on div "( 1 ) Apt. Building 1~111~1D, Building 1 Colonial House Property: [GEOGRAPHIC_D…" at bounding box center [316, 129] width 452 height 259
type textarea "Hey [PERSON_NAME]! It’s [PERSON_NAME] from [GEOGRAPHIC_DATA] 😊 Just checking in…"
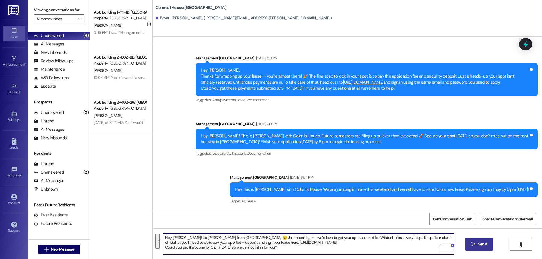
click at [485, 242] on span "Send" at bounding box center [482, 245] width 9 height 6
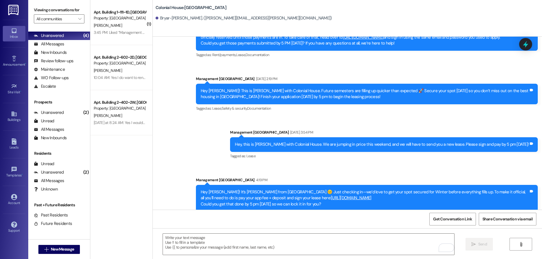
scroll to position [122, 0]
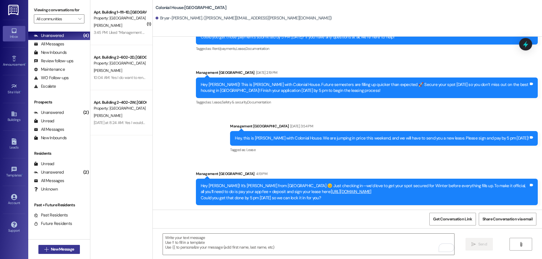
click at [62, 246] on button " New Message" at bounding box center [59, 249] width 42 height 9
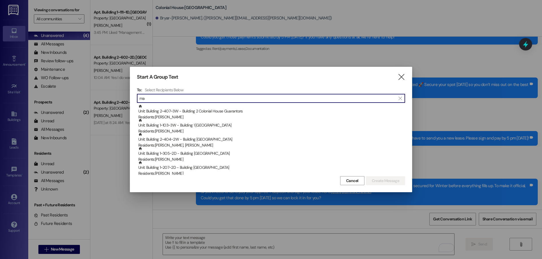
type input "m"
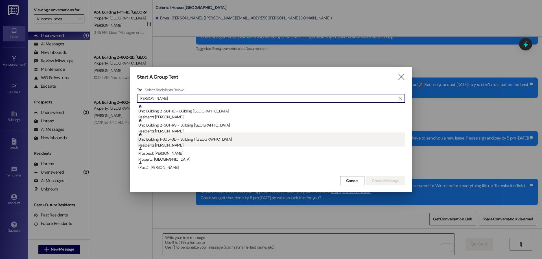
type input "[PERSON_NAME]"
click at [206, 140] on div "Unit: Building 1~305~3D - Building 1 Colonial House Residents: [PERSON_NAME]" at bounding box center [271, 141] width 267 height 16
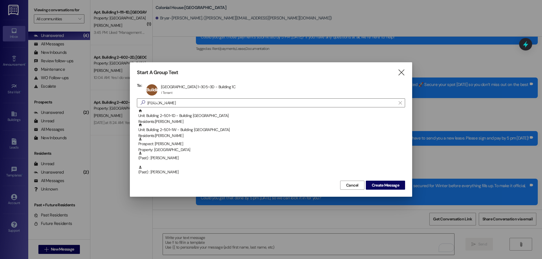
click at [377, 191] on div "Start A Group Text  To: Building 1~305~3D Apt Building 1~305~3D - Building 1C …" at bounding box center [271, 129] width 282 height 135
click at [382, 189] on button "Create Message" at bounding box center [385, 185] width 39 height 9
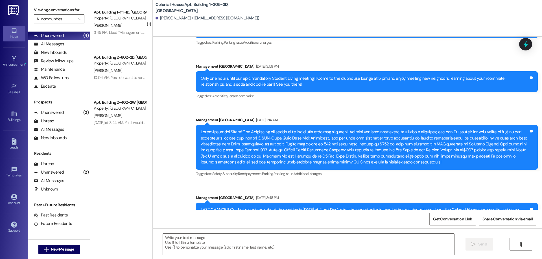
scroll to position [6191, 0]
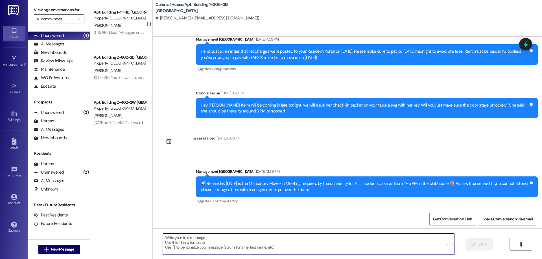
click at [372, 241] on textarea "To enrich screen reader interactions, please activate Accessibility in Grammarl…" at bounding box center [308, 244] width 291 height 21
click at [163, 239] on textarea "HEy we have your key and damage paper ready!" at bounding box center [308, 244] width 291 height 21
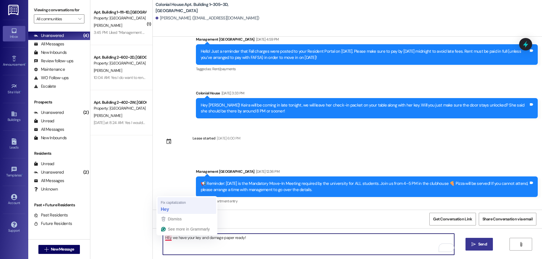
type textarea "Hey we have your key and damage paper ready!"
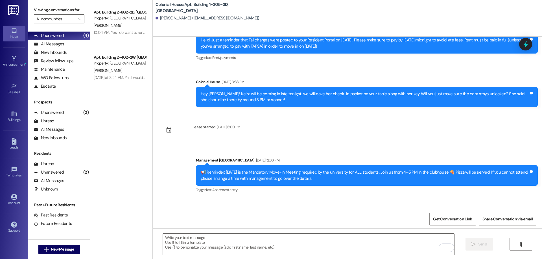
scroll to position [6230, 0]
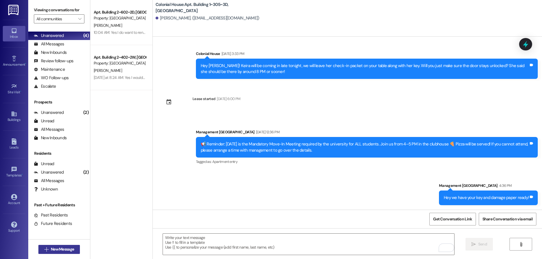
click at [62, 251] on span "New Message" at bounding box center [62, 250] width 23 height 6
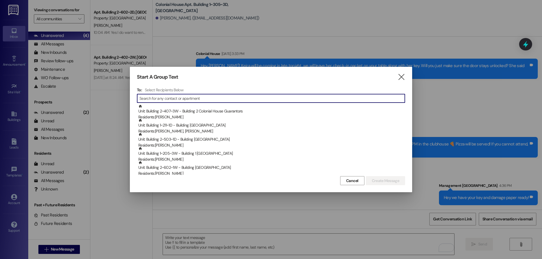
click at [400, 82] on div "Start A Group Text  To: Select Recipients Below  Unit: Building 2~407~3W - Bu…" at bounding box center [271, 130] width 282 height 126
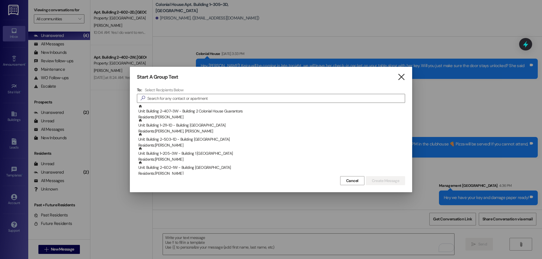
click at [402, 77] on icon "" at bounding box center [402, 77] width 8 height 6
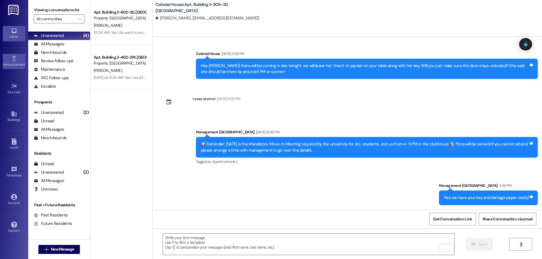
click at [17, 64] on div "Announcement •" at bounding box center [14, 65] width 28 height 6
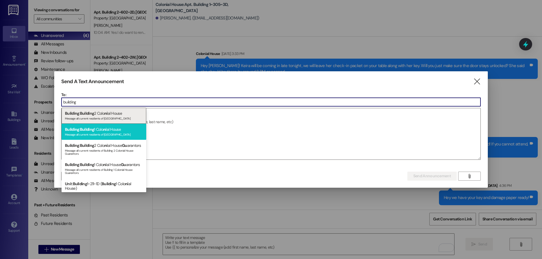
type input "building"
click at [117, 128] on div "Building : Building 1 Colo ni al House Message all current residents of [GEOGRA…" at bounding box center [104, 132] width 85 height 16
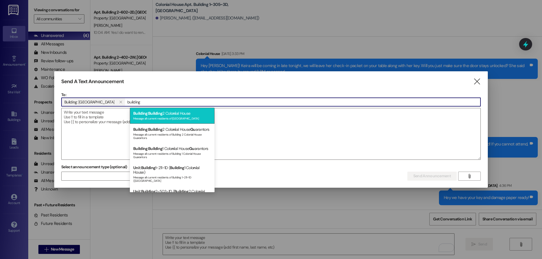
type input "building"
click at [151, 115] on span "Building" at bounding box center [155, 113] width 14 height 5
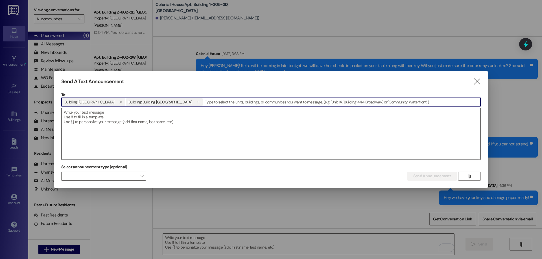
click at [151, 116] on textarea at bounding box center [271, 133] width 419 height 51
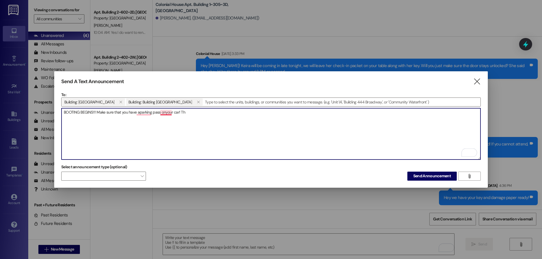
click at [165, 113] on textarea "BOOTING BEGINS!!! Make sure that you have aparking pass onyour car! Th" at bounding box center [271, 133] width 419 height 51
type textarea "BOOTING BEGINS!!! Make sure that you have aparking pass on your car! Th"
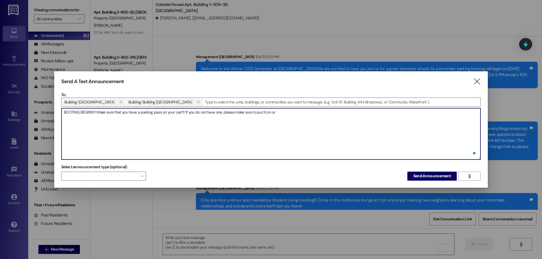
scroll to position [6230, 0]
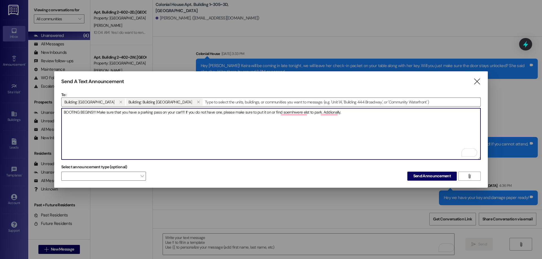
click at [309, 113] on textarea "BOOTING BEGINS!!! Make sure that you have a parking pass on your car!!!! If you…" at bounding box center [271, 133] width 419 height 51
click at [296, 112] on textarea "BOOTING BEGINS!!! Make sure that you have a parking pass on your car!!!! If you…" at bounding box center [271, 133] width 419 height 51
click at [326, 113] on textarea "BOOTING BEGINS!!! Make sure that you have a parking pass on your car!!!! If you…" at bounding box center [271, 133] width 419 height 51
click at [355, 111] on textarea "BOOTING BEGINS!!! Make sure that you have a parking pass on your car!!!! If you…" at bounding box center [271, 133] width 419 height 51
click at [356, 111] on textarea "BOOTING BEGINS!!! Make sure that you have a parking pass on your car!!!! If you…" at bounding box center [271, 133] width 419 height 51
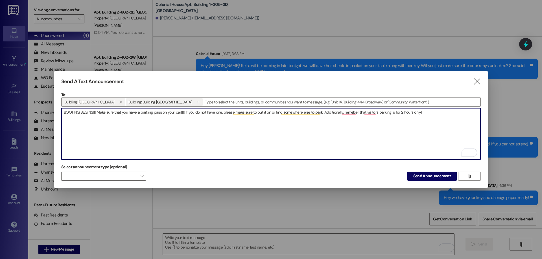
click at [348, 114] on textarea "BOOTING BEGINS!!! Make sure that you have a parking pass on your car!!!! If you…" at bounding box center [271, 133] width 419 height 51
click at [371, 111] on textarea "BOOTING BEGINS!!! Make sure that you have a parking pass on your car!!!! If you…" at bounding box center [271, 133] width 419 height 51
click at [373, 111] on textarea "BOOTING BEGINS!!! Make sure that you have a parking pass on your car!!!! If you…" at bounding box center [271, 133] width 419 height 51
click at [328, 118] on textarea "BOOTING BEGINS!!! Make sure that you have a parking pass on your car!!!! If you…" at bounding box center [271, 133] width 419 height 51
type textarea "BOOTING BEGINS!!! Make sure that you have a parking pass on your car!!!! If you…"
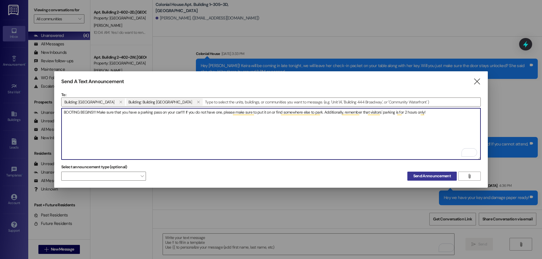
click at [446, 175] on span "Send Announcement" at bounding box center [432, 176] width 38 height 6
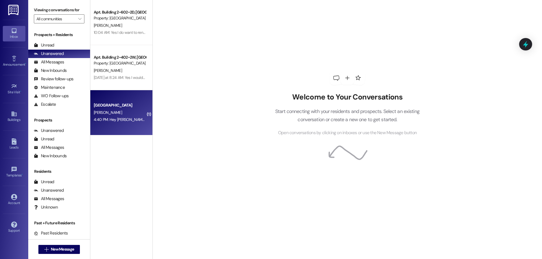
click at [124, 120] on div "4:40 PM: Hey [PERSON_NAME]! [PERSON_NAME] tells me much about you too😂 I though…" at bounding box center [237, 119] width 286 height 5
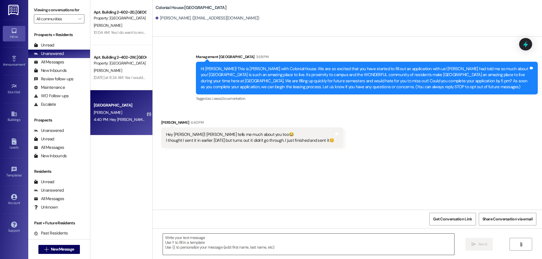
click at [252, 243] on textarea at bounding box center [308, 244] width 291 height 21
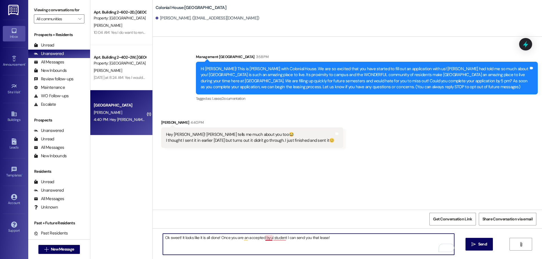
click at [265, 237] on textarea "Ok sweet! It looks like it is all done! Once you are an accepted byui student I…" at bounding box center [308, 244] width 291 height 21
click at [272, 239] on textarea "Ok sweet! It looks like it is all done! Once you are an accepted BYUI student I…" at bounding box center [308, 244] width 291 height 21
click at [277, 240] on textarea "Ok sweet! It looks like it is all done! Once you are an accepted BYUI student I…" at bounding box center [308, 244] width 291 height 21
type textarea "Ok sweet! It looks like it is all done! Once you are an accepted BYUI student, …"
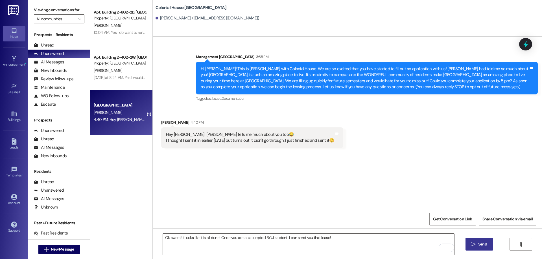
click at [471, 248] on button " Send" at bounding box center [479, 244] width 27 height 13
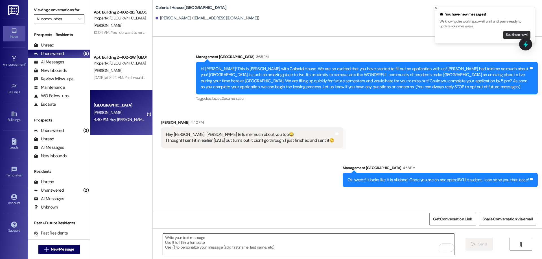
click at [515, 31] on button "See them now!" at bounding box center [516, 35] width 27 height 8
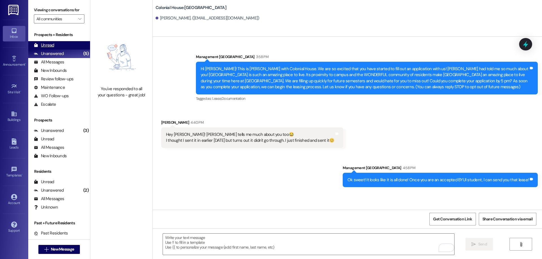
click at [45, 47] on div "Unread" at bounding box center [44, 45] width 20 height 6
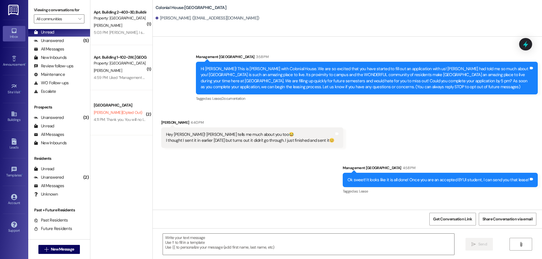
scroll to position [18, 0]
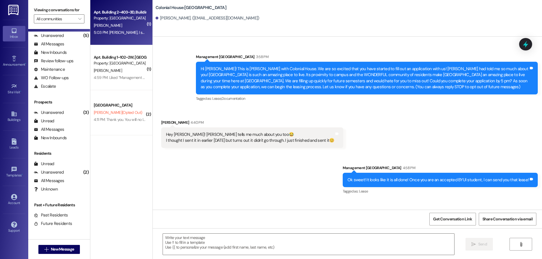
click at [147, 23] on div "Apt. Building 2~403~3D, Building 2 Colonial House Property: [GEOGRAPHIC_DATA] […" at bounding box center [121, 22] width 62 height 45
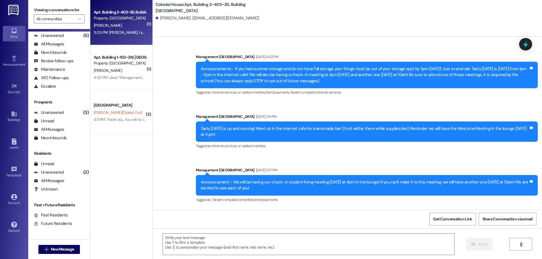
scroll to position [15570, 0]
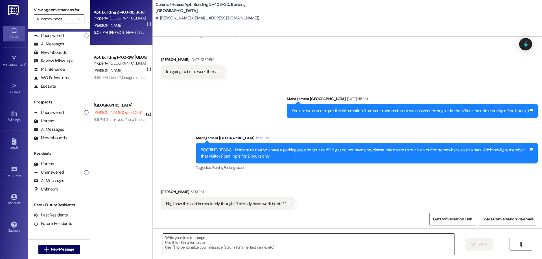
click at [250, 244] on textarea at bounding box center [308, 244] width 291 height 21
click at [509, 35] on button "See them now!" at bounding box center [516, 35] width 27 height 8
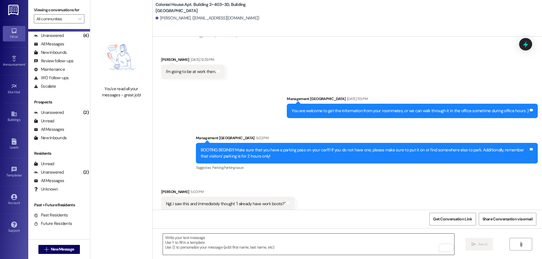
click at [275, 246] on textarea "To enrich screen reader interactions, please activate Accessibility in Grammarl…" at bounding box center [308, 244] width 291 height 21
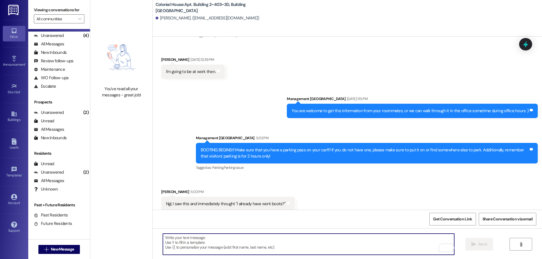
type textarea "h"
type textarea "Ha ha lol!!"
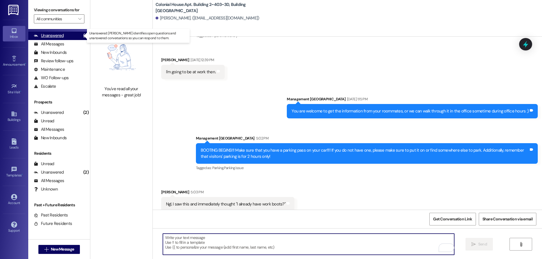
click at [65, 36] on div "Unanswered (4)" at bounding box center [59, 36] width 62 height 8
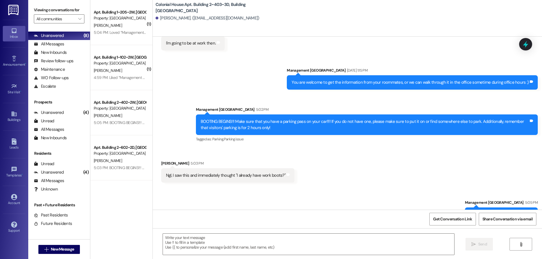
scroll to position [15609, 0]
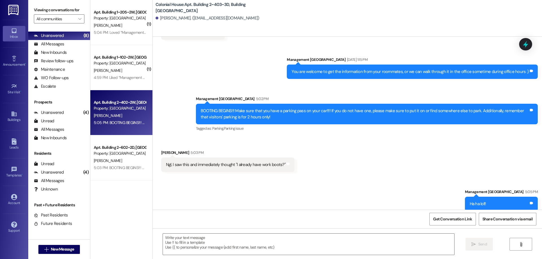
click at [140, 121] on div "5:05 PM: BOOTING BEGINS!!! Make sure that you have a parking pass on your car!!…" at bounding box center [282, 122] width 377 height 5
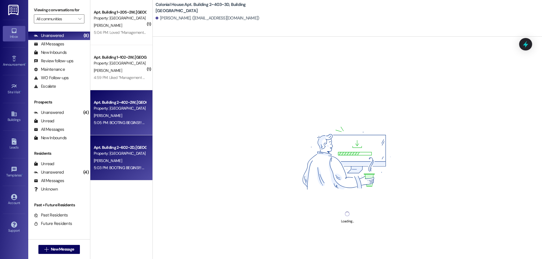
click at [100, 165] on div "5:03 PM: BOOTING BEGINS!!! Make sure that you have a parking pass on your car!!…" at bounding box center [119, 168] width 53 height 7
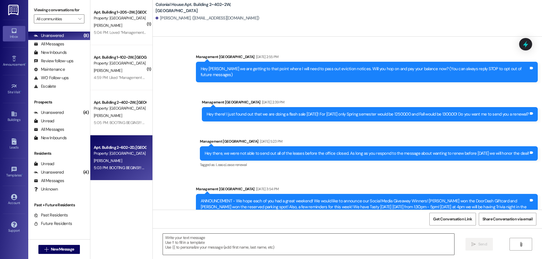
click at [215, 240] on textarea at bounding box center [308, 244] width 291 height 21
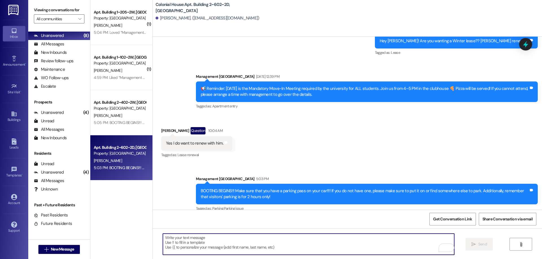
scroll to position [572, 0]
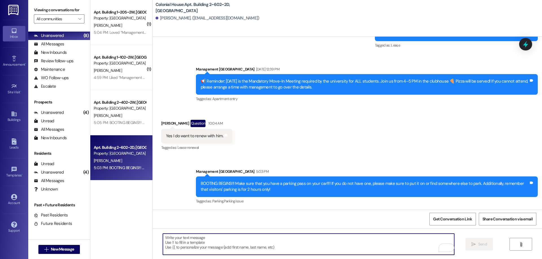
click at [261, 244] on textarea "To enrich screen reader interactions, please activate Accessibility in Grammarl…" at bounding box center [308, 244] width 291 height 21
click at [186, 246] on textarea "Ok weet" at bounding box center [308, 244] width 291 height 21
click at [167, 237] on textarea "Ok weet" at bounding box center [308, 244] width 291 height 21
click at [203, 239] on textarea "Ok sweet" at bounding box center [308, 244] width 291 height 21
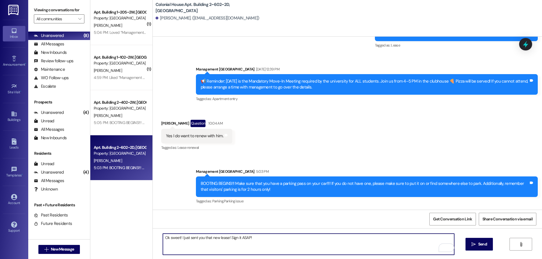
type textarea "Ok sweet! I just sent you that new lease! Sign it ASAP!"
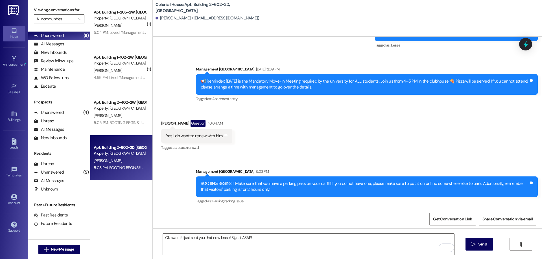
click at [96, 111] on div "Property: [GEOGRAPHIC_DATA]" at bounding box center [120, 109] width 52 height 6
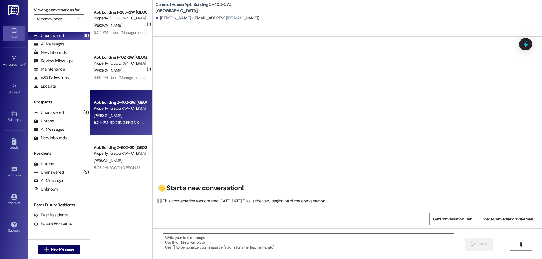
click at [118, 169] on div "5:03 PM: BOOTING BEGINS!!! Make sure that you have a parking pass on your car!!…" at bounding box center [282, 167] width 377 height 5
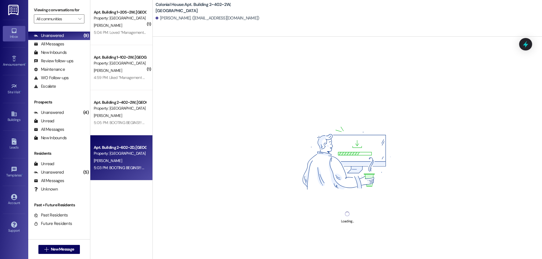
click at [232, 242] on div "Loading..." at bounding box center [347, 166] width 389 height 259
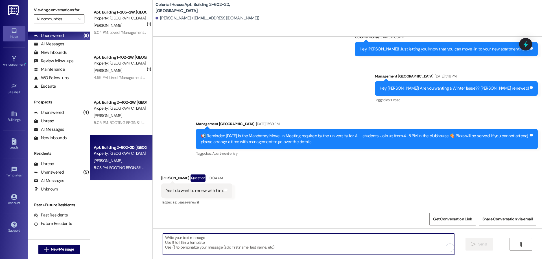
click at [232, 242] on textarea "To enrich screen reader interactions, please activate Accessibility in Grammarl…" at bounding box center [308, 244] width 291 height 21
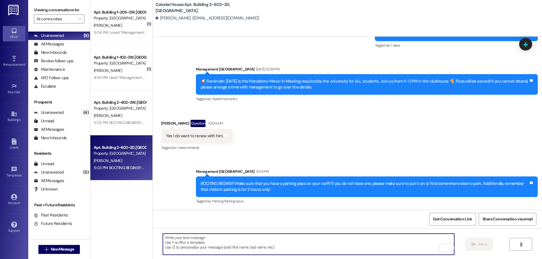
paste textarea "[EMAIL_ADDRESS][DOMAIN_NAME]"
type textarea "[EMAIL_ADDRESS][DOMAIN_NAME]"
drag, startPoint x: 217, startPoint y: 240, endPoint x: 93, endPoint y: 233, distance: 124.2
click at [93, 233] on div "( 1 ) Apt. Building 1~205~2W, Building 1 Colonial House Property: Colonial Hous…" at bounding box center [316, 129] width 452 height 259
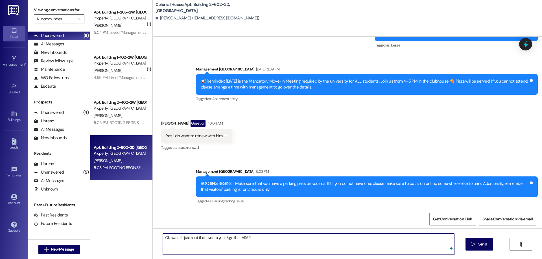
type textarea "Ok sweet! I just sent that over to you! Sign that ASAP!"
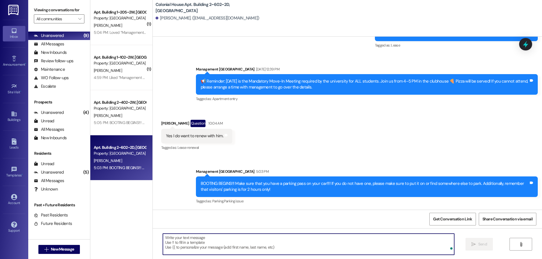
scroll to position [518, 0]
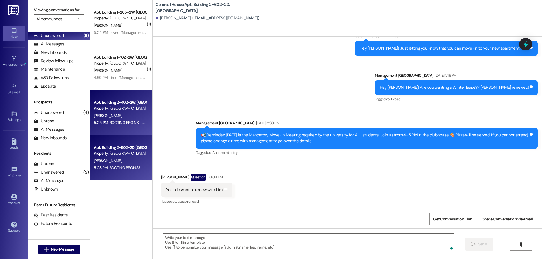
click at [121, 111] on div "Property: [GEOGRAPHIC_DATA]" at bounding box center [120, 109] width 52 height 6
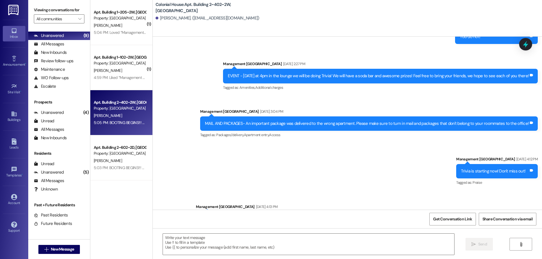
scroll to position [9942, 0]
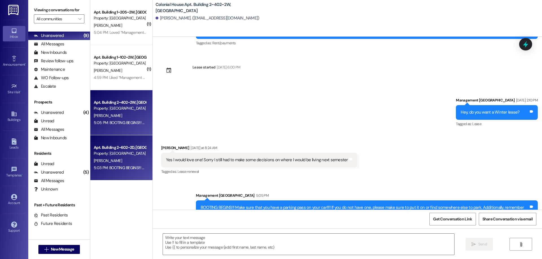
click at [119, 156] on div "Property: [GEOGRAPHIC_DATA]" at bounding box center [120, 154] width 52 height 6
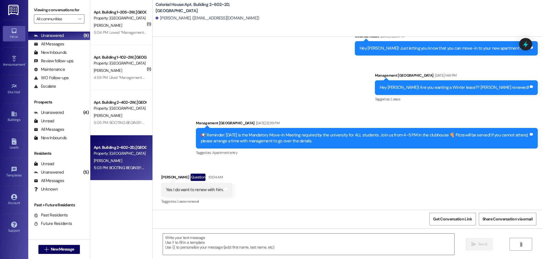
scroll to position [611, 0]
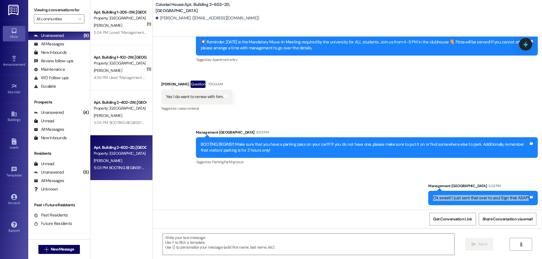
drag, startPoint x: 435, startPoint y: 197, endPoint x: 536, endPoint y: 199, distance: 100.5
click at [536, 199] on div "Ok sweet! I just sent that over to you! Sign that ASAP! Tags and notes" at bounding box center [483, 198] width 110 height 14
copy div "Ok sweet! I just sent that over to you! Sign that ASAP! Tags and notes"
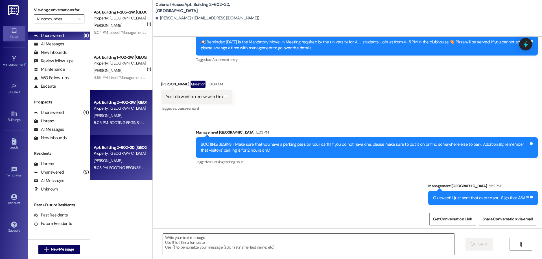
click at [132, 117] on div "[PERSON_NAME]" at bounding box center [119, 115] width 53 height 7
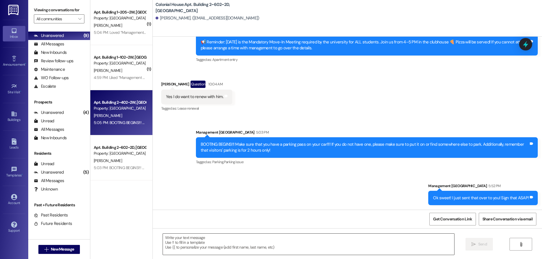
click at [254, 243] on textarea at bounding box center [308, 244] width 291 height 21
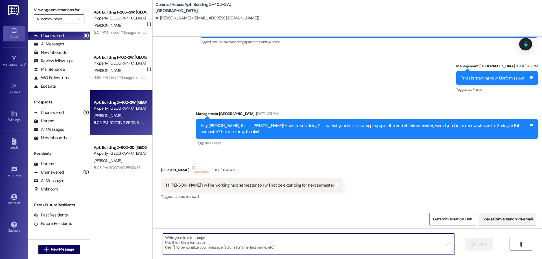
scroll to position [9942, 0]
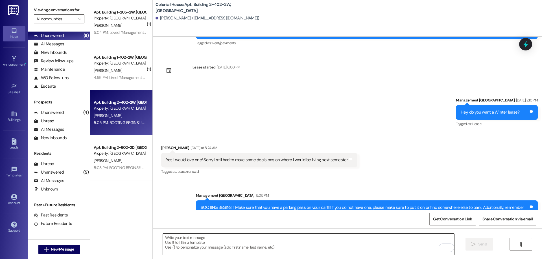
click at [316, 247] on textarea "To enrich screen reader interactions, please activate Accessibility in Grammarl…" at bounding box center [308, 244] width 291 height 21
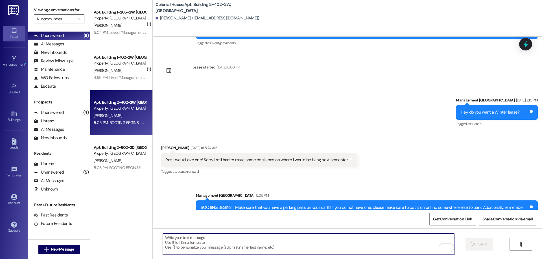
paste textarea "Ok sweet! I just sent that over to you! Sign that ASAP!"
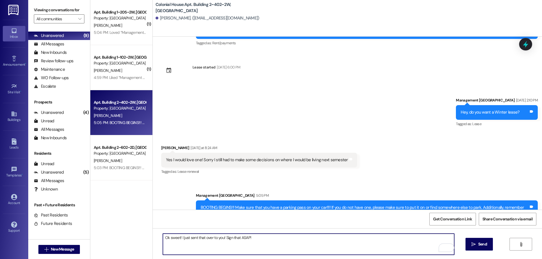
type textarea "Ok sweet! I just sent that over to you! Sign that ASAP!"
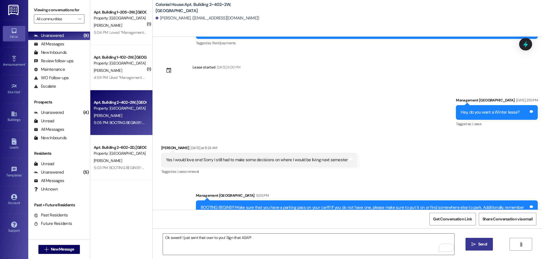
click at [488, 243] on button " Send" at bounding box center [479, 244] width 27 height 13
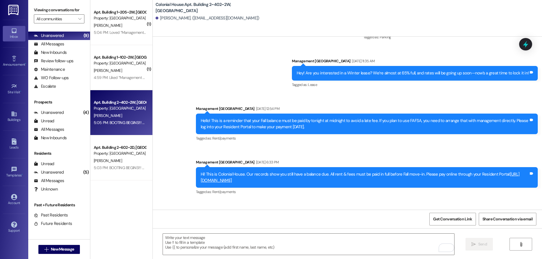
scroll to position [9981, 0]
